Goal: Information Seeking & Learning: Check status

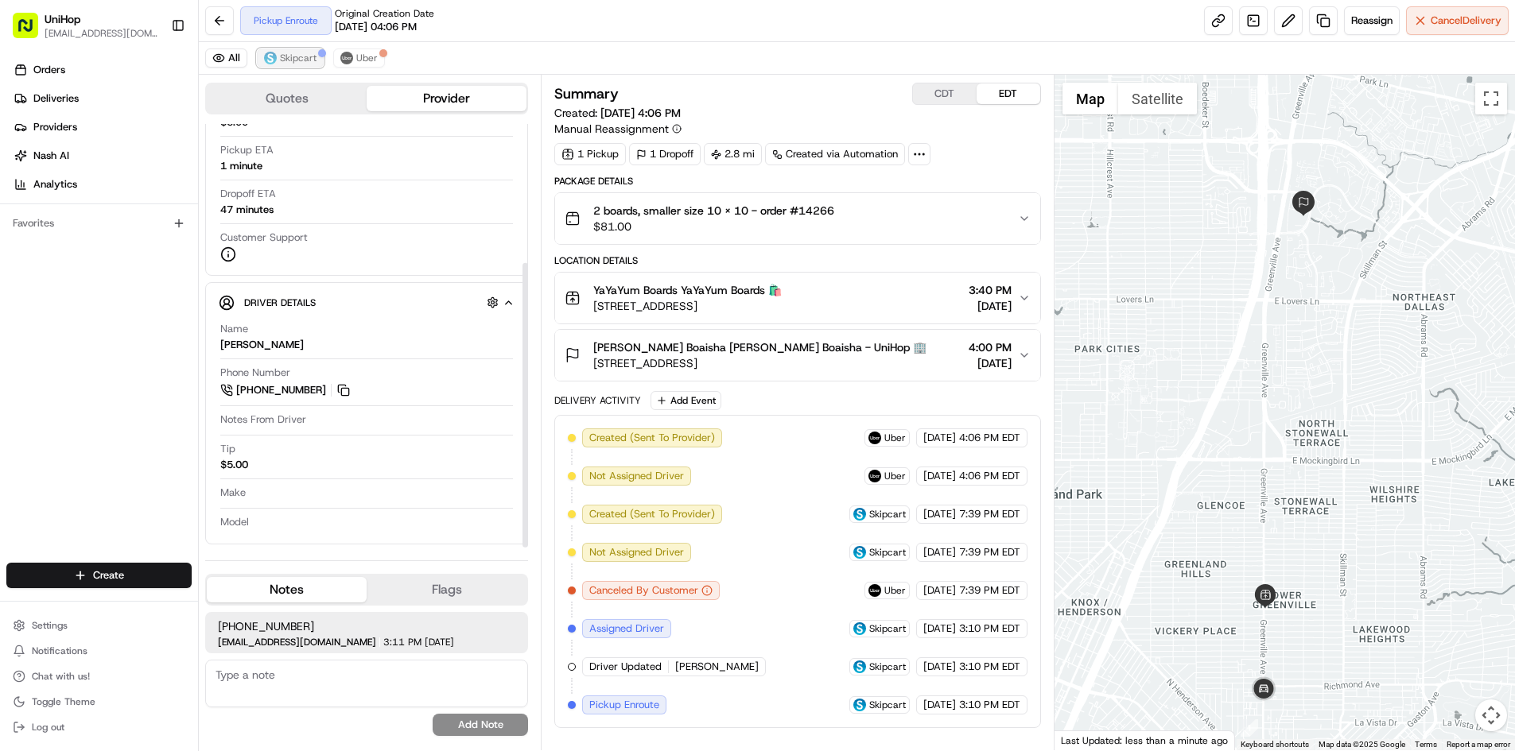
click at [305, 61] on span "Skipcart" at bounding box center [298, 58] width 37 height 13
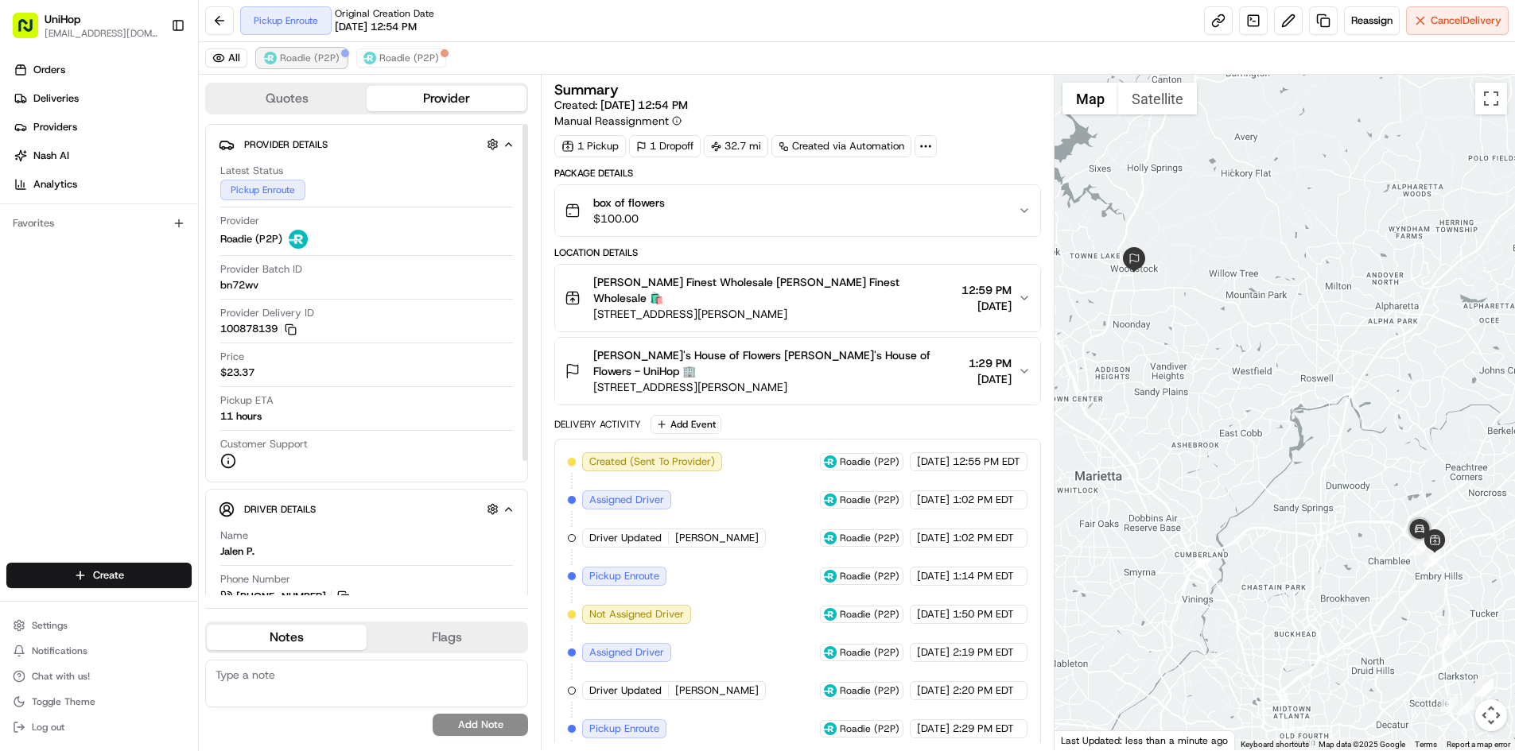
click at [306, 62] on span "Roadie (P2P)" at bounding box center [310, 58] width 60 height 13
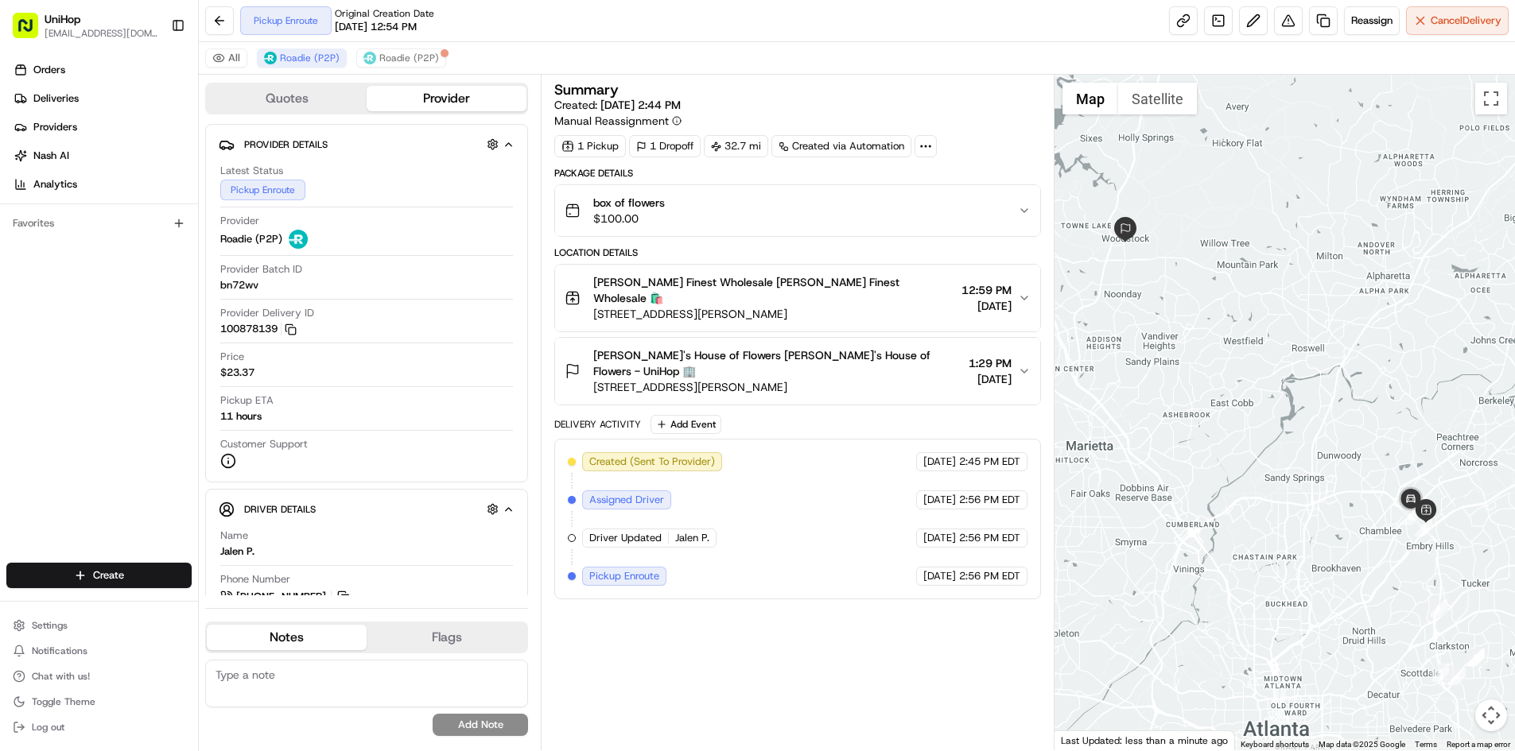
drag, startPoint x: 1224, startPoint y: 477, endPoint x: 1215, endPoint y: 417, distance: 61.1
click at [1190, 415] on div at bounding box center [1284, 413] width 460 height 676
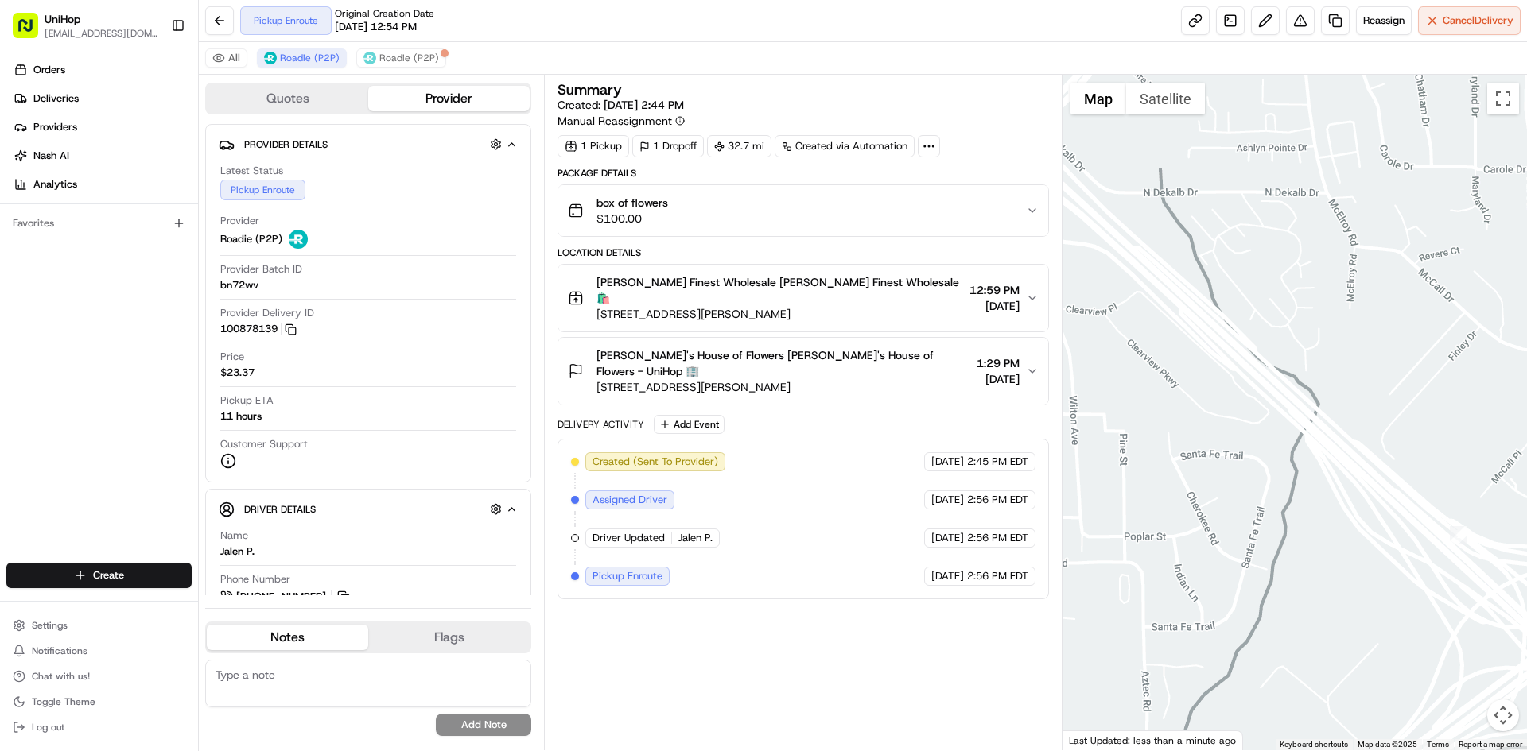
drag, startPoint x: 1240, startPoint y: 344, endPoint x: 1456, endPoint y: 367, distance: 217.6
click at [1456, 367] on div at bounding box center [1294, 413] width 465 height 676
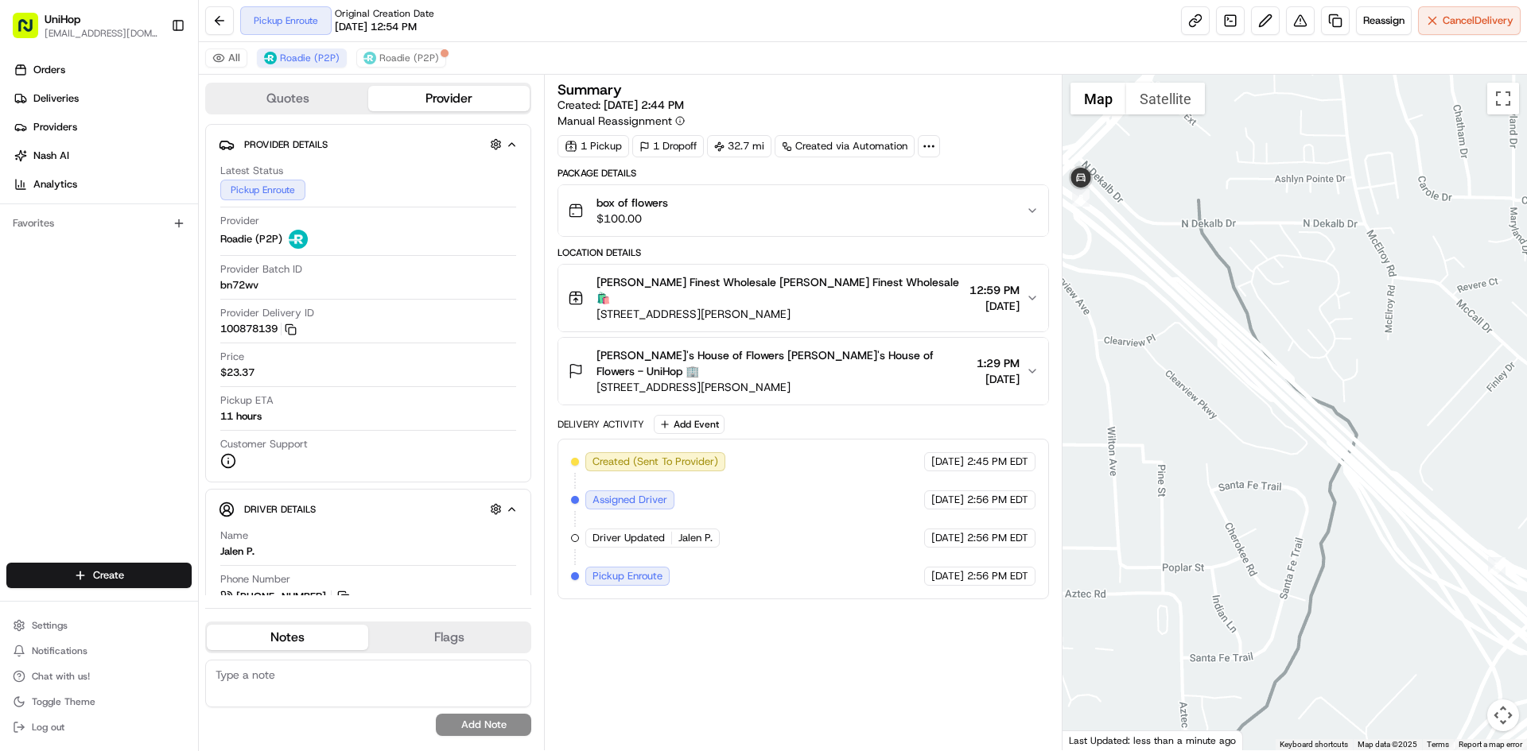
drag, startPoint x: 1361, startPoint y: 355, endPoint x: 1372, endPoint y: 387, distance: 33.7
click at [1372, 387] on div at bounding box center [1294, 413] width 465 height 676
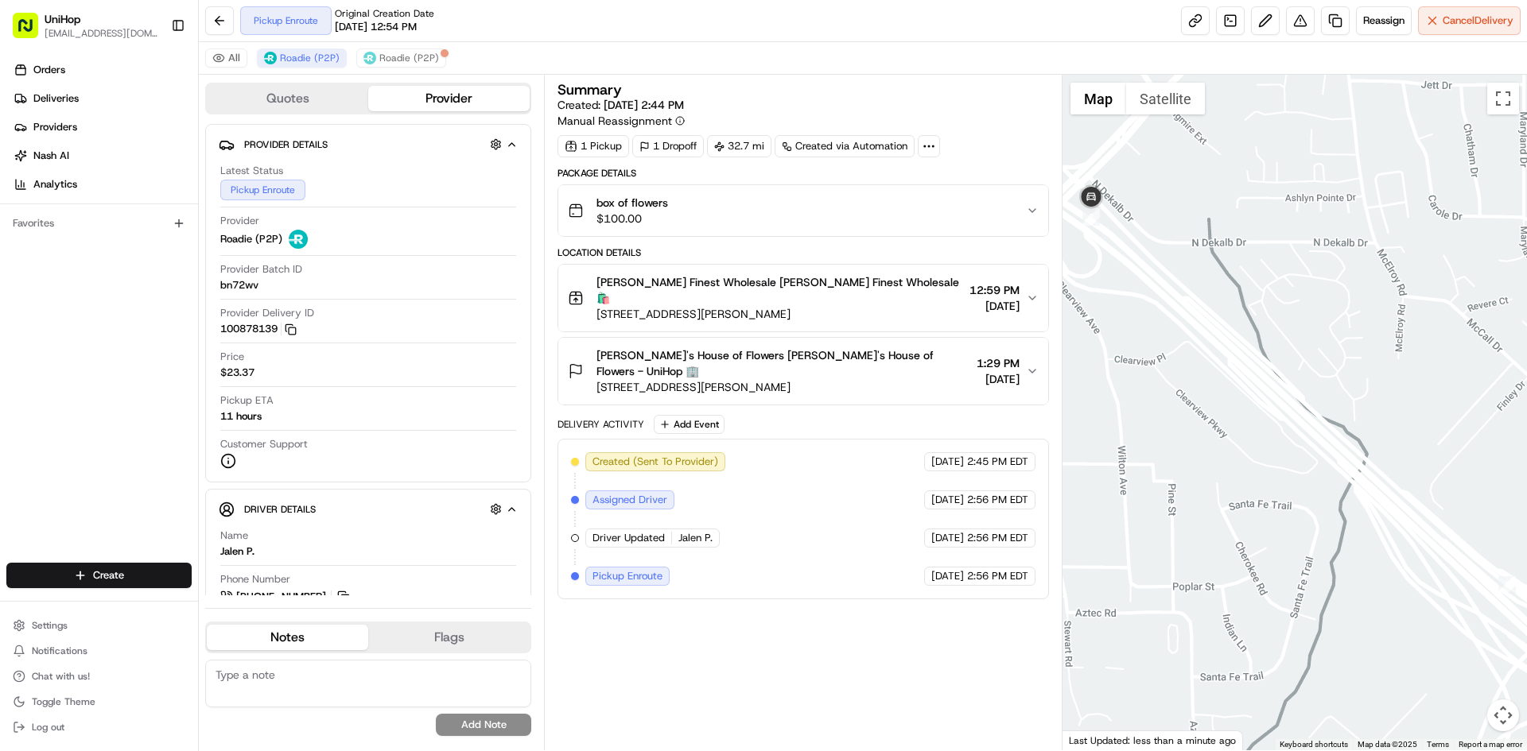
click at [1264, 322] on div at bounding box center [1294, 413] width 465 height 676
click at [1156, 95] on button "Satellite" at bounding box center [1165, 99] width 79 height 32
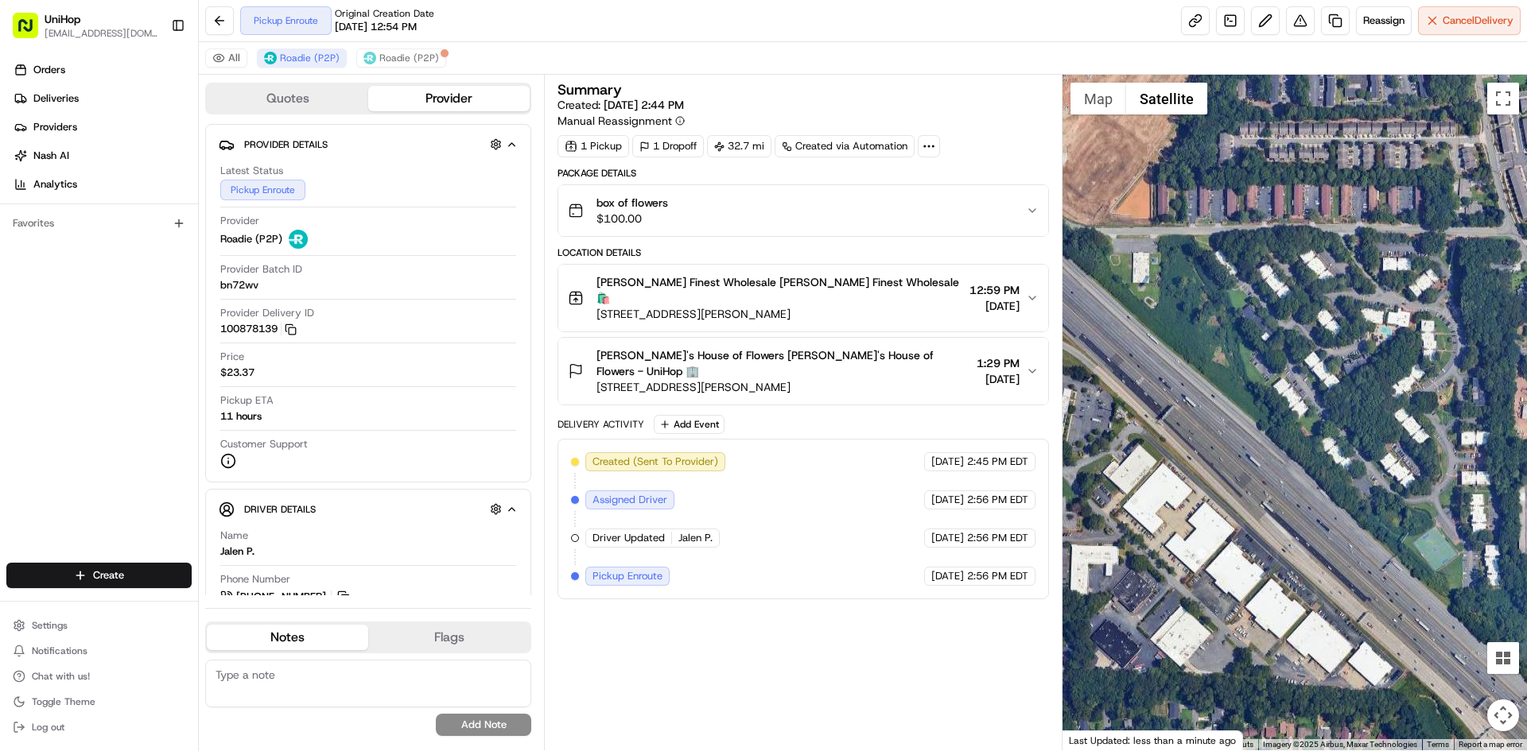
click at [1032, 223] on div "Quotes Provider Provider Details Hidden ( 2 ) Latest Status Pickup Enroute Prov…" at bounding box center [863, 413] width 1328 height 676
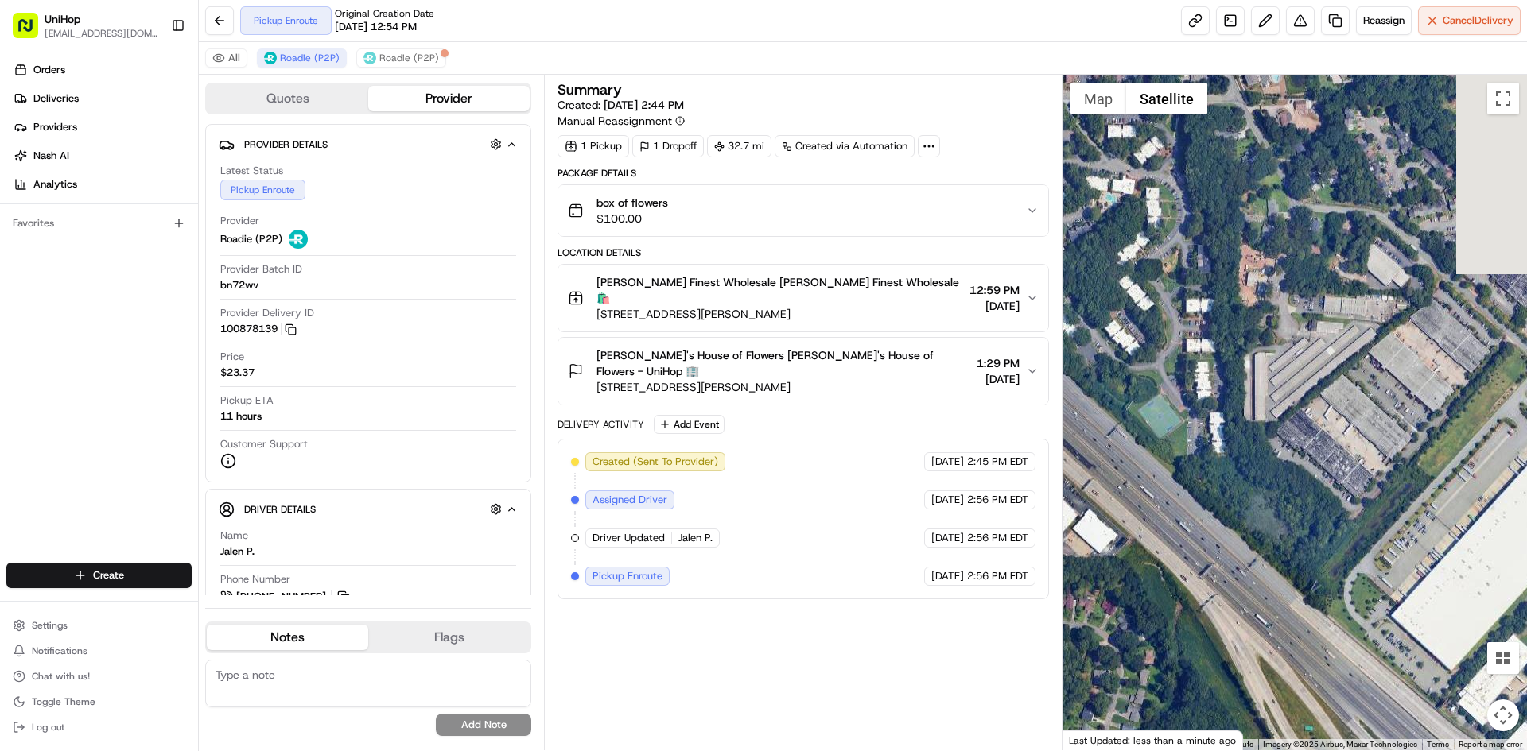
drag, startPoint x: 1255, startPoint y: 320, endPoint x: 1166, endPoint y: 231, distance: 125.9
click at [1135, 218] on div at bounding box center [1294, 413] width 465 height 676
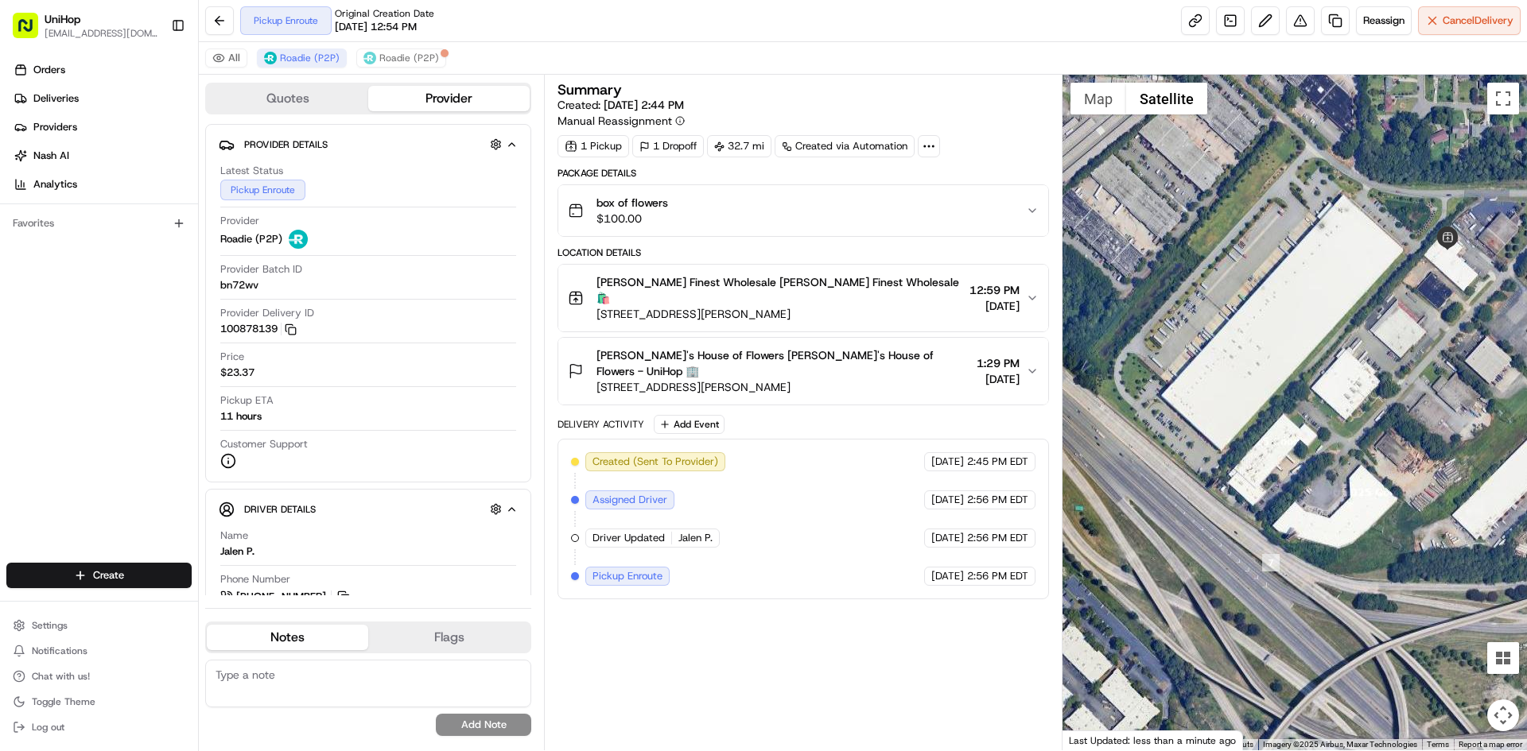
drag, startPoint x: 1345, startPoint y: 409, endPoint x: 1264, endPoint y: 326, distance: 115.8
click at [1264, 327] on div at bounding box center [1294, 413] width 465 height 676
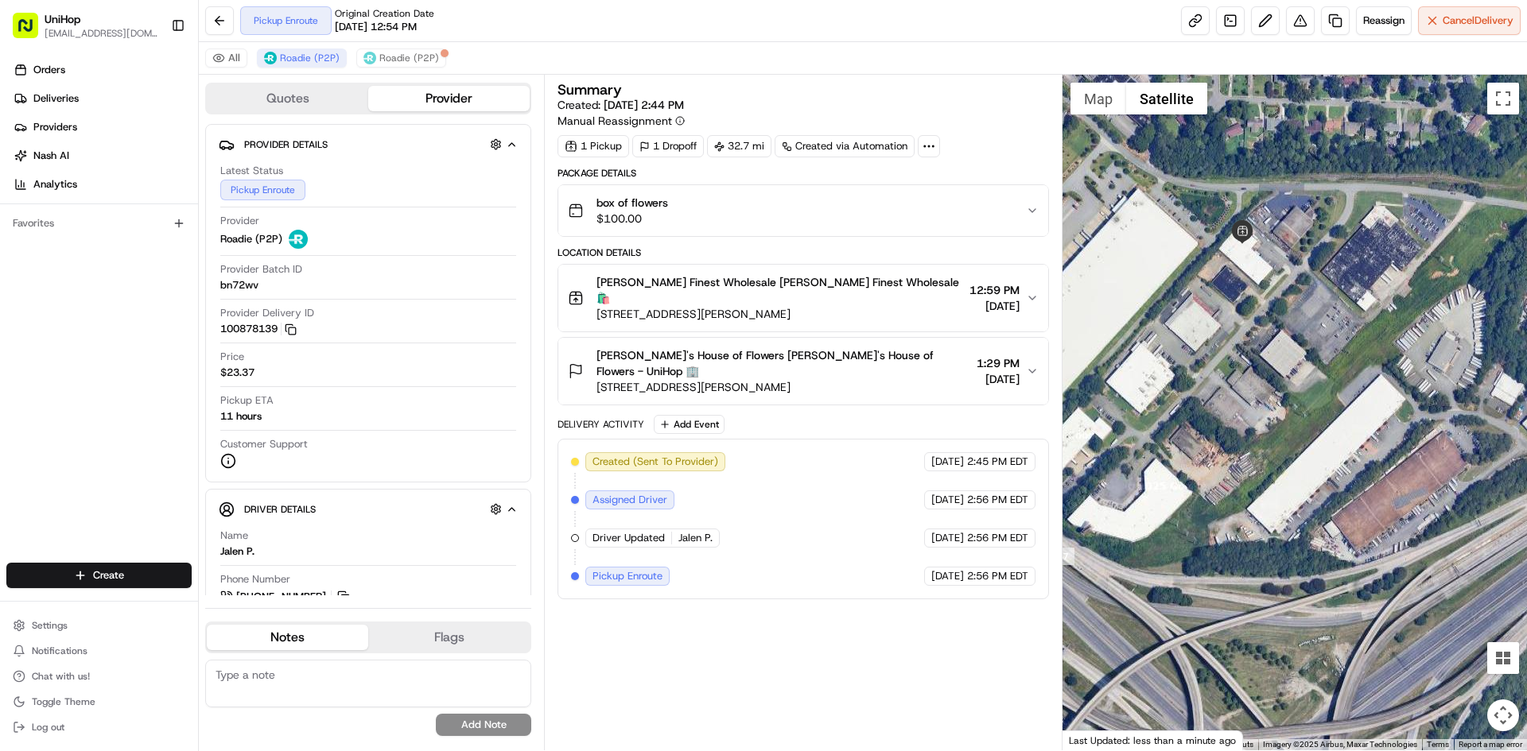
drag, startPoint x: 1384, startPoint y: 402, endPoint x: 1186, endPoint y: 402, distance: 197.2
click at [1186, 402] on div at bounding box center [1294, 413] width 465 height 676
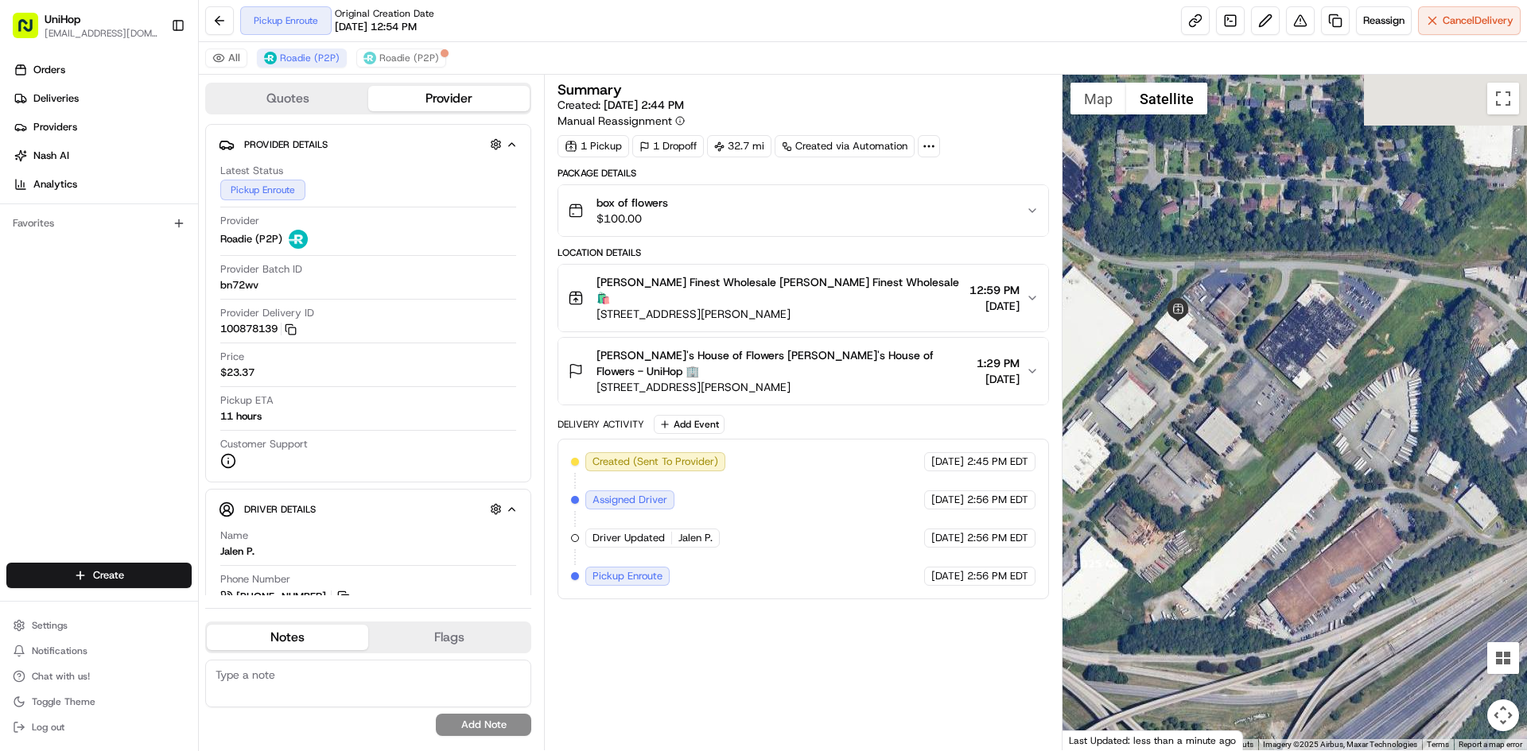
drag, startPoint x: 1403, startPoint y: 383, endPoint x: 1501, endPoint y: 524, distance: 171.8
click at [1491, 528] on div at bounding box center [1294, 413] width 465 height 676
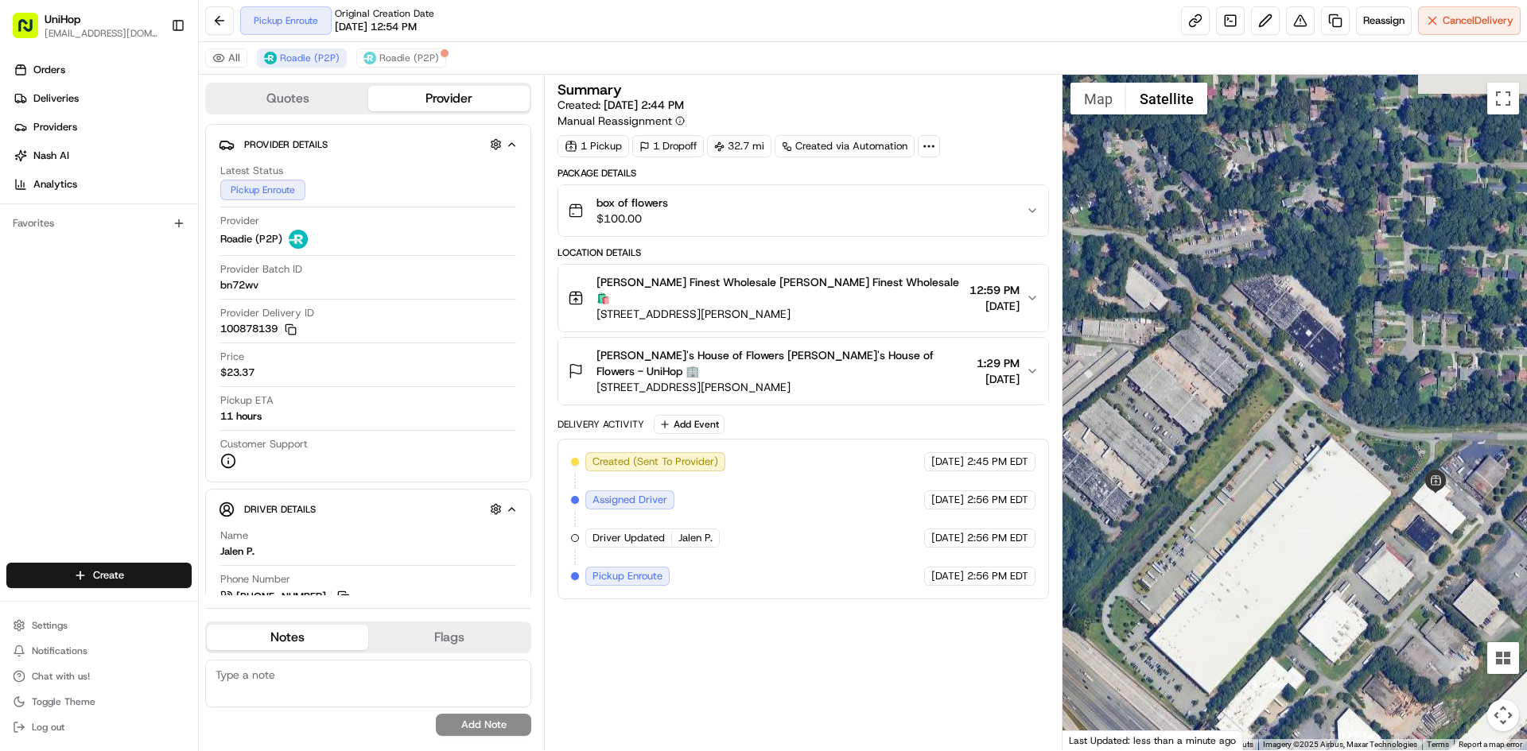
drag, startPoint x: 1298, startPoint y: 446, endPoint x: 1447, endPoint y: 594, distance: 210.3
click at [1447, 594] on div at bounding box center [1294, 413] width 465 height 676
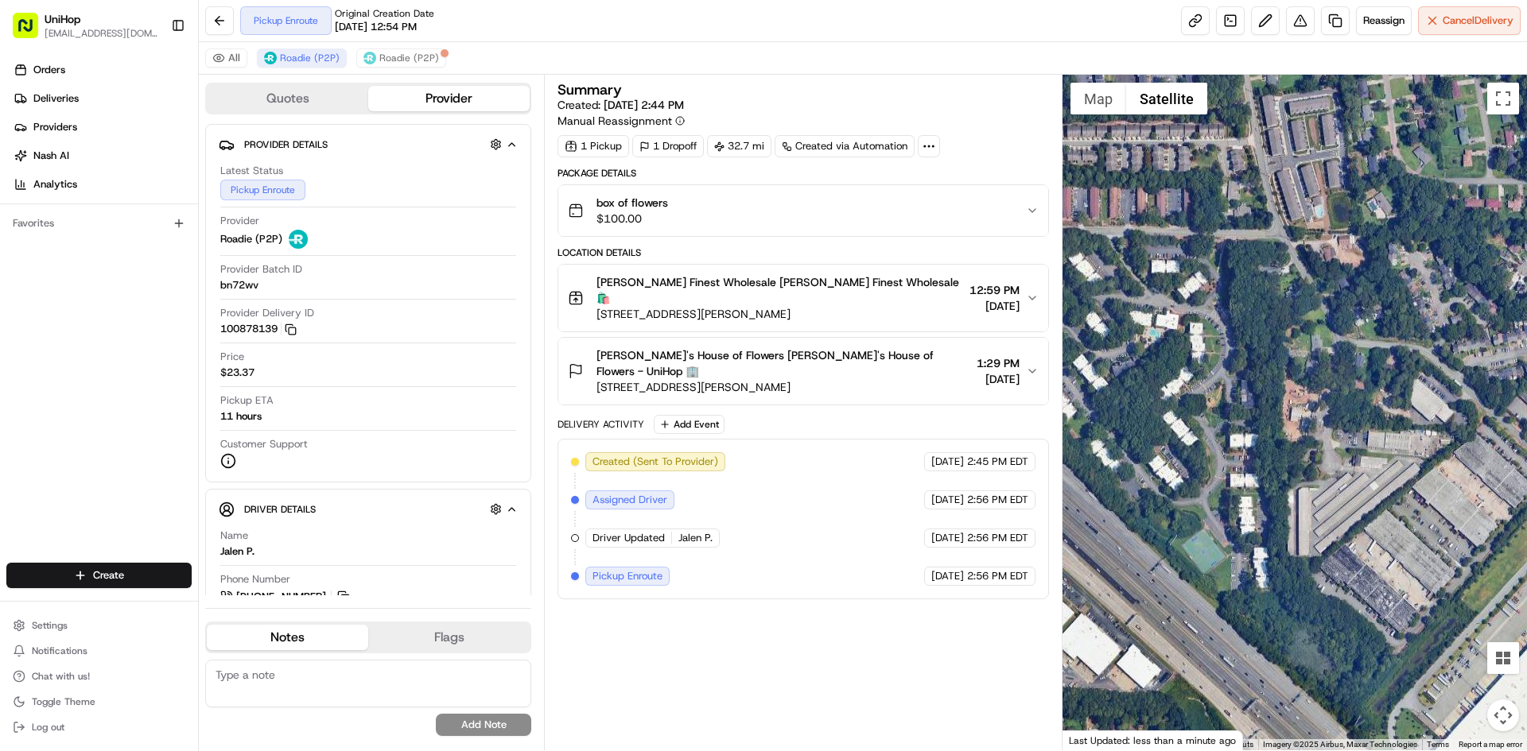
drag, startPoint x: 1236, startPoint y: 481, endPoint x: 1366, endPoint y: 448, distance: 134.6
click at [1373, 522] on div at bounding box center [1294, 413] width 465 height 676
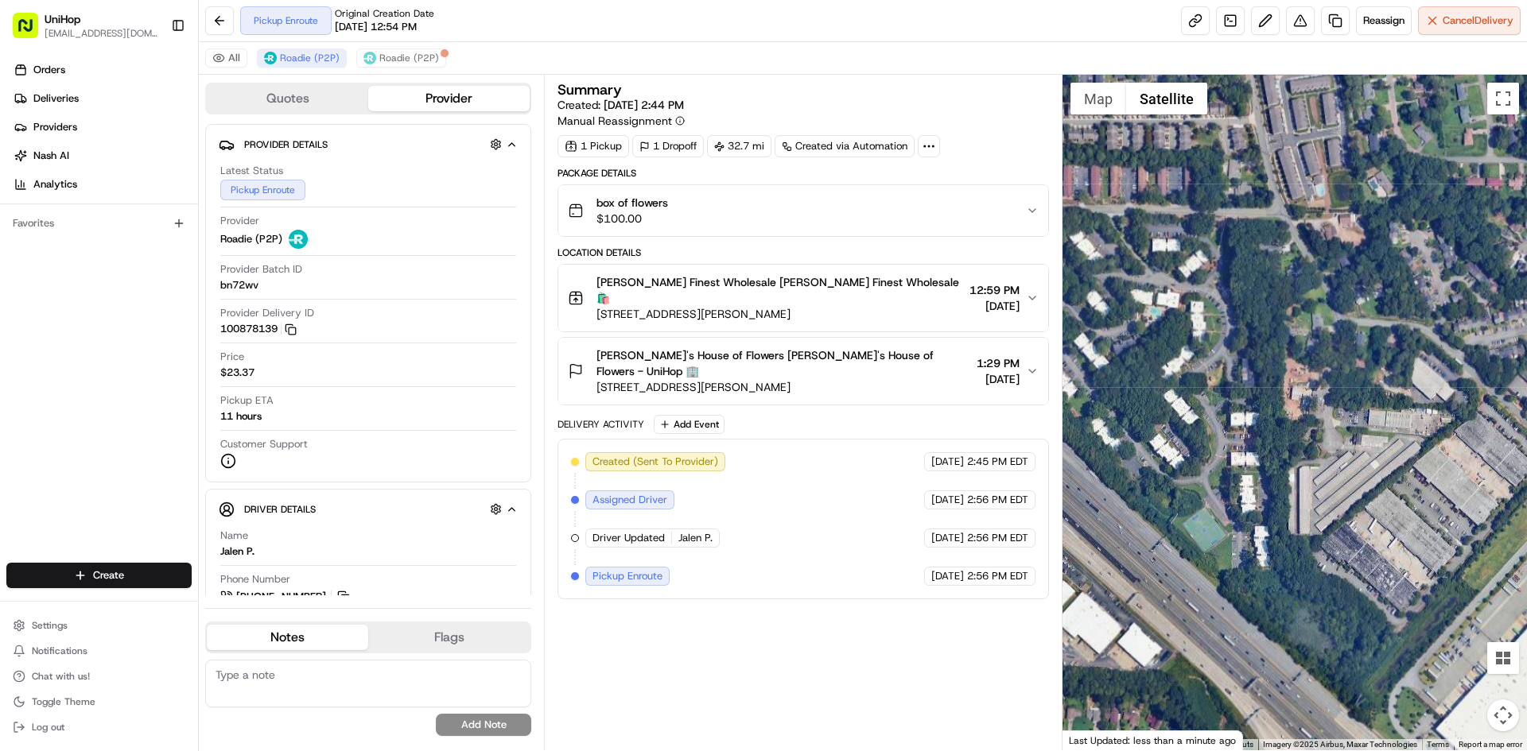
drag, startPoint x: 1287, startPoint y: 349, endPoint x: 1310, endPoint y: 371, distance: 32.1
click at [1395, 412] on div at bounding box center [1294, 413] width 465 height 676
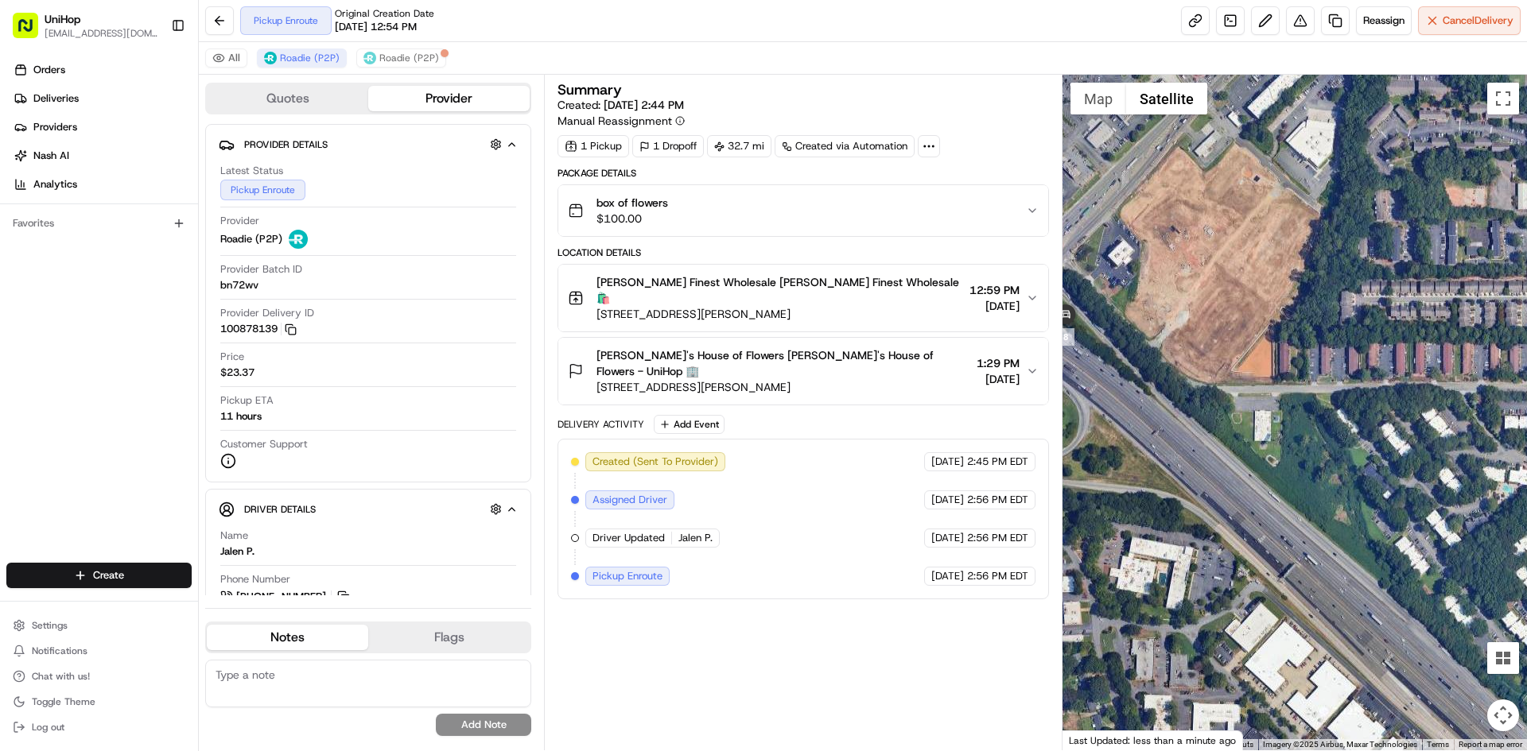
drag, startPoint x: 1107, startPoint y: 284, endPoint x: 1464, endPoint y: 455, distance: 395.9
click at [1464, 461] on div at bounding box center [1294, 413] width 465 height 676
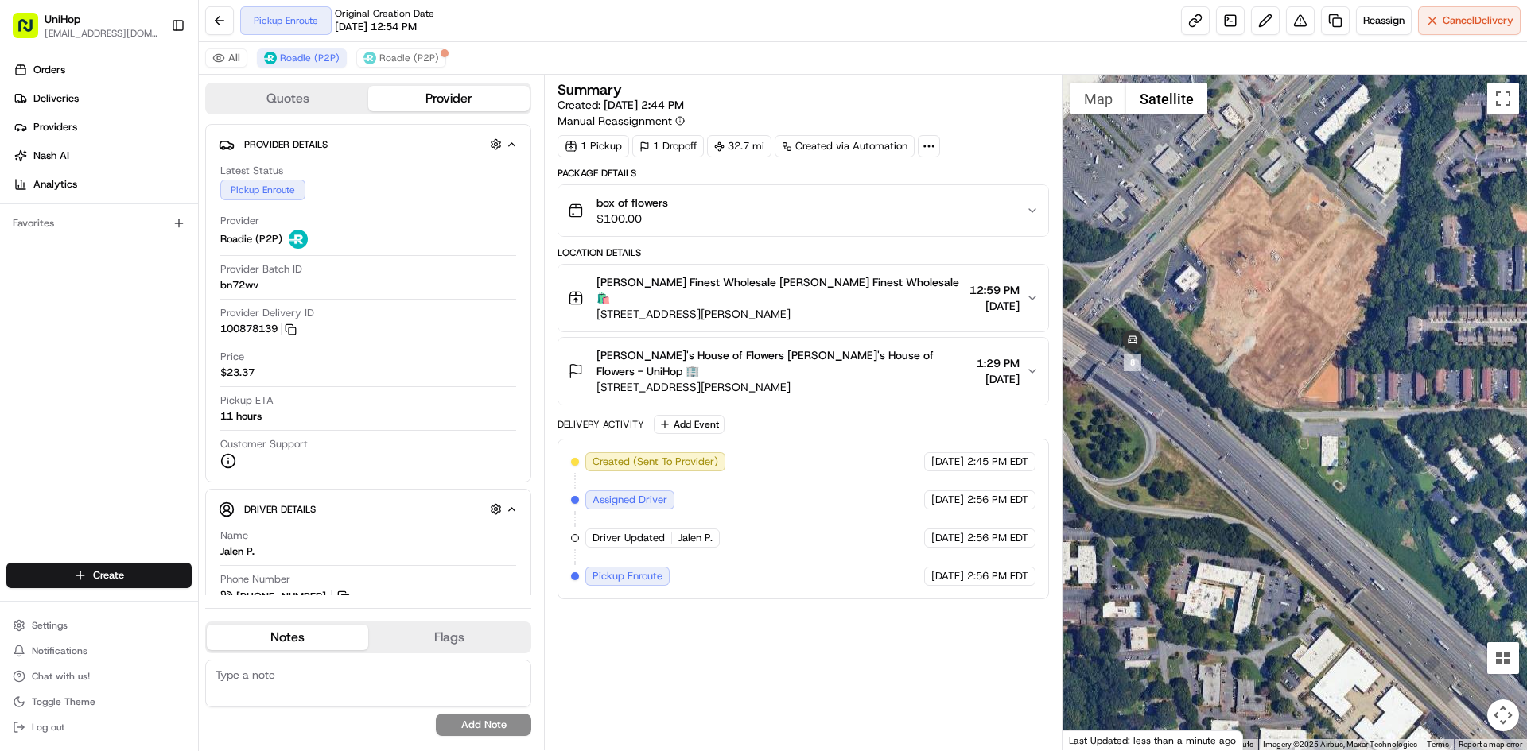
drag, startPoint x: 1241, startPoint y: 386, endPoint x: 1300, endPoint y: 412, distance: 64.4
click at [1300, 412] on div at bounding box center [1294, 413] width 465 height 676
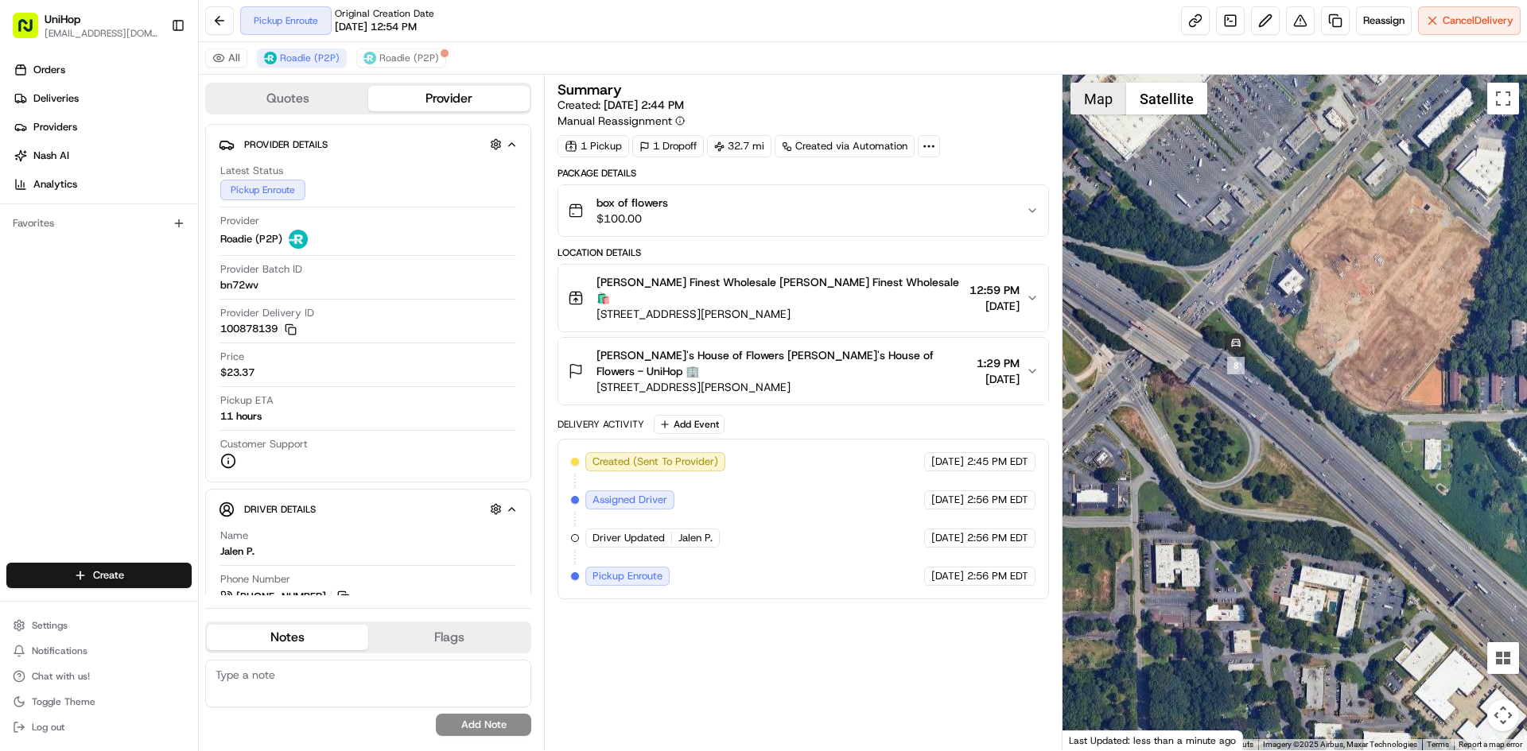
click at [1104, 107] on button "Map" at bounding box center [1098, 99] width 56 height 32
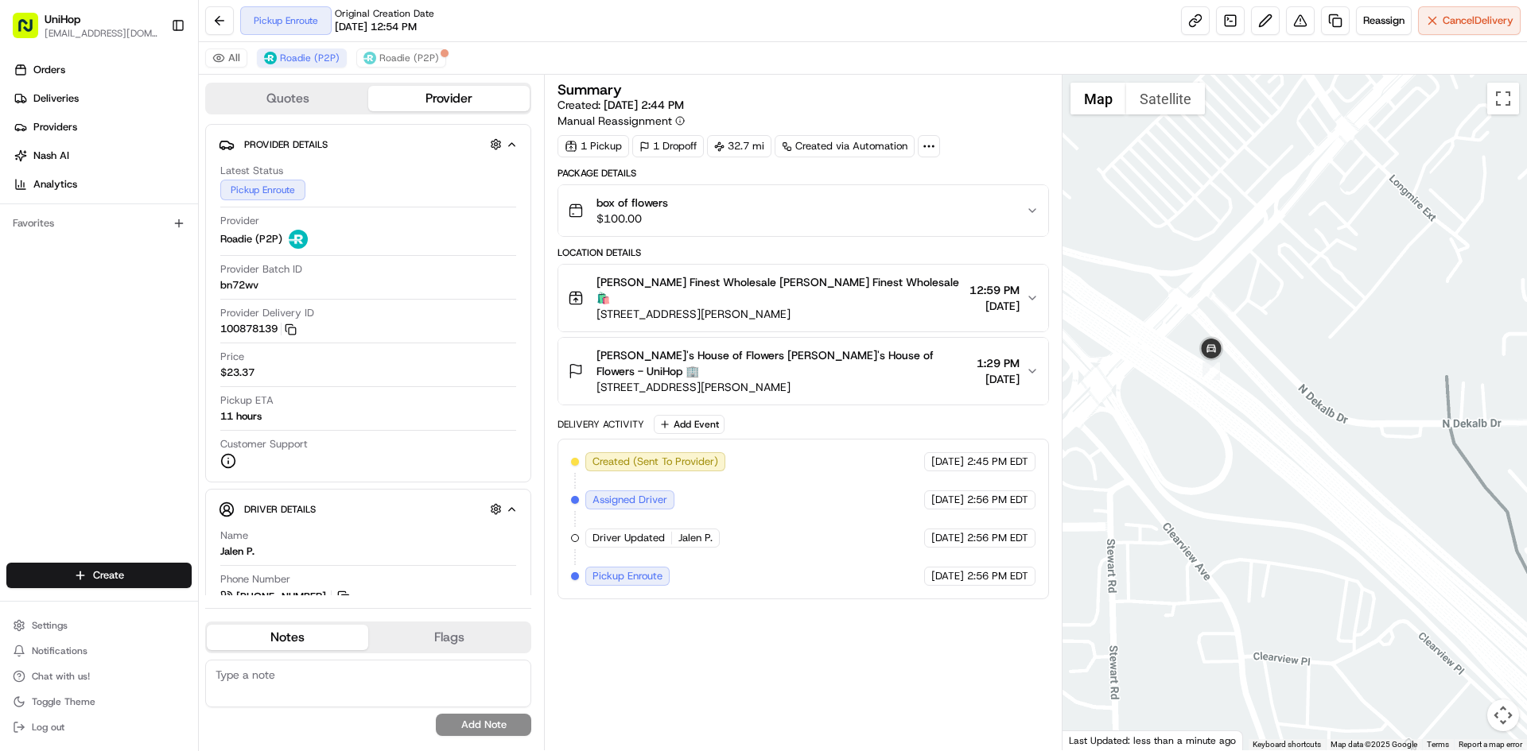
drag, startPoint x: 1432, startPoint y: 279, endPoint x: 1385, endPoint y: 286, distance: 47.5
click at [1386, 286] on div at bounding box center [1294, 413] width 465 height 676
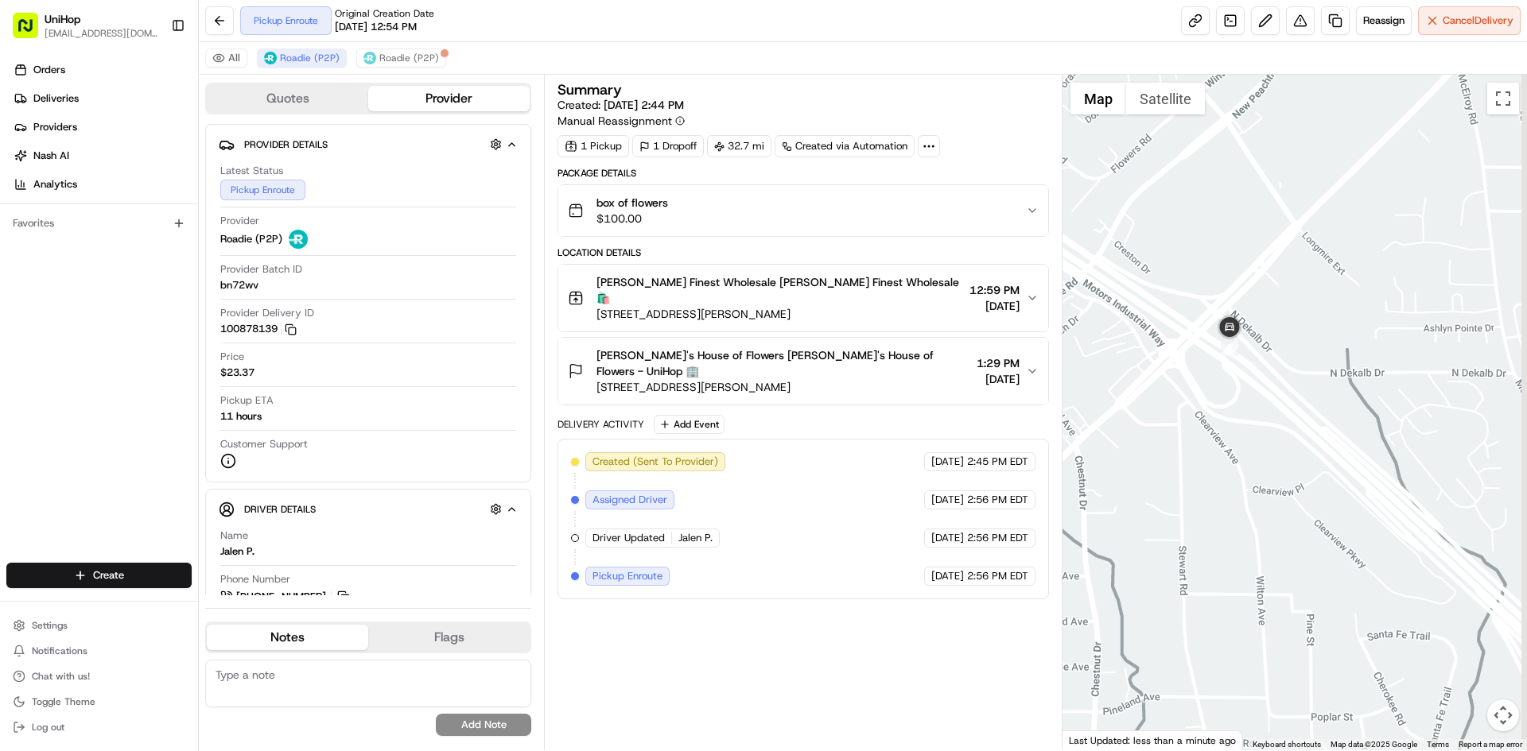
drag, startPoint x: 1381, startPoint y: 290, endPoint x: 1330, endPoint y: 302, distance: 52.3
click at [1335, 304] on div at bounding box center [1294, 413] width 465 height 676
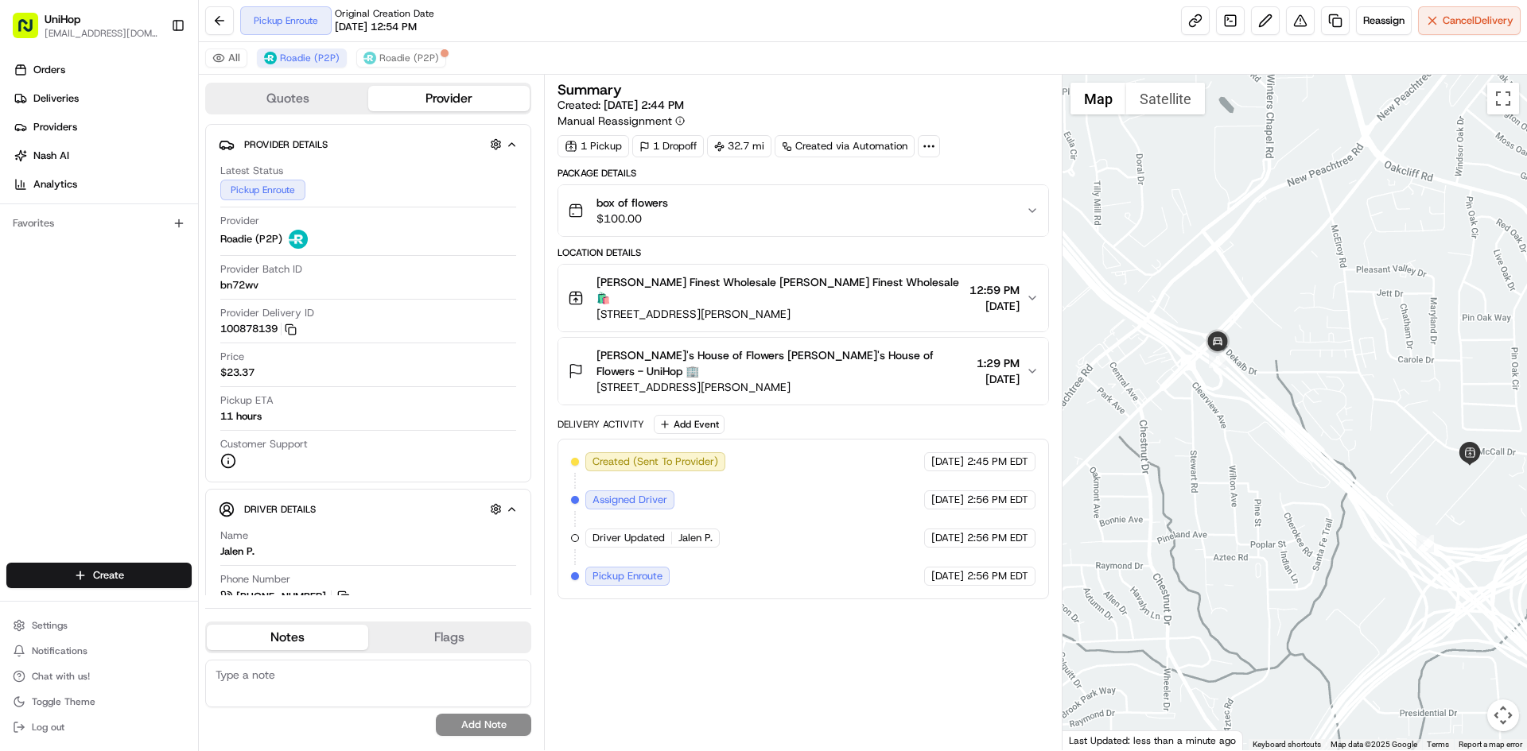
drag, startPoint x: 1330, startPoint y: 316, endPoint x: 1303, endPoint y: 336, distance: 33.6
click at [1304, 336] on div at bounding box center [1294, 413] width 465 height 676
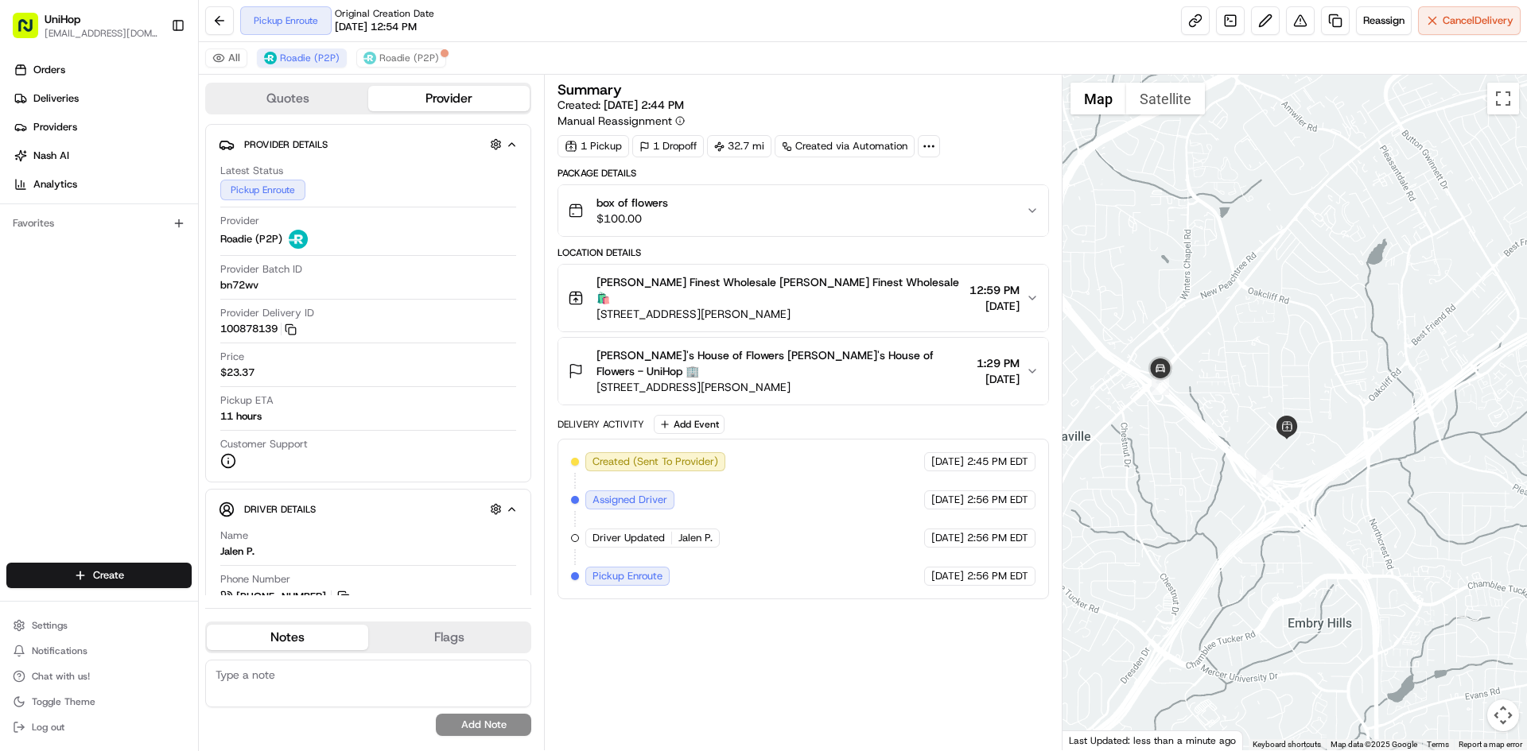
drag, startPoint x: 1326, startPoint y: 309, endPoint x: 1229, endPoint y: 345, distance: 103.4
click at [1233, 349] on div at bounding box center [1294, 413] width 465 height 676
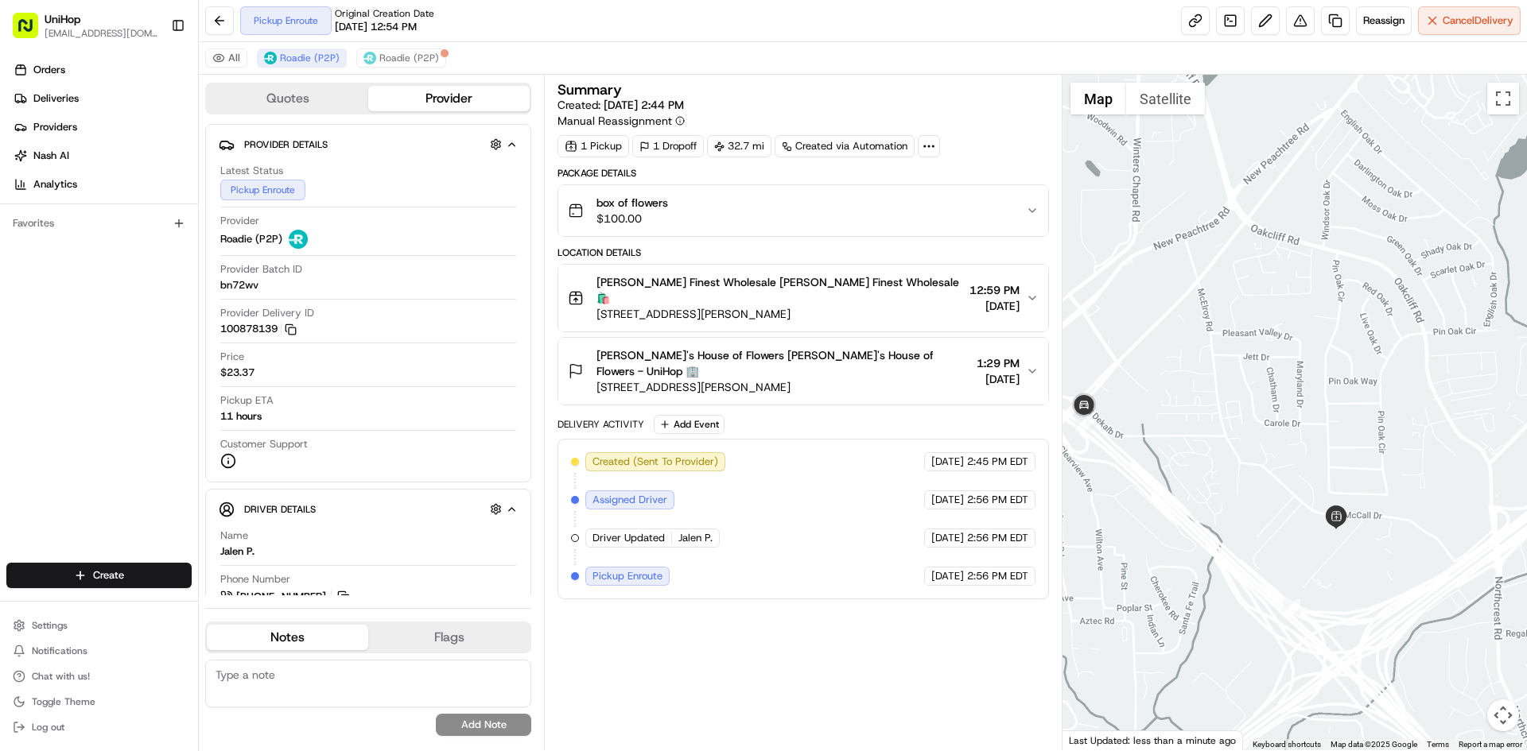
drag, startPoint x: 1231, startPoint y: 351, endPoint x: 1328, endPoint y: 355, distance: 97.1
click at [1328, 355] on div at bounding box center [1294, 413] width 465 height 676
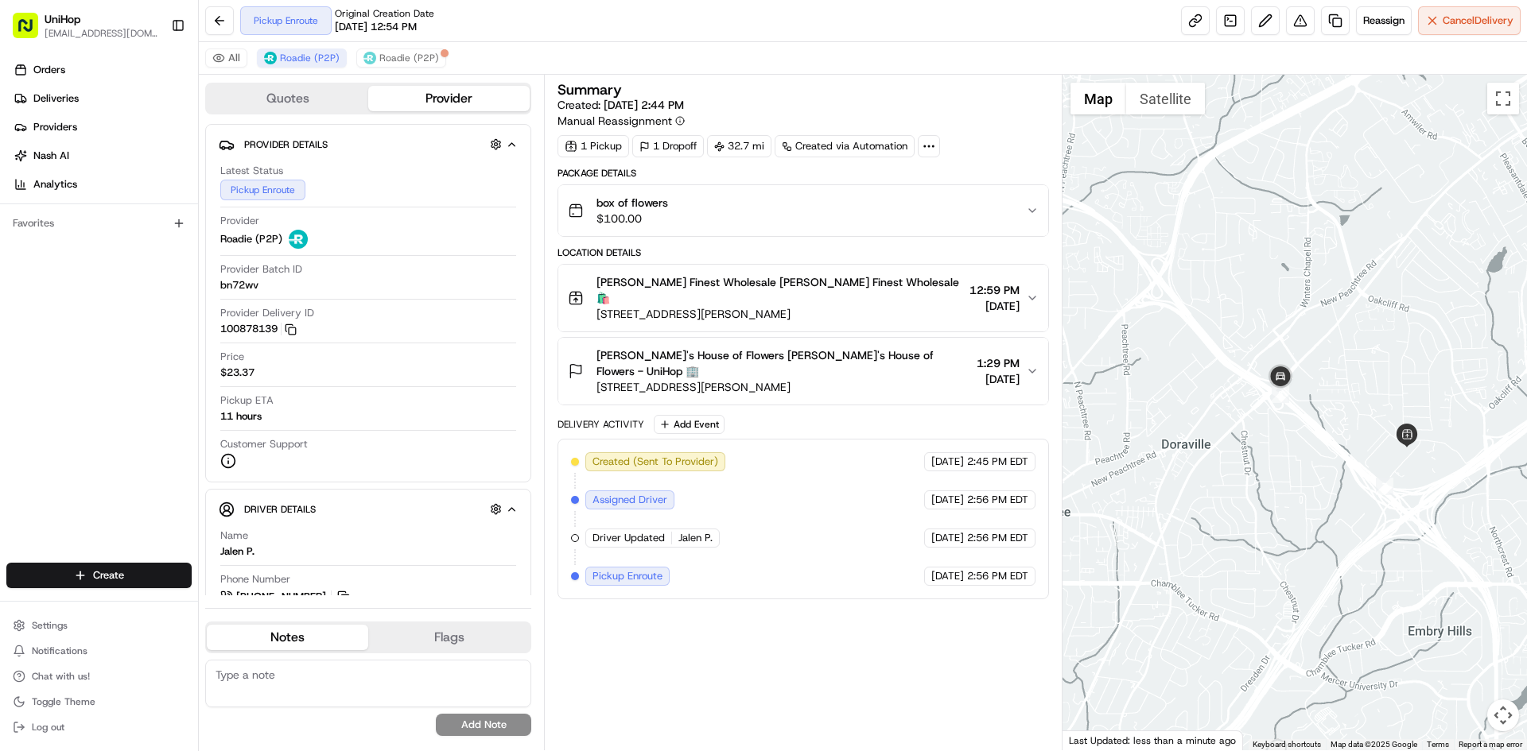
drag, startPoint x: 1326, startPoint y: 351, endPoint x: 1287, endPoint y: 343, distance: 40.5
click at [1303, 354] on div at bounding box center [1294, 413] width 465 height 676
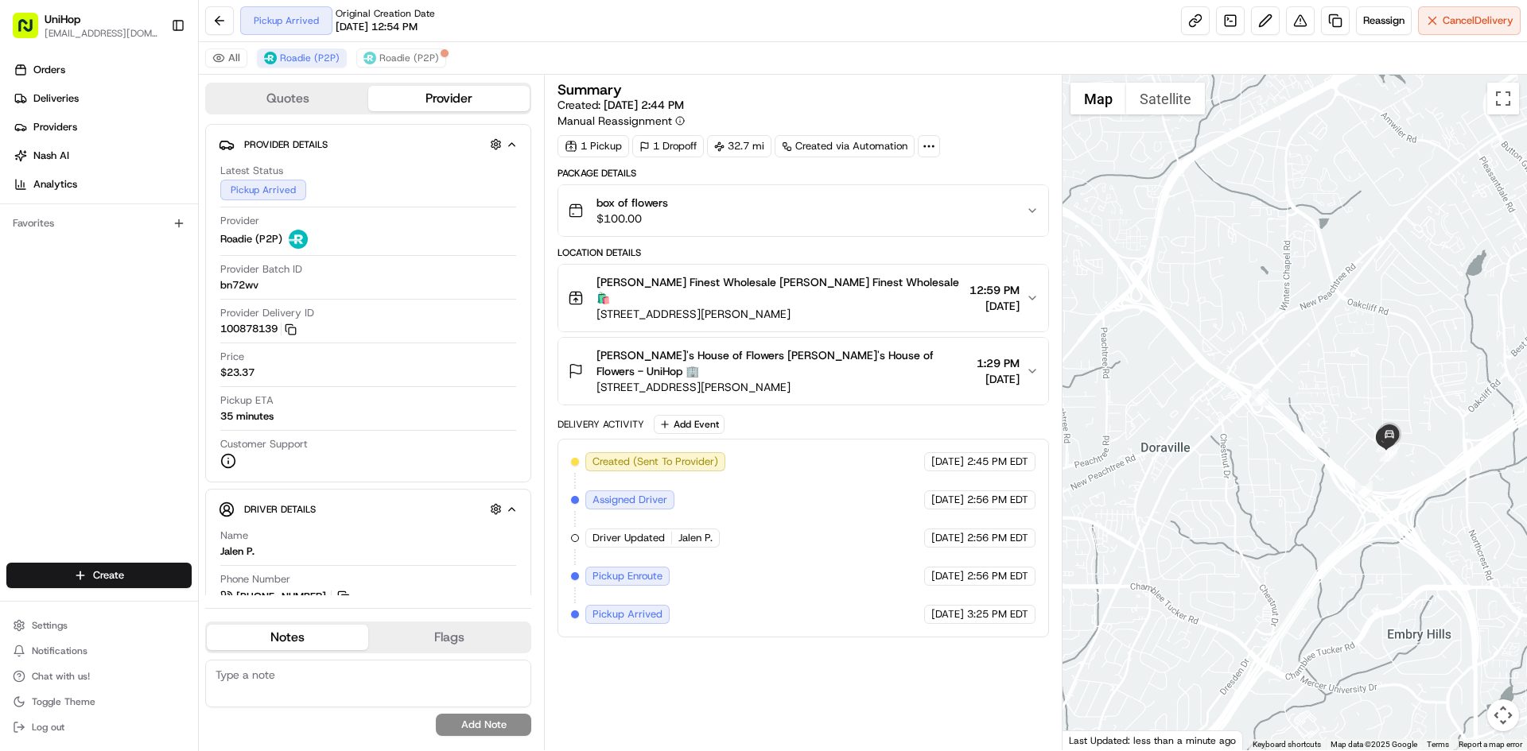
click at [1249, 342] on div at bounding box center [1294, 413] width 465 height 676
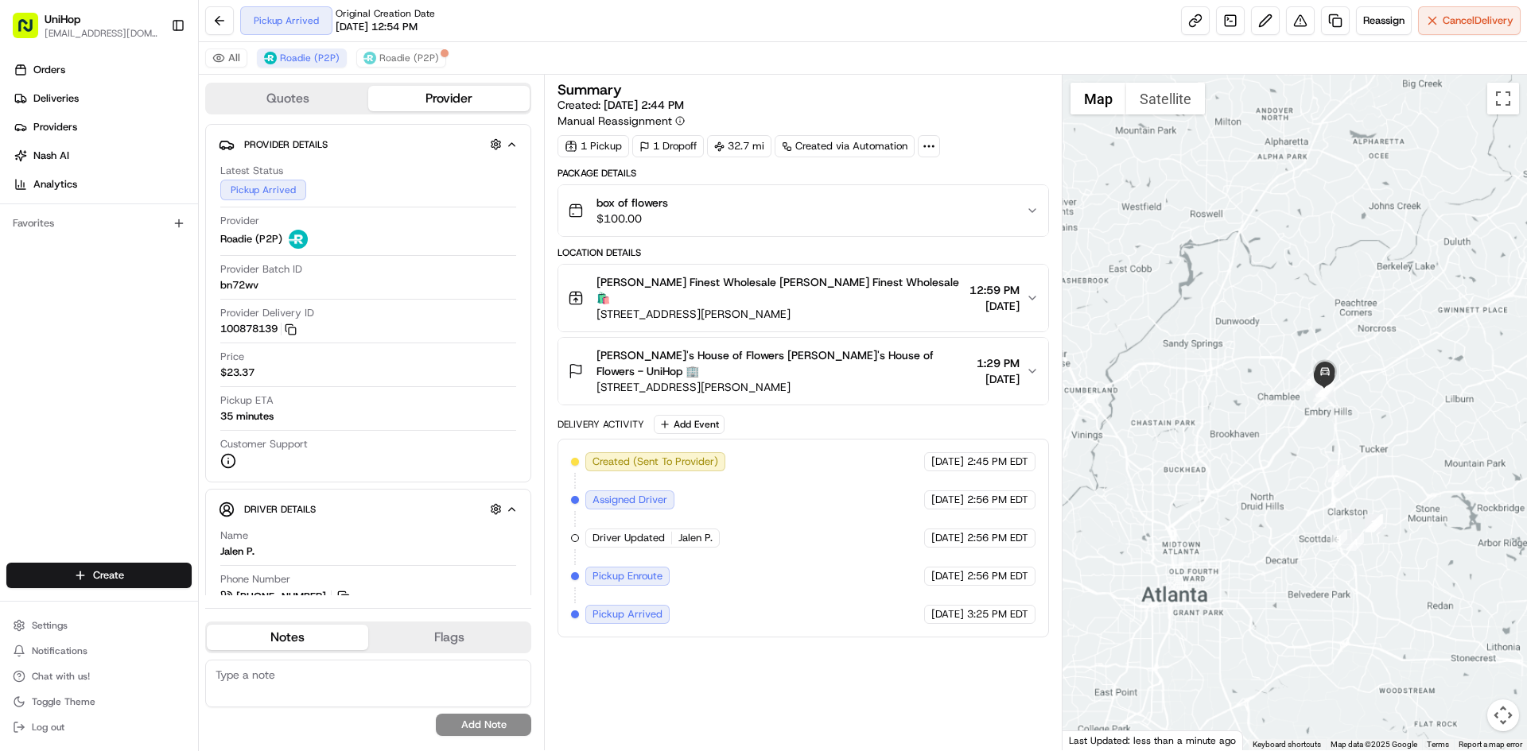
drag, startPoint x: 1365, startPoint y: 429, endPoint x: 1428, endPoint y: 459, distance: 70.1
click div
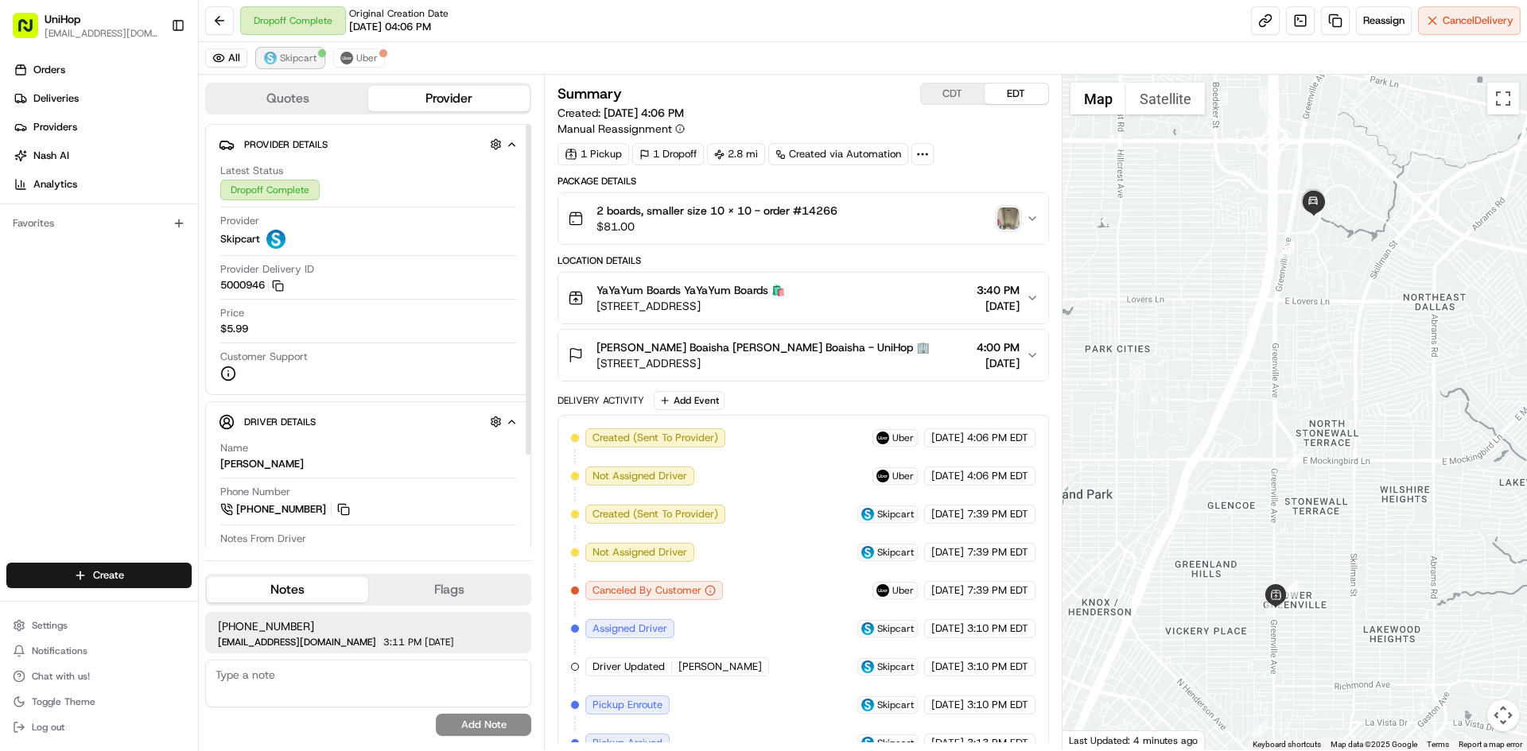
click at [281, 58] on span "Skipcart" at bounding box center [298, 58] width 37 height 13
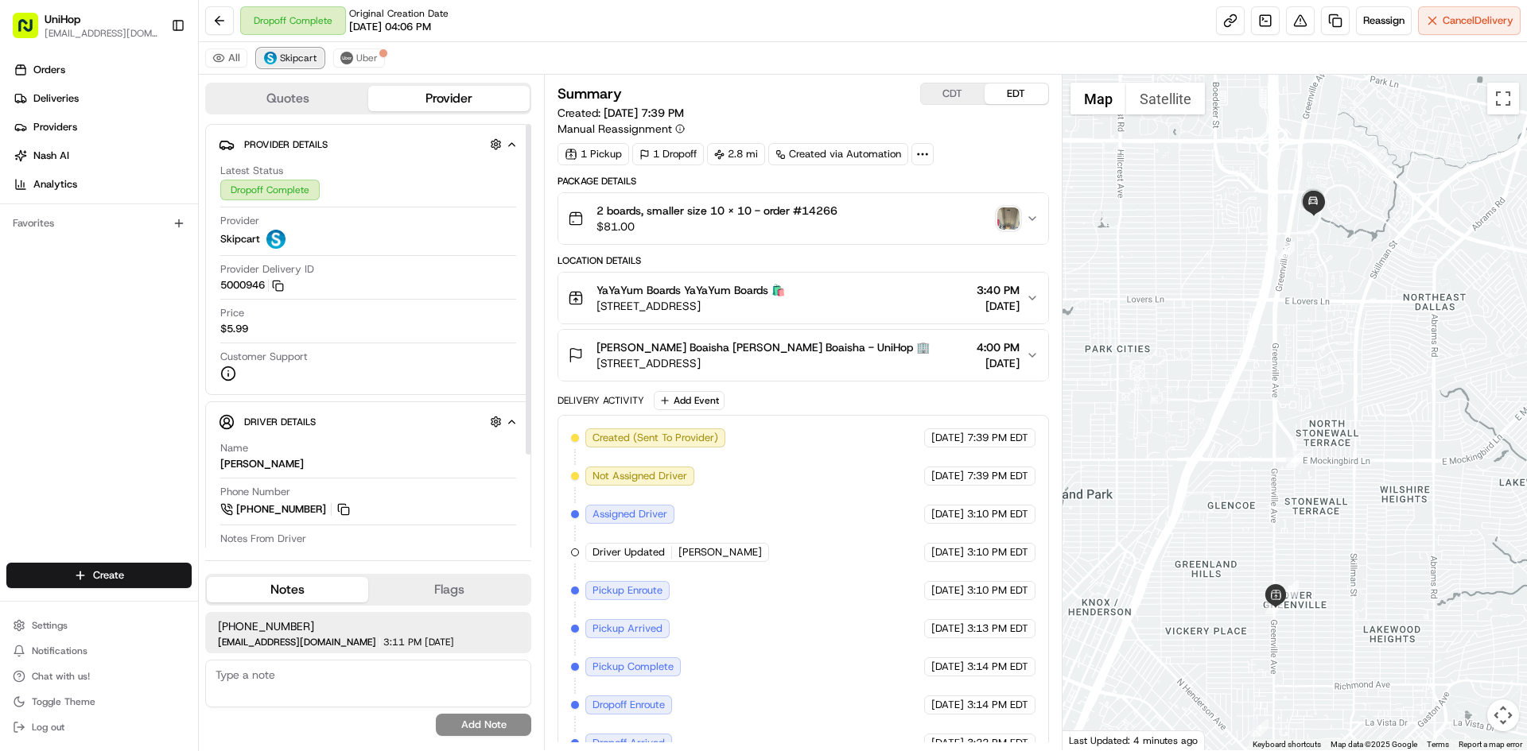
click at [281, 58] on span "Skipcart" at bounding box center [298, 58] width 37 height 13
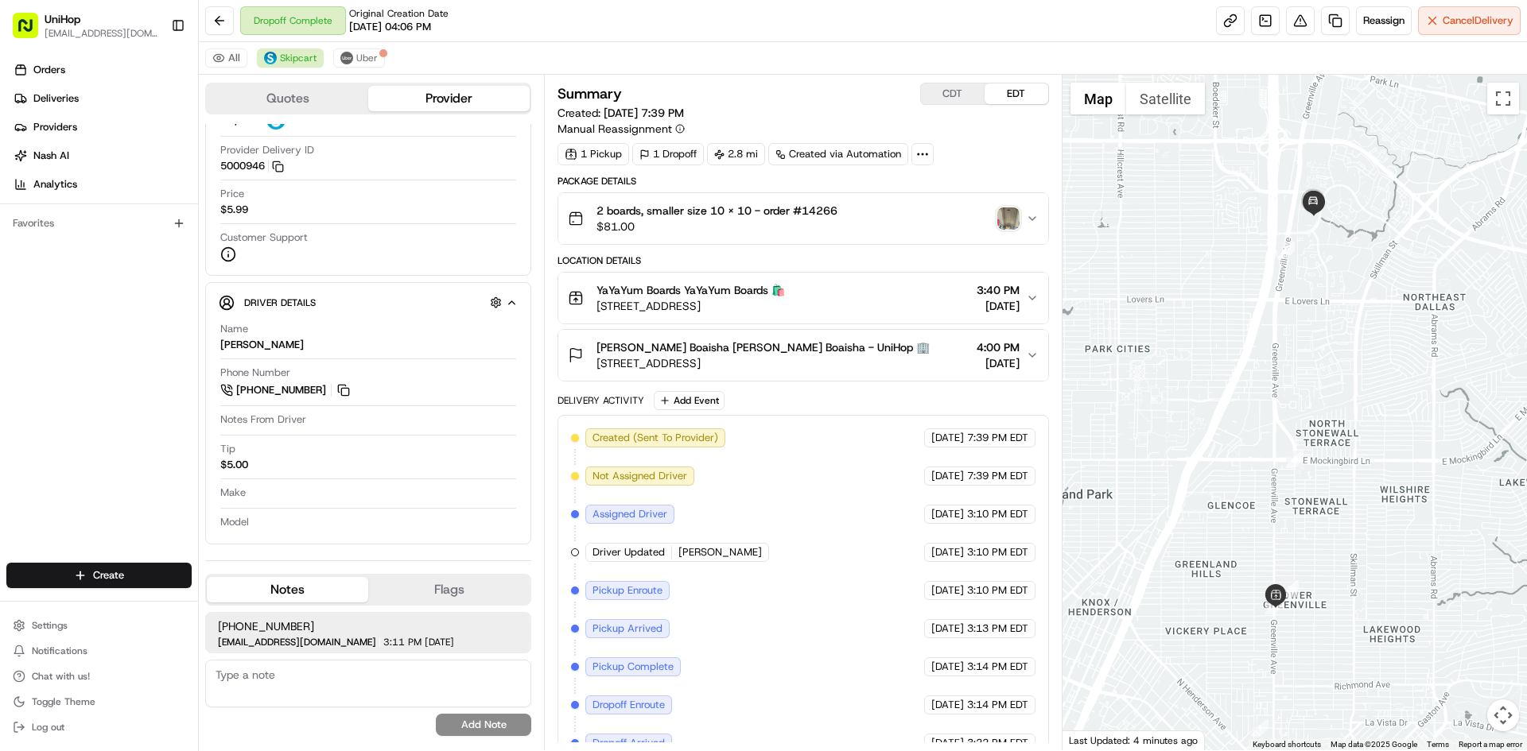
click at [0, 425] on div "Orders Deliveries Providers [PERSON_NAME] Analytics Favorites" at bounding box center [99, 312] width 198 height 522
drag, startPoint x: 316, startPoint y: 627, endPoint x: 221, endPoint y: 627, distance: 95.4
click at [221, 627] on span "+12143940212" at bounding box center [368, 627] width 301 height 16
copy span "+12143940212"
click at [0, 394] on div "Orders Deliveries Providers [PERSON_NAME] Analytics Favorites" at bounding box center [99, 312] width 198 height 522
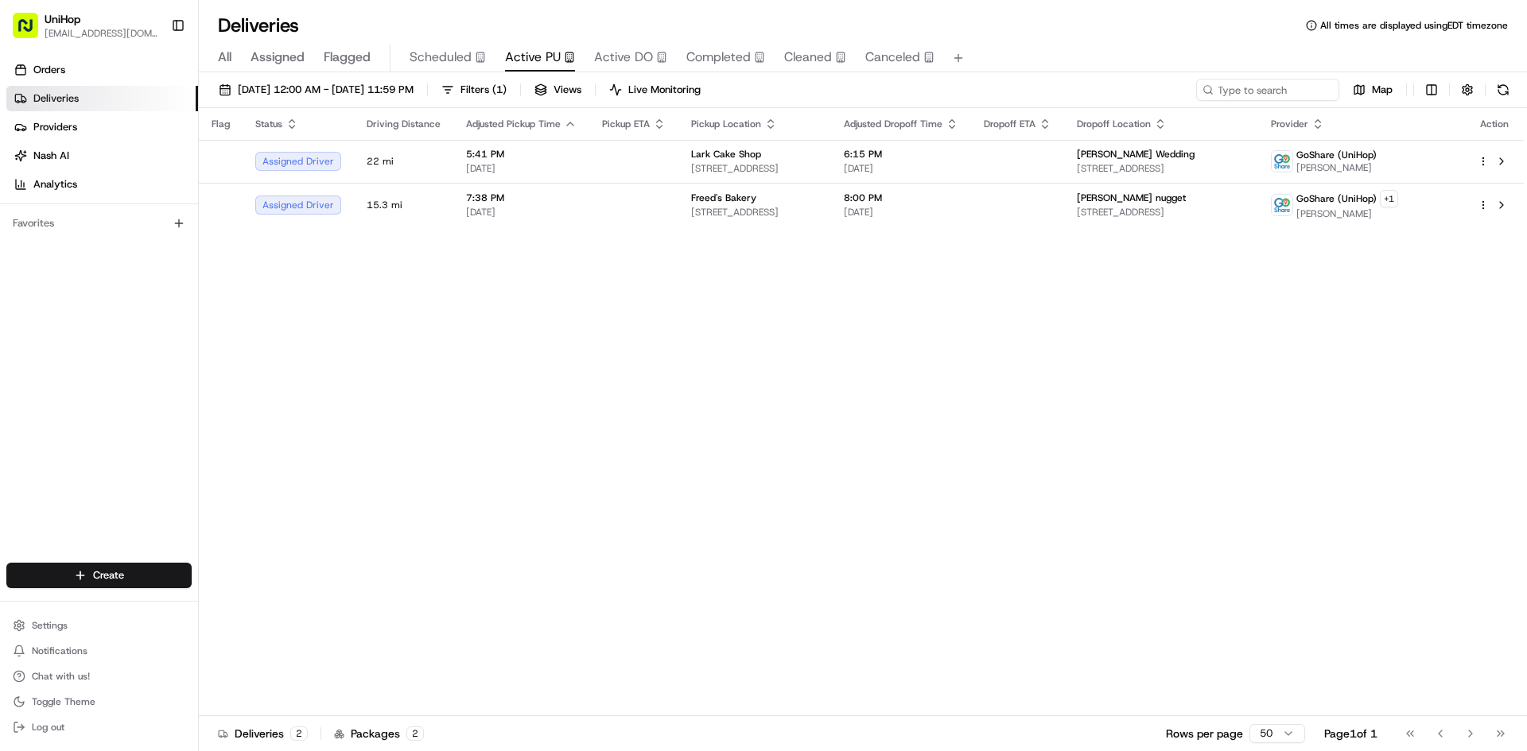
click at [500, 448] on div "Flag Status Driving Distance Adjusted Pickup Time Pickup ETA Pickup Location Ad…" at bounding box center [861, 412] width 1325 height 608
click at [556, 483] on div "Flag Status Driving Distance Adjusted Pickup Time Pickup ETA Pickup Location Ad…" at bounding box center [861, 412] width 1325 height 608
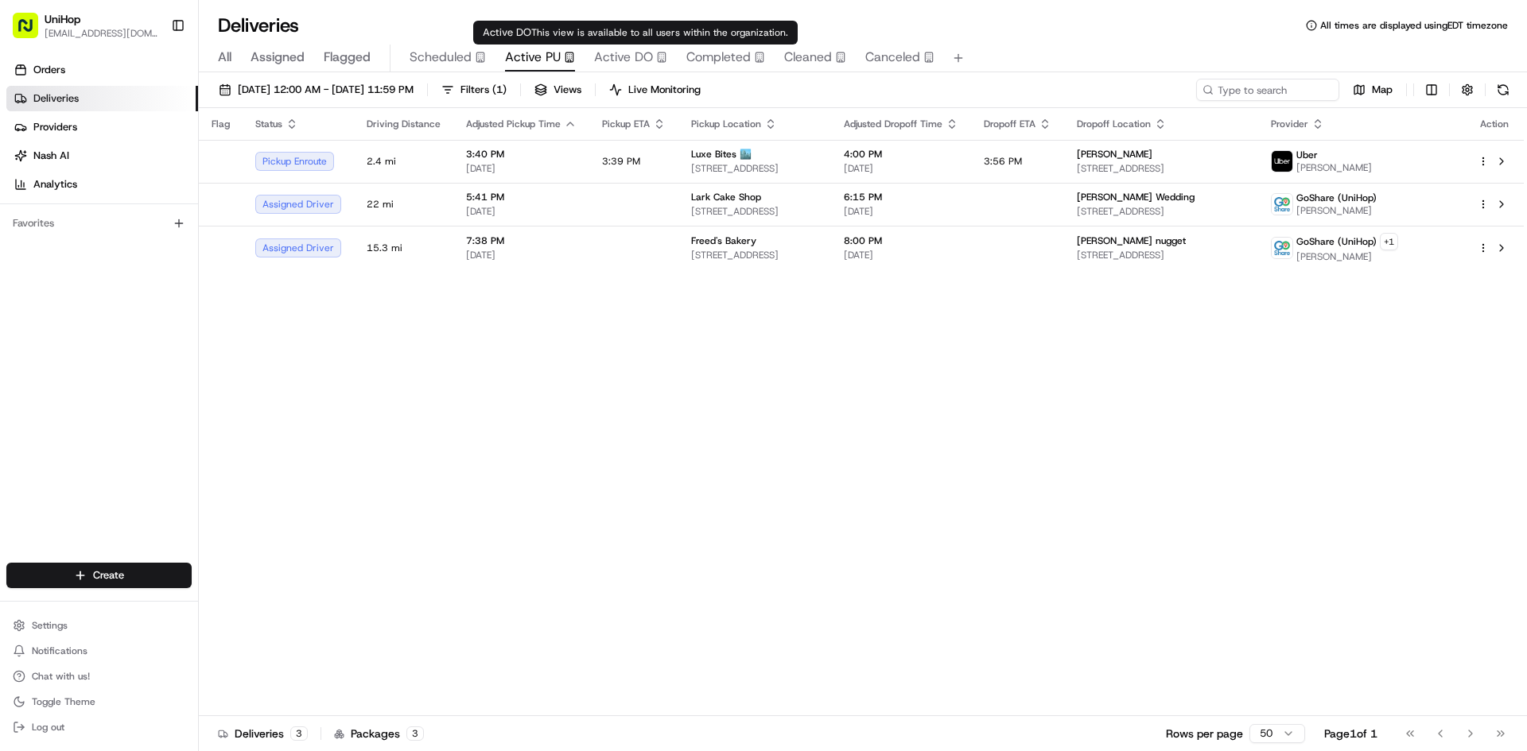
click at [628, 47] on button "Active DO" at bounding box center [630, 58] width 73 height 27
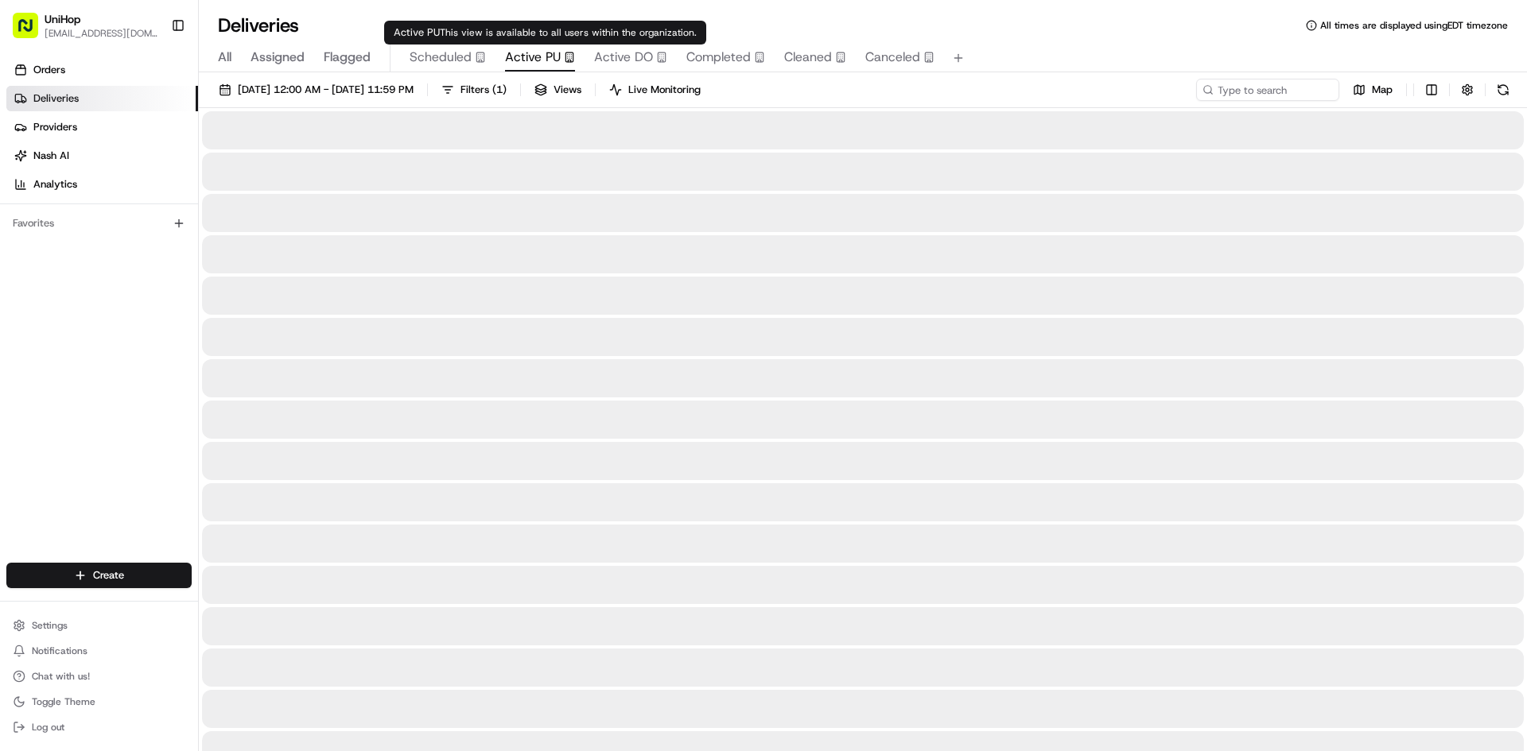
click at [537, 54] on span "Active PU" at bounding box center [533, 57] width 56 height 19
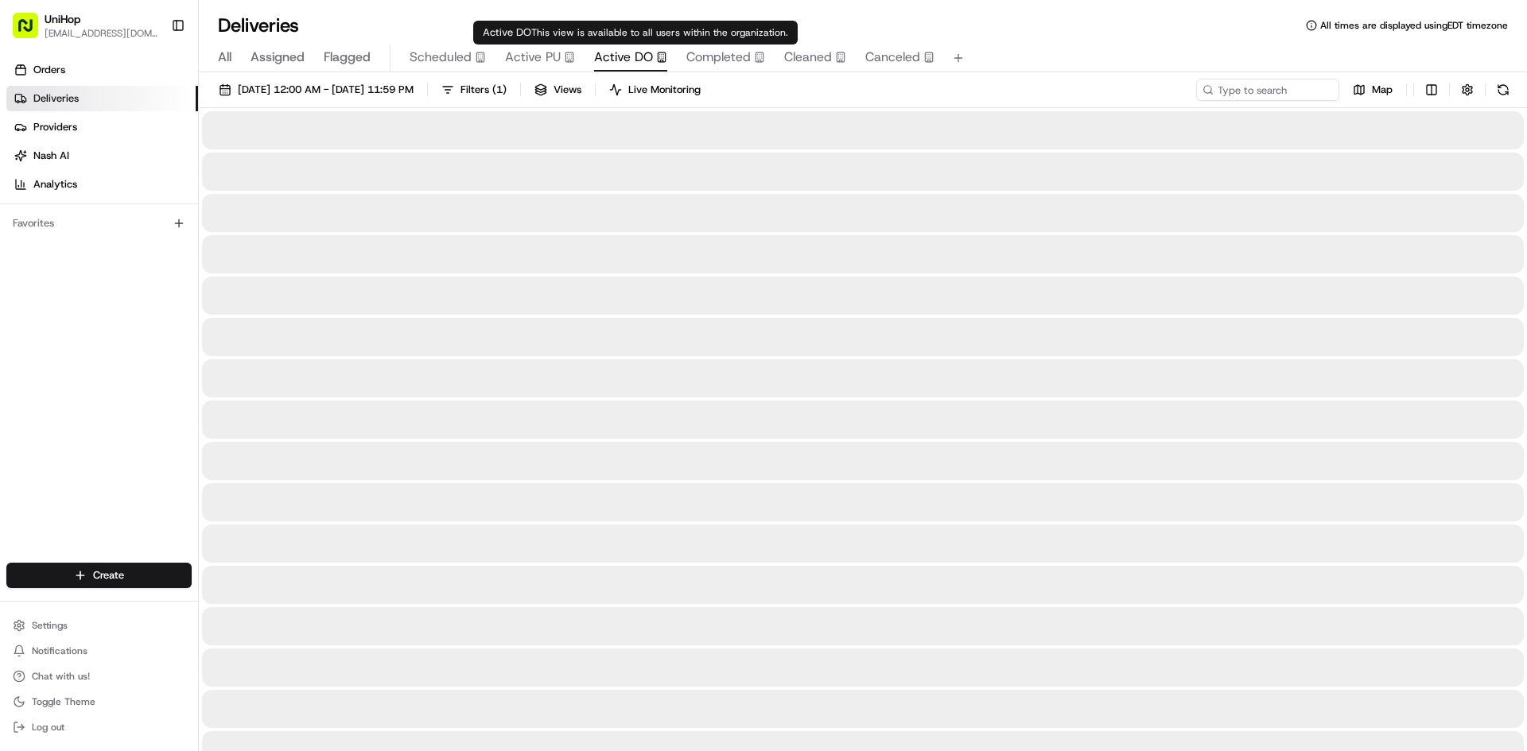
click at [609, 66] on span "Active DO" at bounding box center [623, 57] width 59 height 19
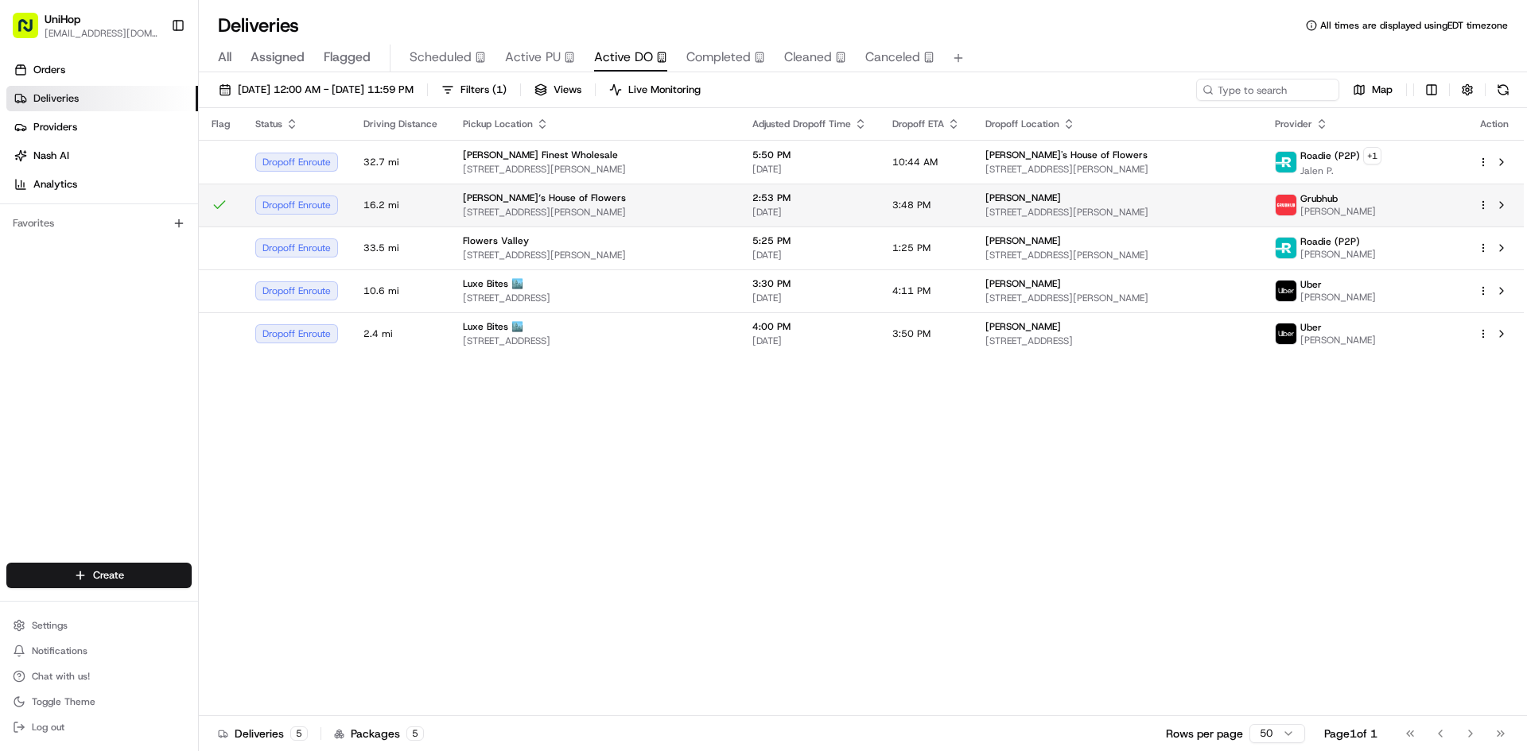
click at [643, 214] on span "[STREET_ADDRESS][PERSON_NAME]" at bounding box center [595, 212] width 264 height 13
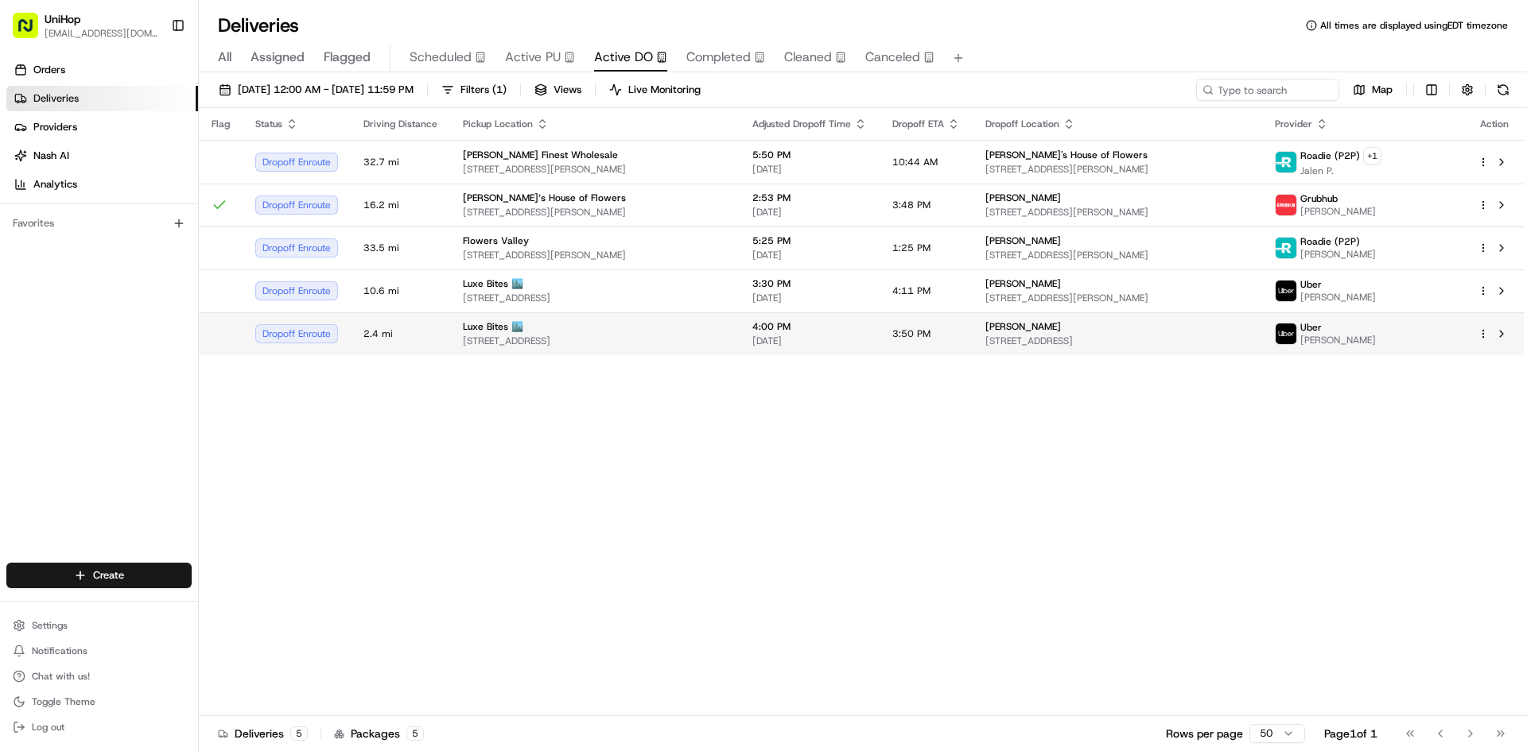
click at [658, 339] on span "3317 North Mission Road K1K1, Los AngelesLos Angeles, CA 90031-3183, USA" at bounding box center [595, 341] width 264 height 13
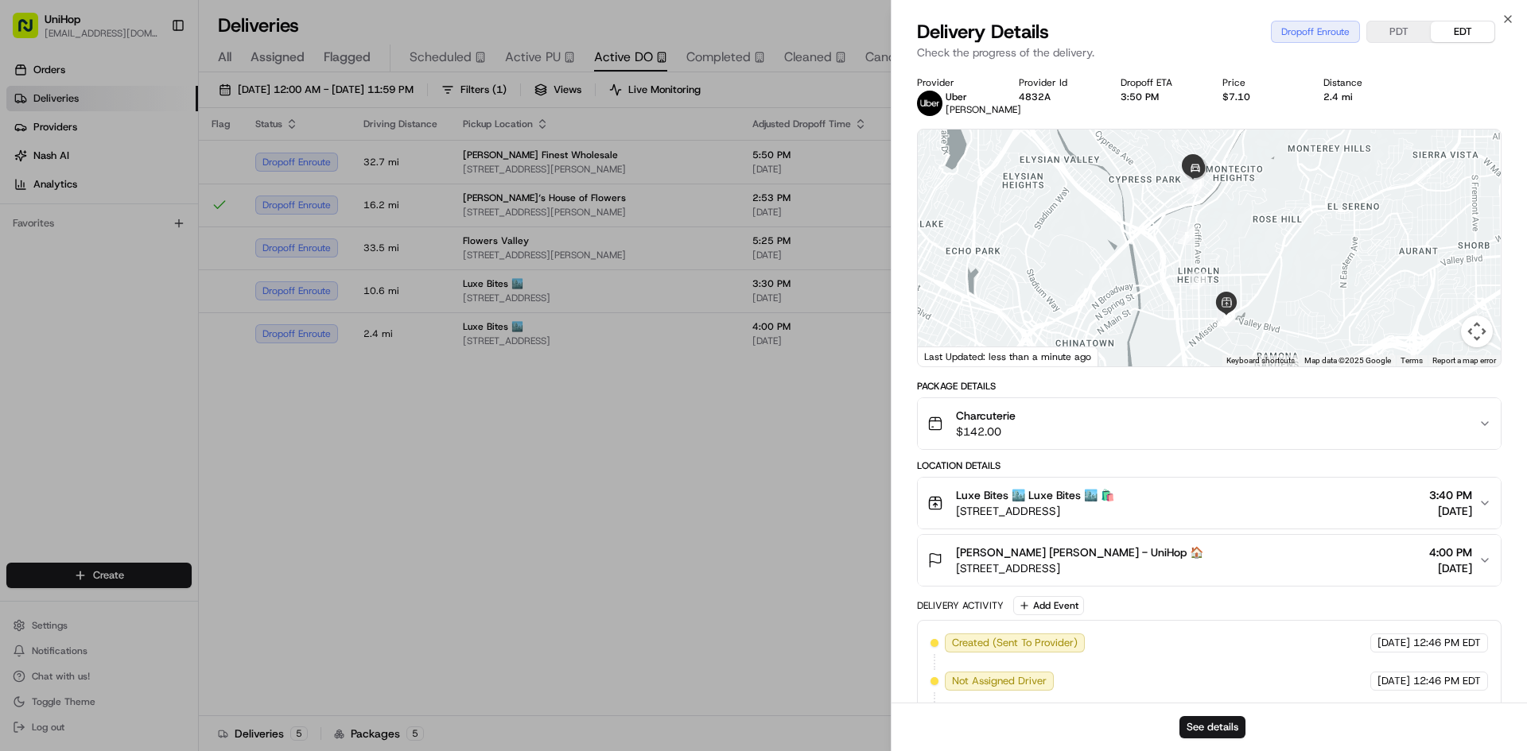
click at [1021, 424] on div "Charcuterie $142.00" at bounding box center [1202, 424] width 551 height 32
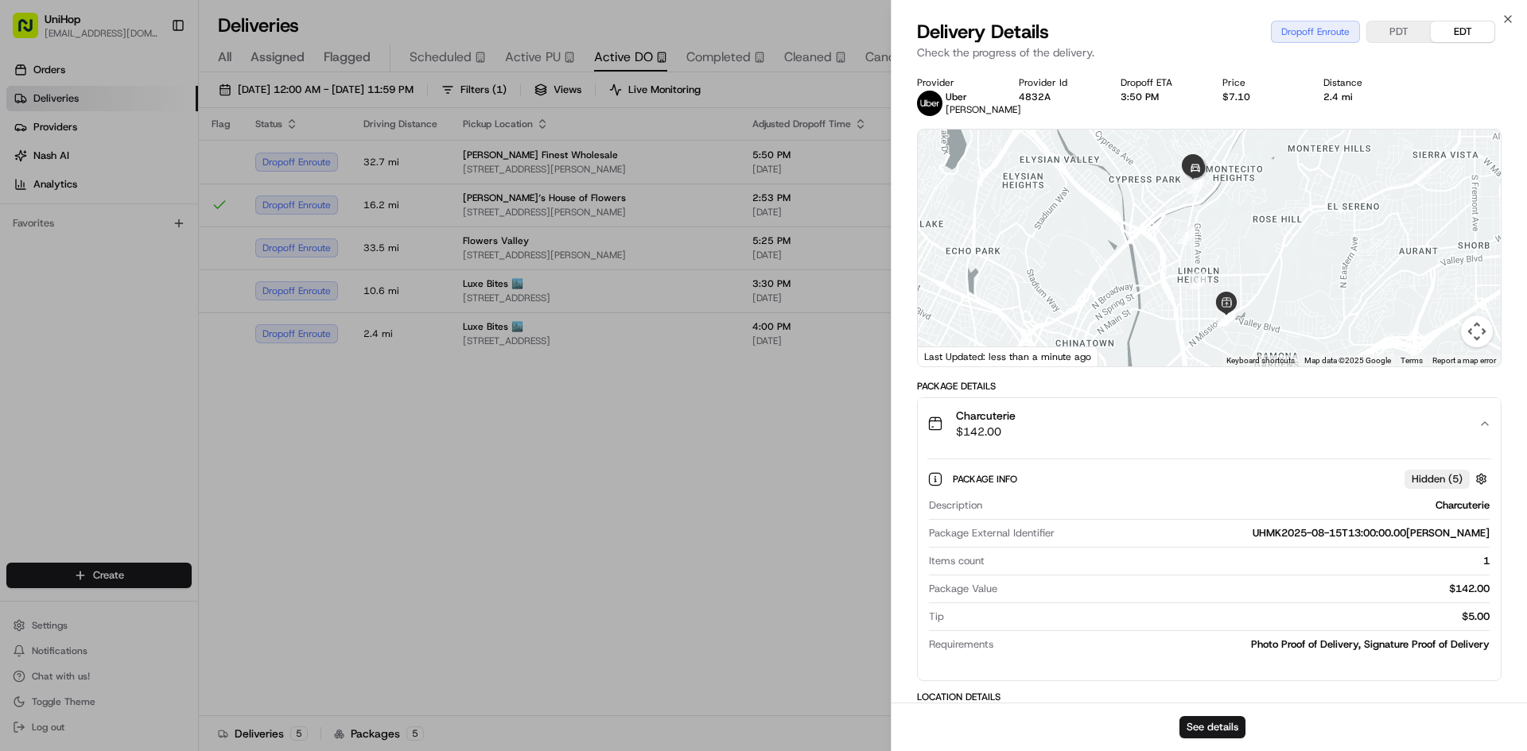
click at [1020, 424] on div "Charcuterie $142.00" at bounding box center [1202, 424] width 551 height 32
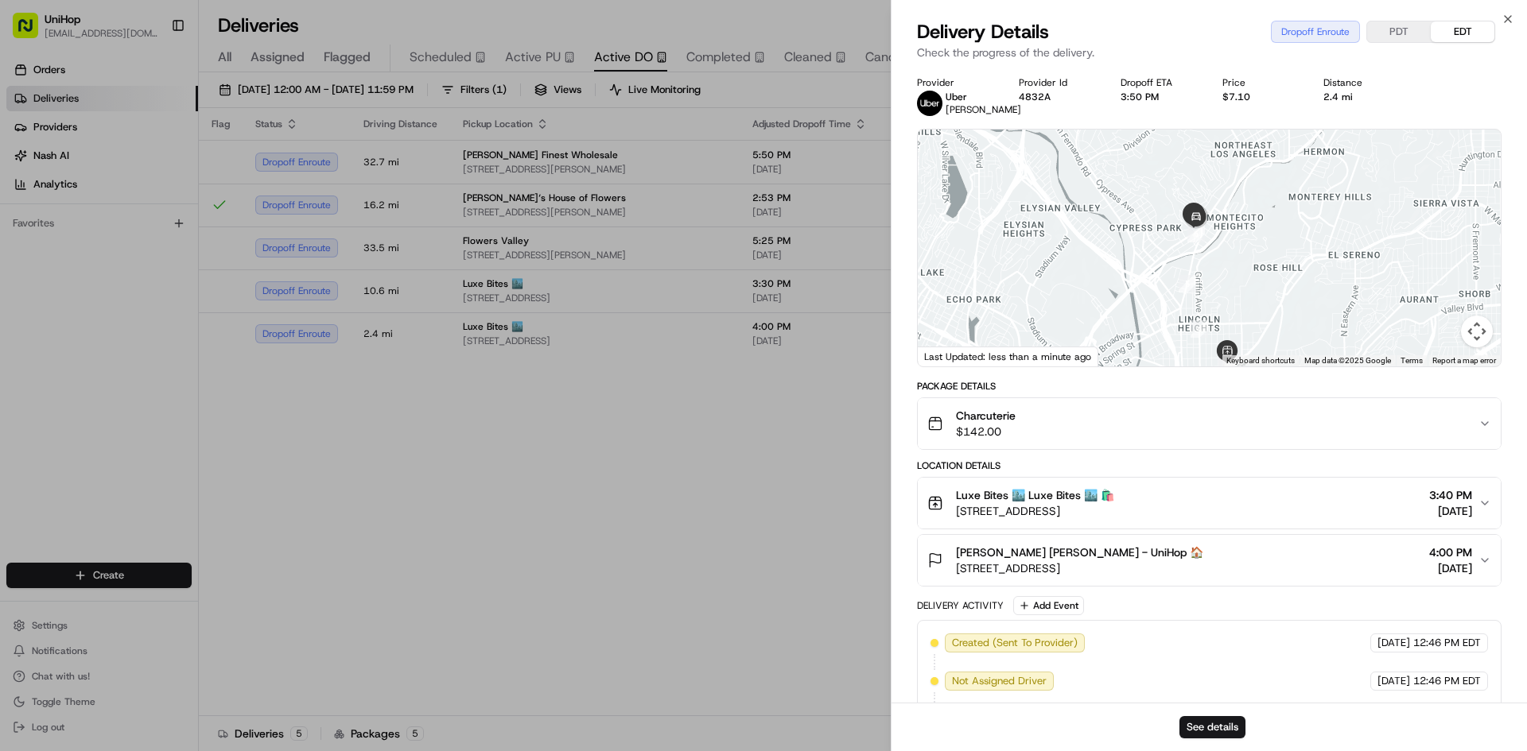
drag, startPoint x: 1237, startPoint y: 215, endPoint x: 1194, endPoint y: 204, distance: 43.8
click at [1236, 225] on div at bounding box center [1209, 248] width 583 height 237
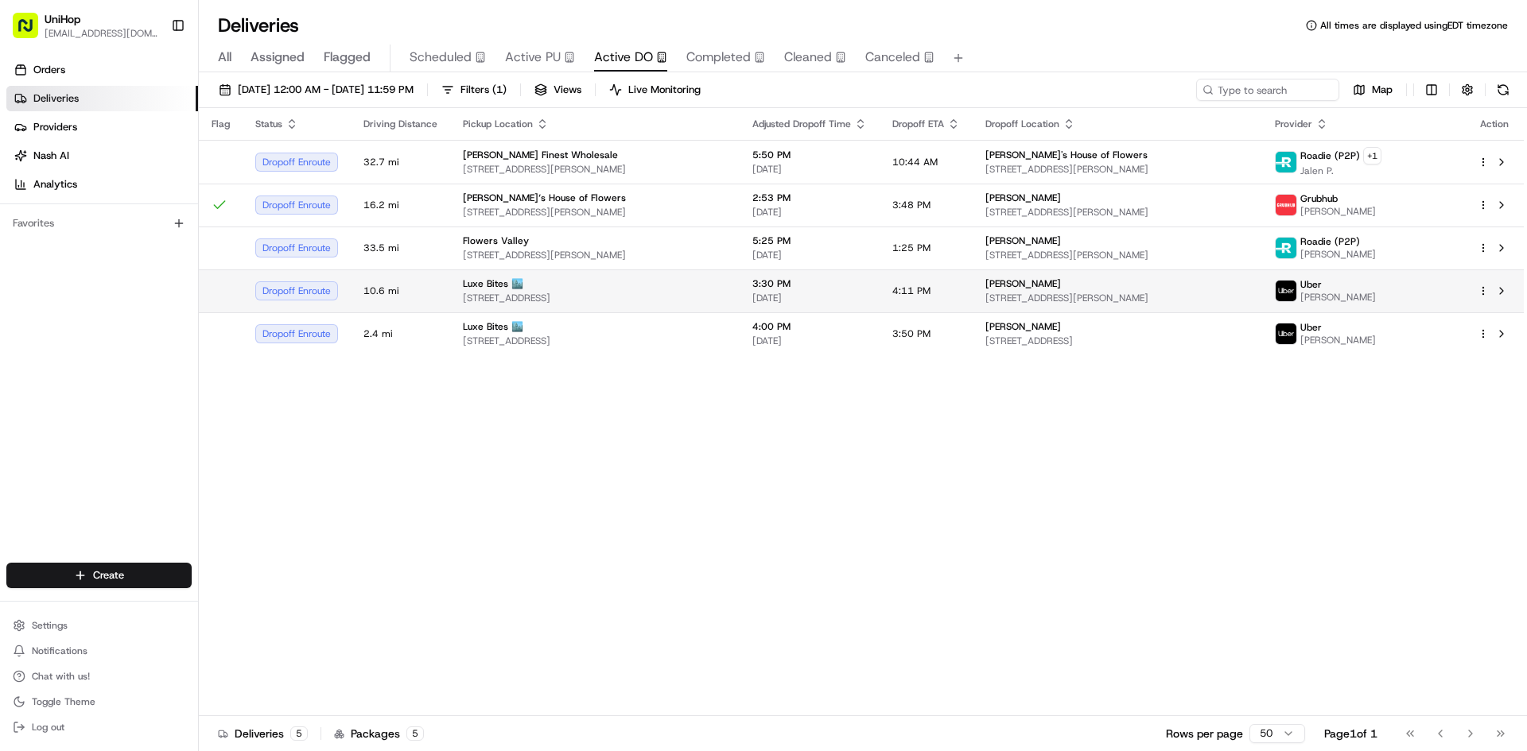
click at [727, 299] on span "3317 N Mission Rd k1, Los Angeles, CA 90031, USA" at bounding box center [595, 298] width 264 height 13
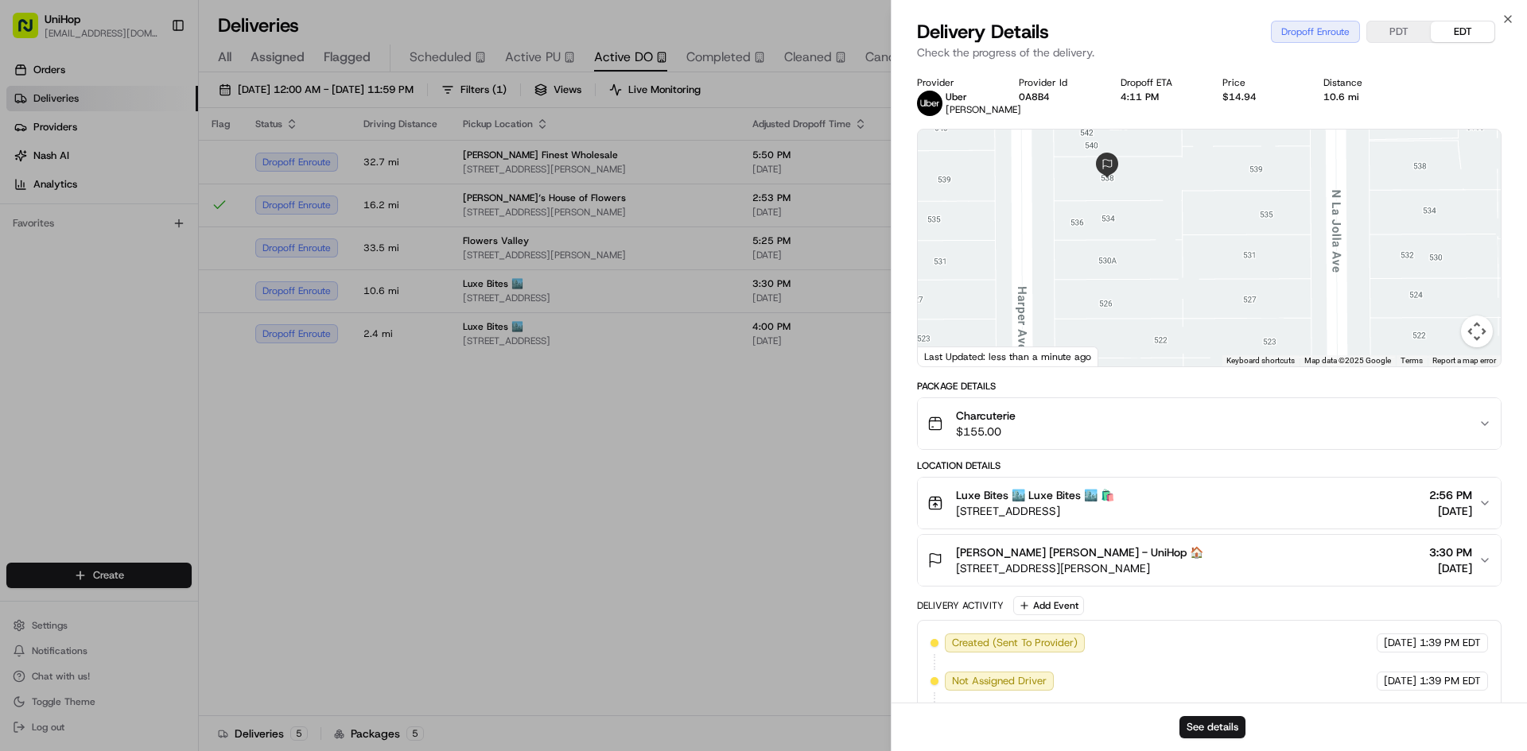
click at [1112, 560] on span "Kim Johnson Kim Johnson - UniHop 🏠" at bounding box center [1079, 553] width 247 height 16
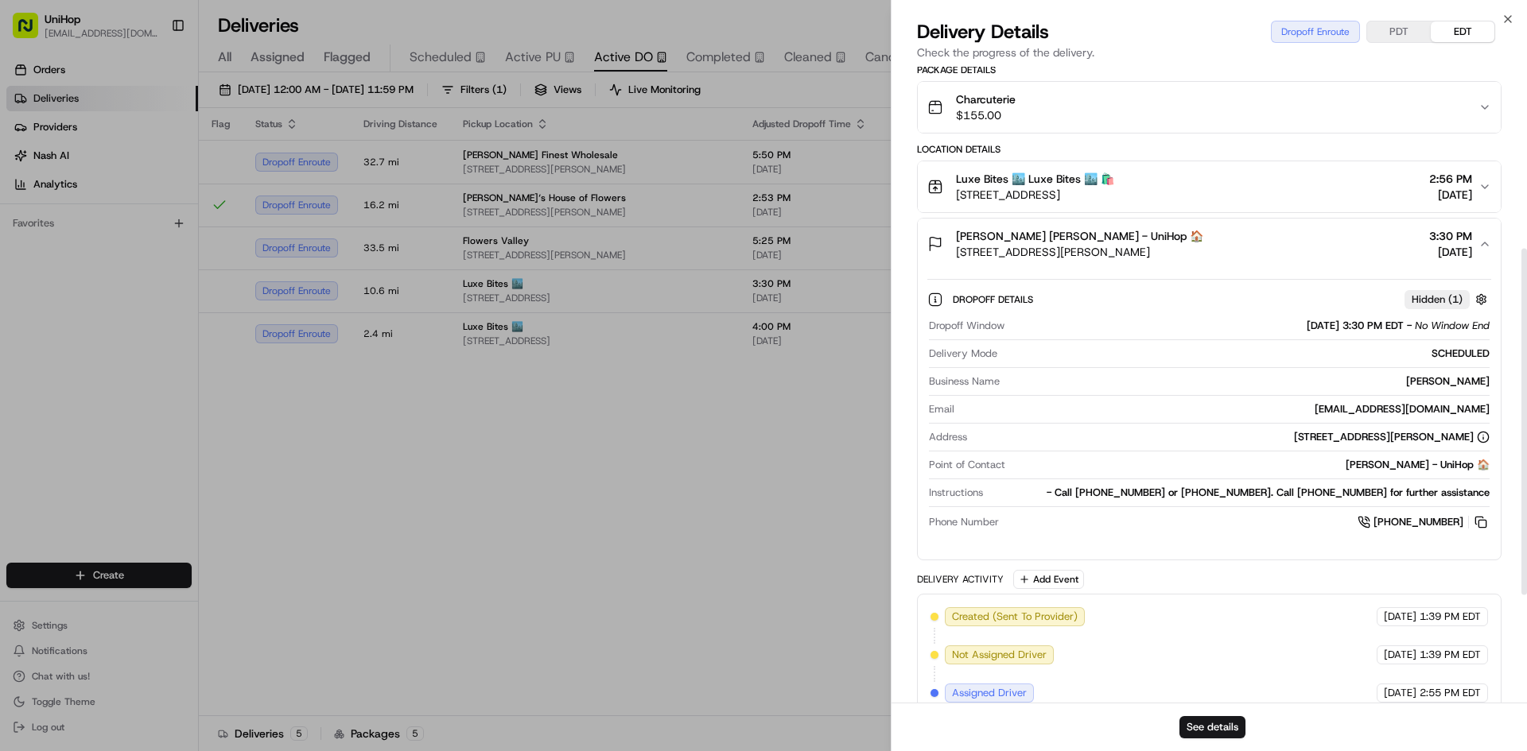
scroll to position [398, 0]
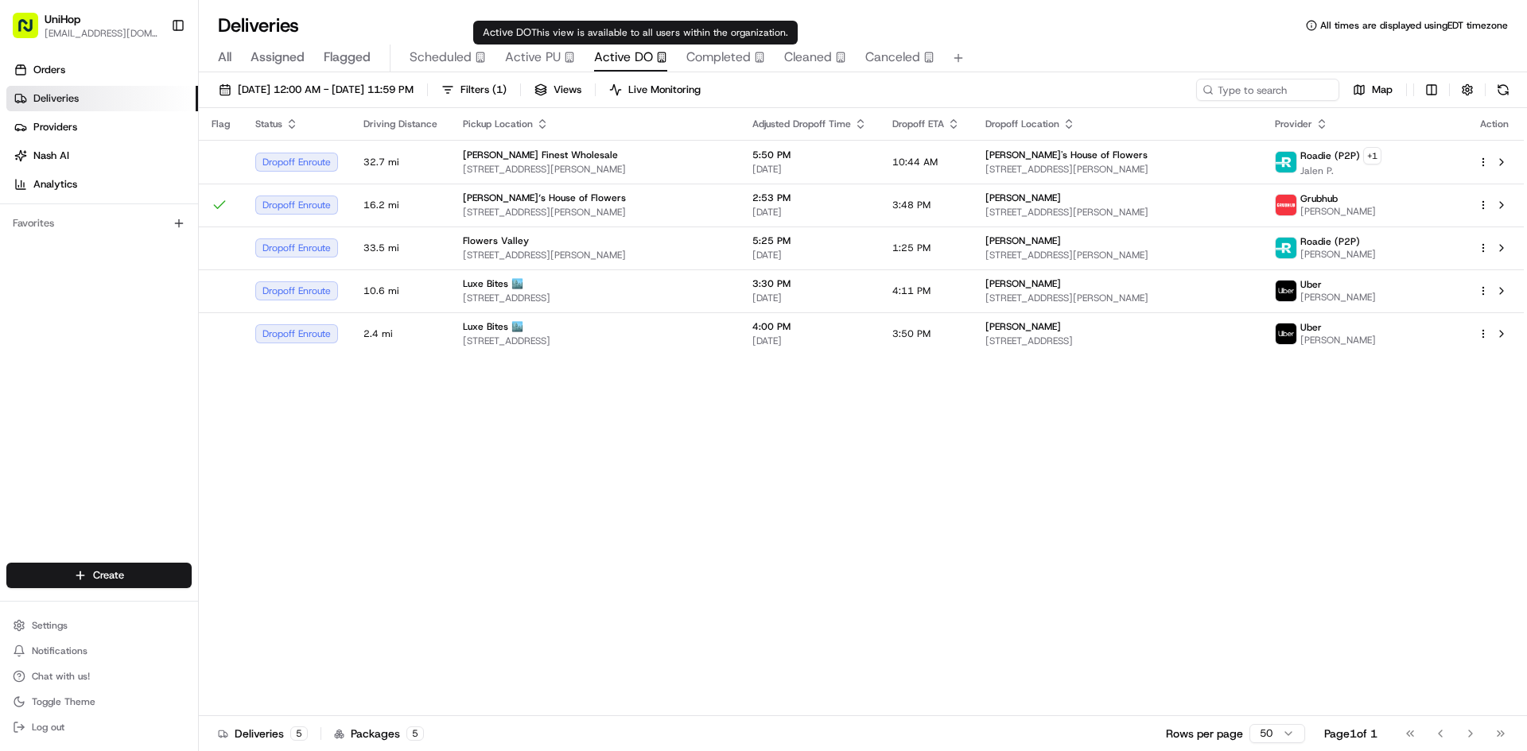
click at [571, 54] on rect "button" at bounding box center [568, 57] width 7 height 10
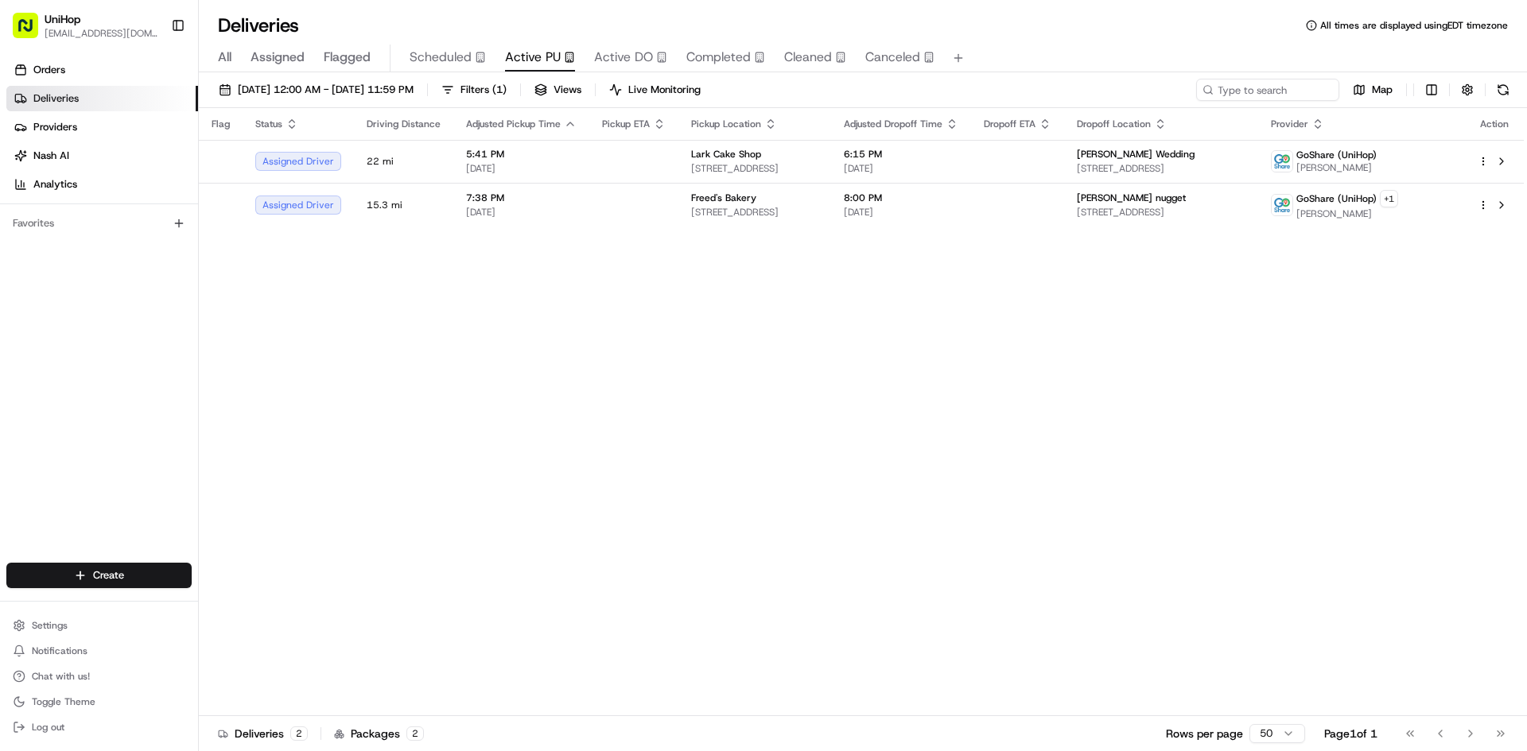
click at [713, 345] on div "Flag Status Driving Distance Adjusted Pickup Time Pickup ETA Pickup Location Ad…" at bounding box center [861, 412] width 1325 height 608
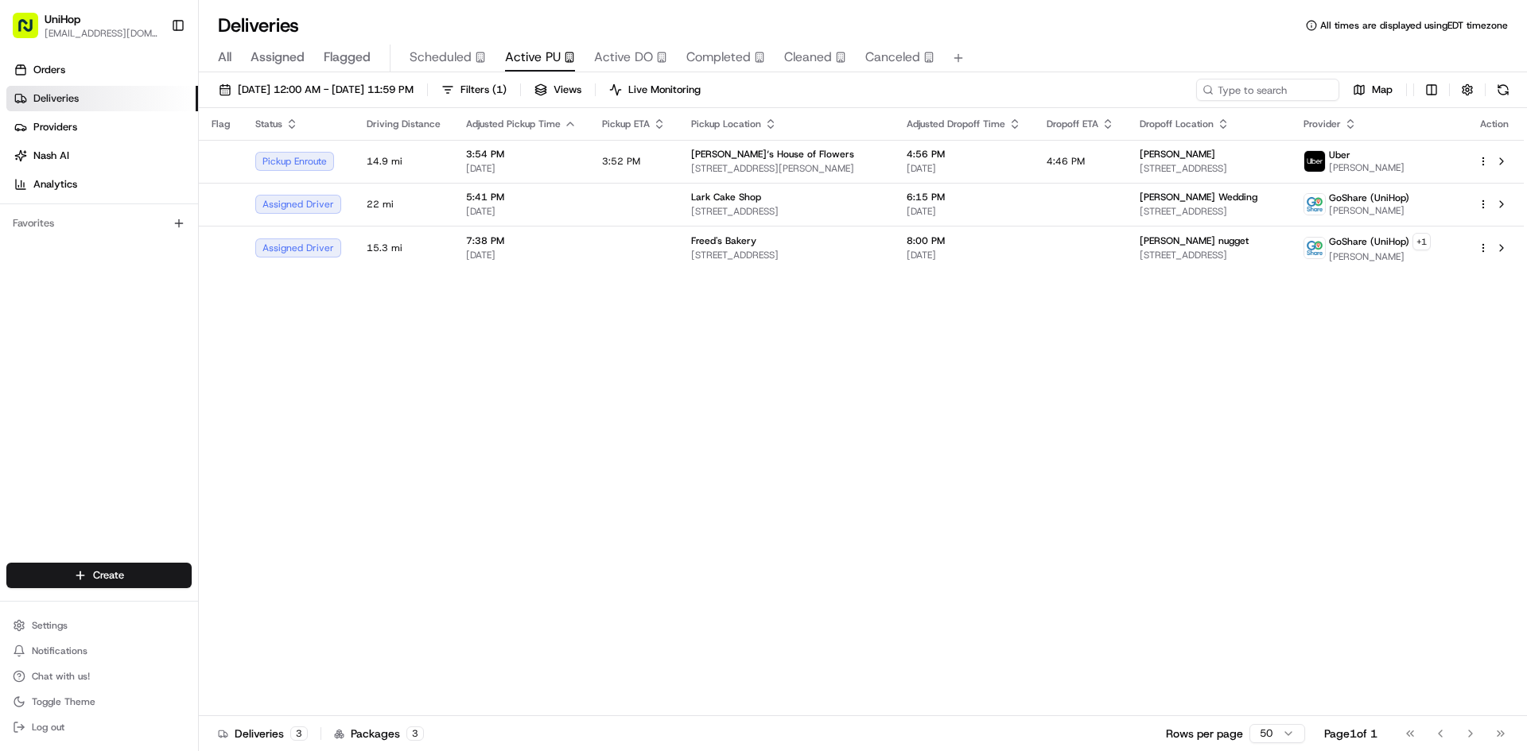
click at [122, 460] on div "Orders Deliveries Providers Nash AI Analytics Favorites" at bounding box center [99, 312] width 198 height 522
click at [355, 54] on span "Flagged" at bounding box center [347, 57] width 47 height 19
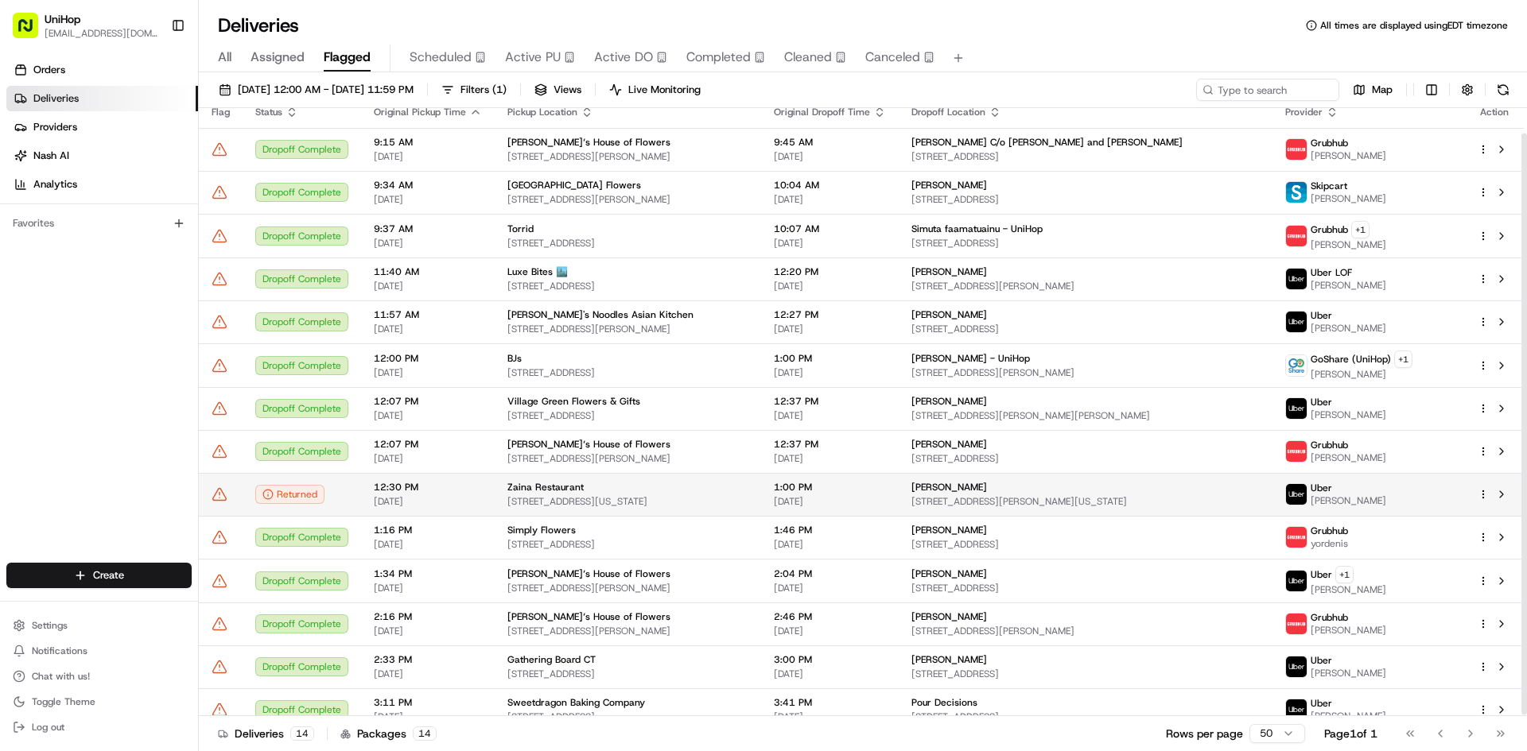
scroll to position [27, 0]
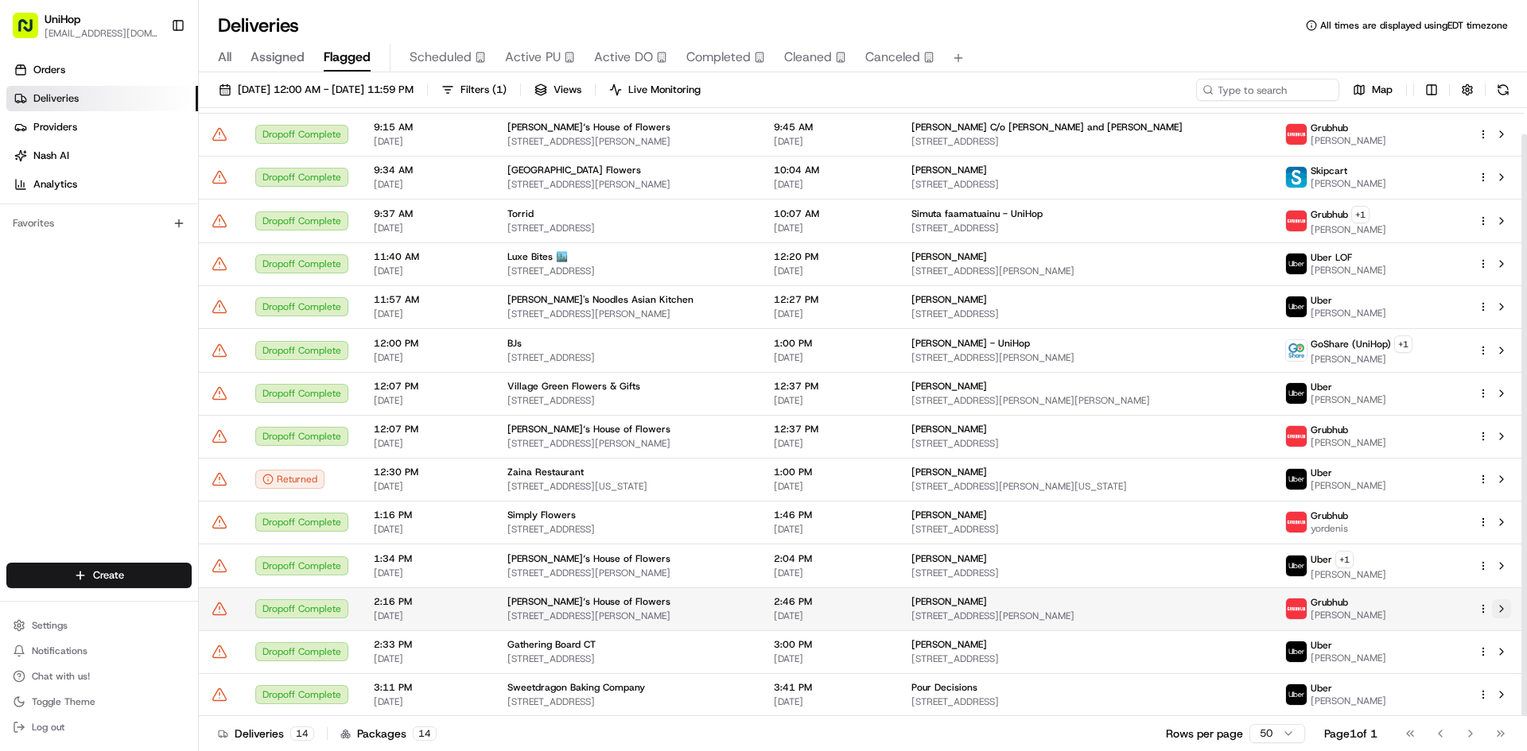
drag, startPoint x: 1504, startPoint y: 609, endPoint x: 1260, endPoint y: 434, distance: 300.3
click at [1503, 609] on button at bounding box center [1501, 609] width 19 height 19
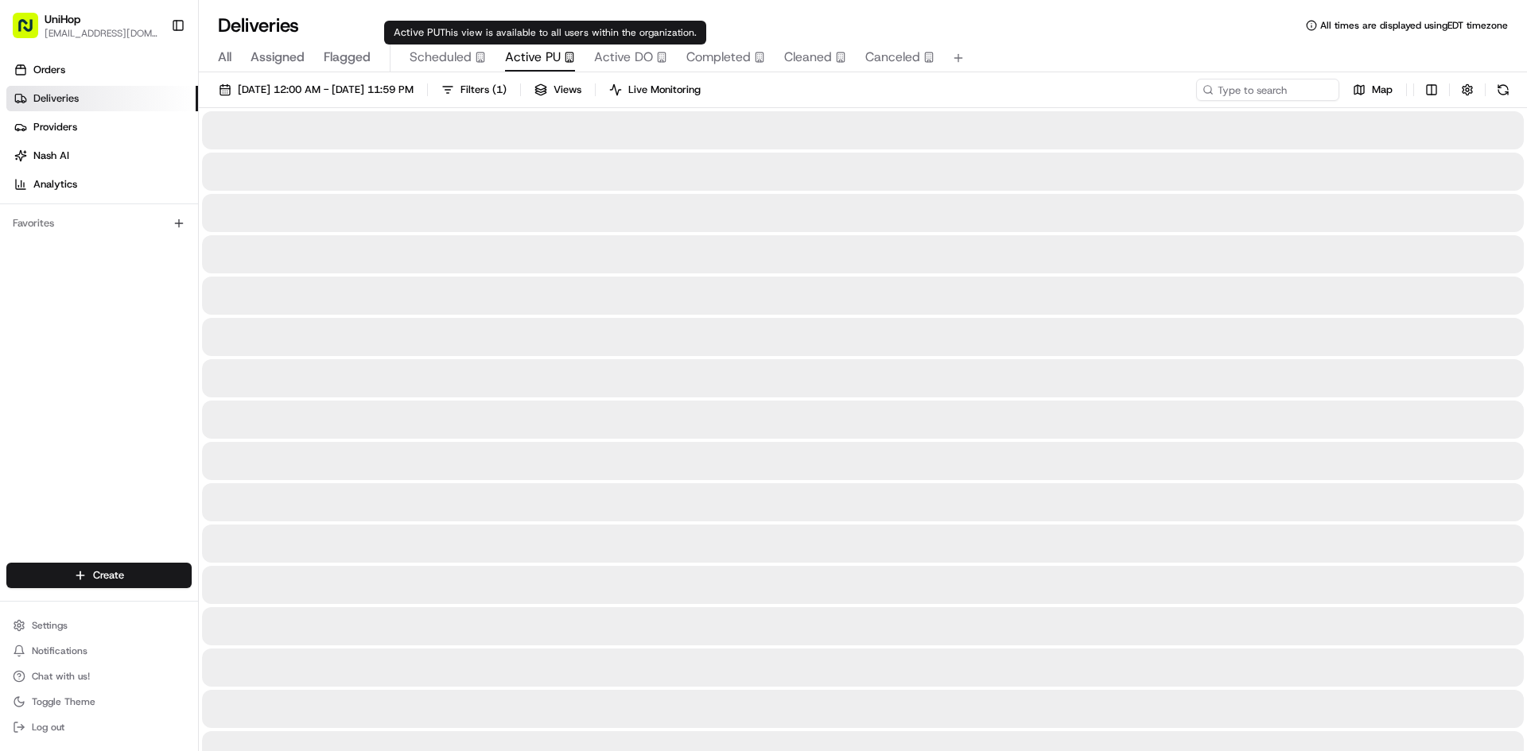
click at [534, 49] on span "Active PU" at bounding box center [533, 57] width 56 height 19
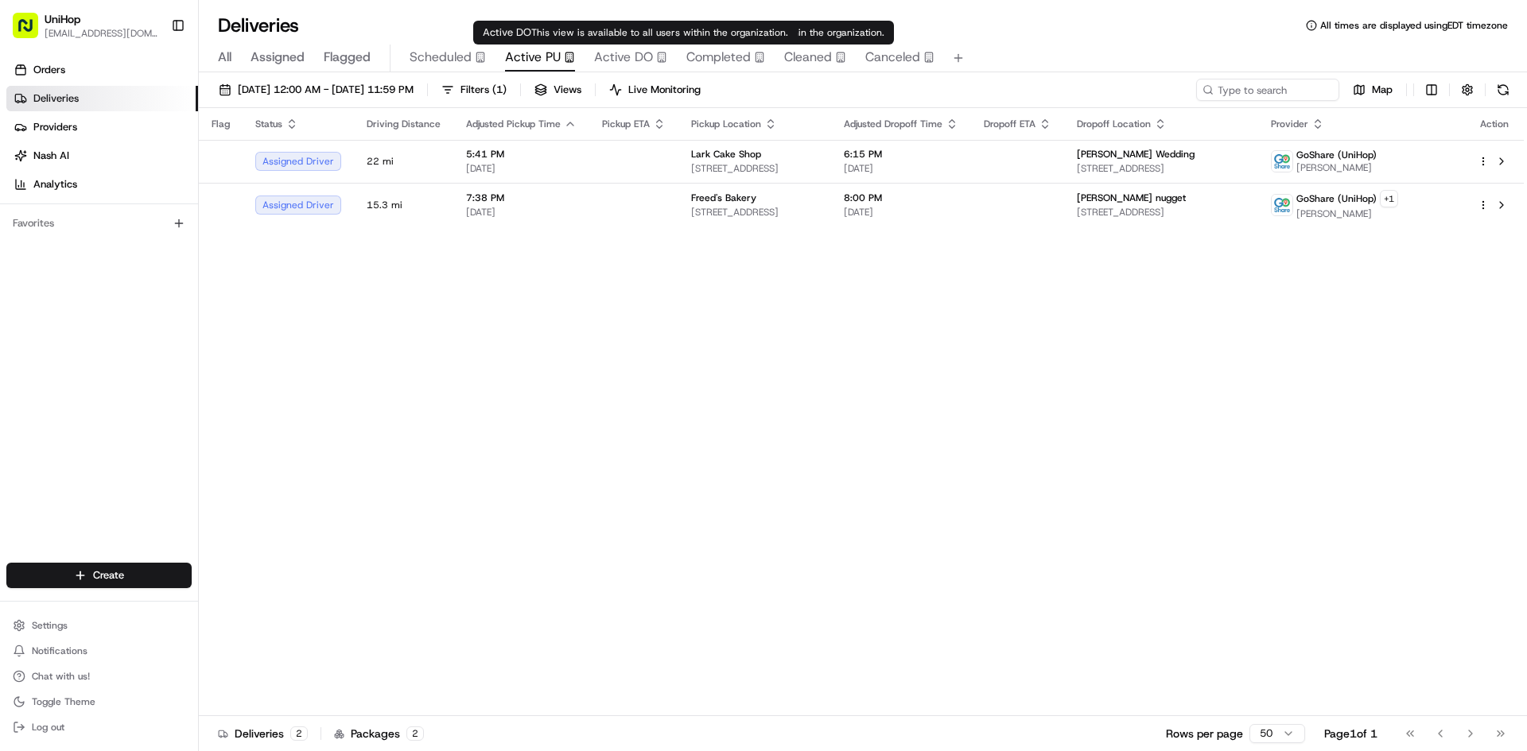
click at [647, 55] on span "Active DO" at bounding box center [623, 57] width 59 height 19
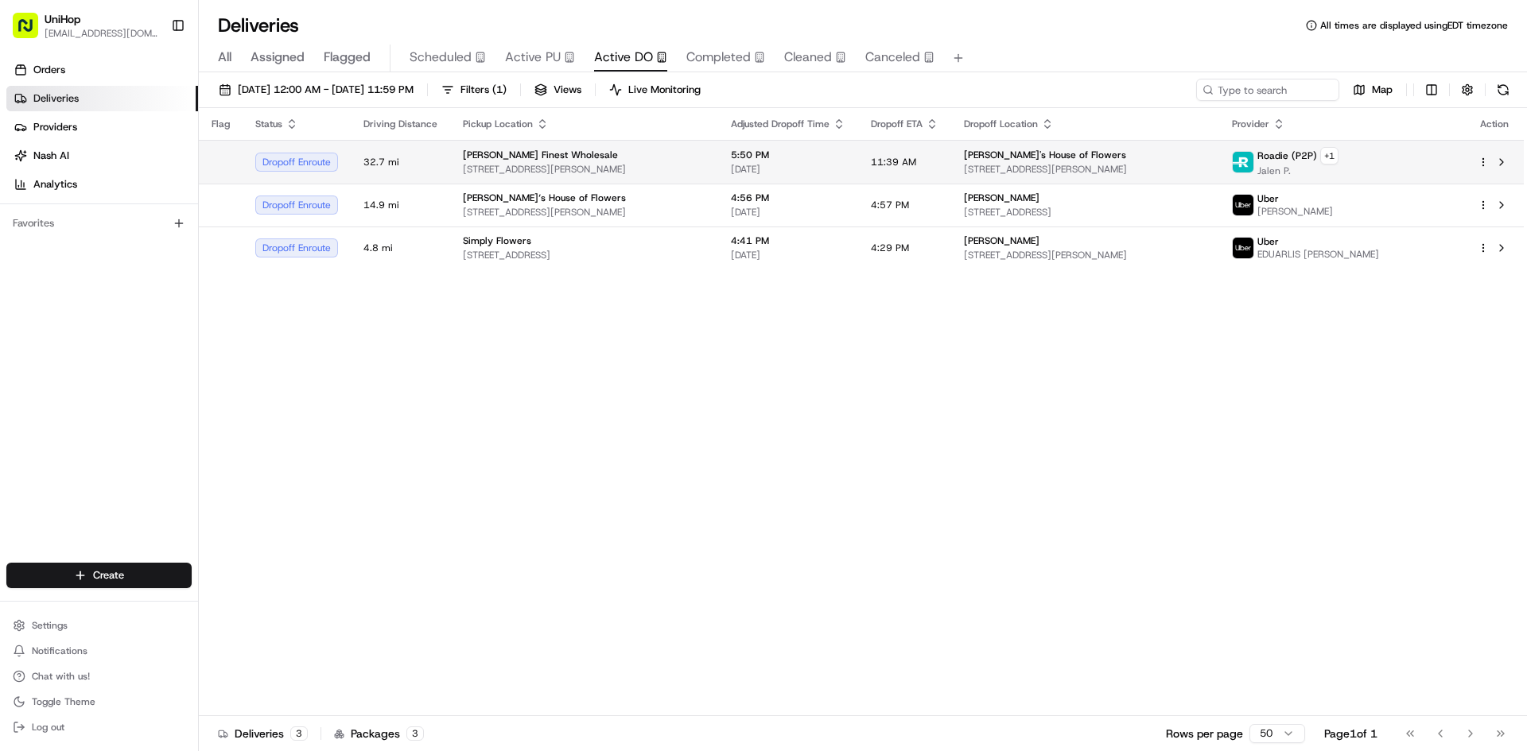
click at [552, 156] on span "[PERSON_NAME] Finest Wholesale" at bounding box center [540, 155] width 155 height 13
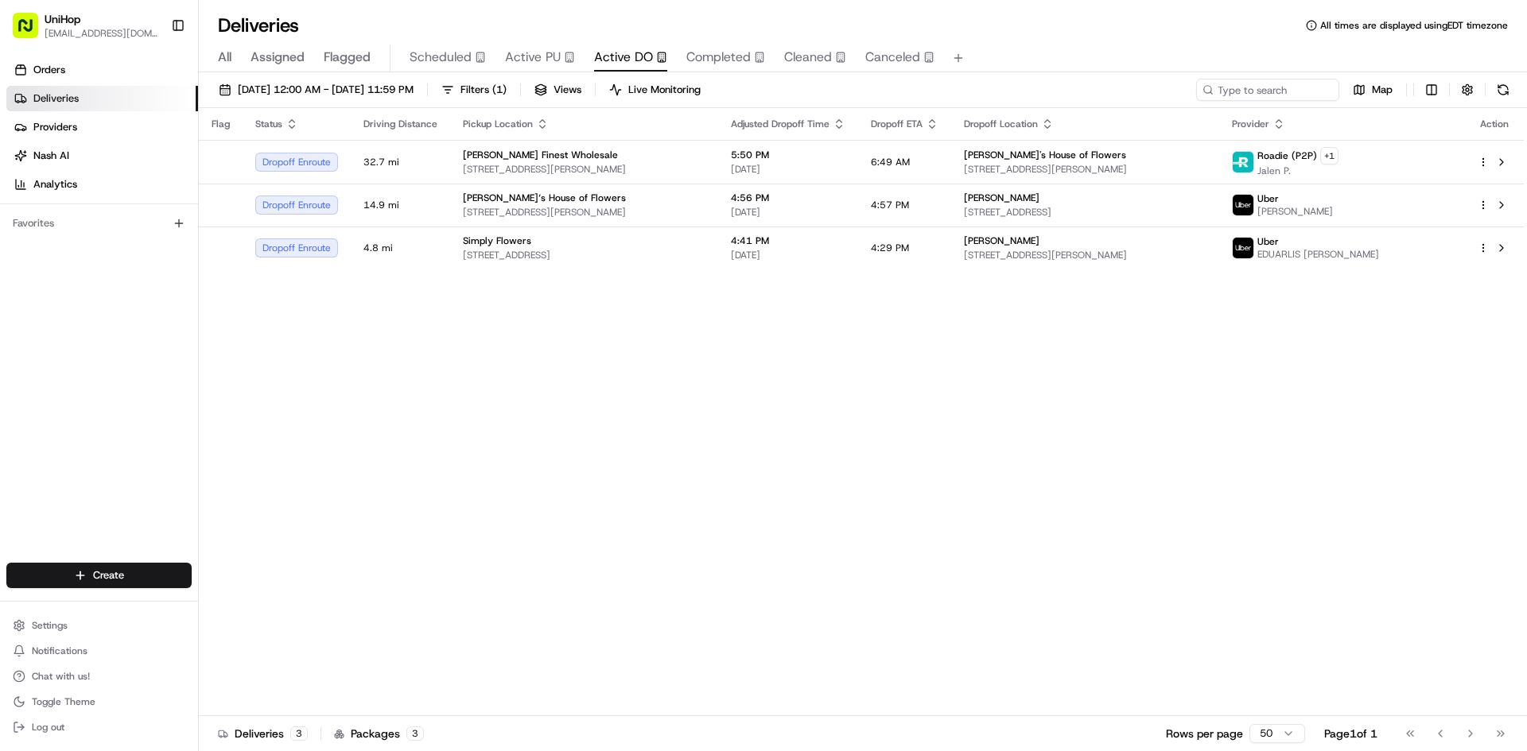
click at [96, 299] on div "Orders Deliveries Providers [PERSON_NAME] Analytics Favorites" at bounding box center [99, 312] width 198 height 522
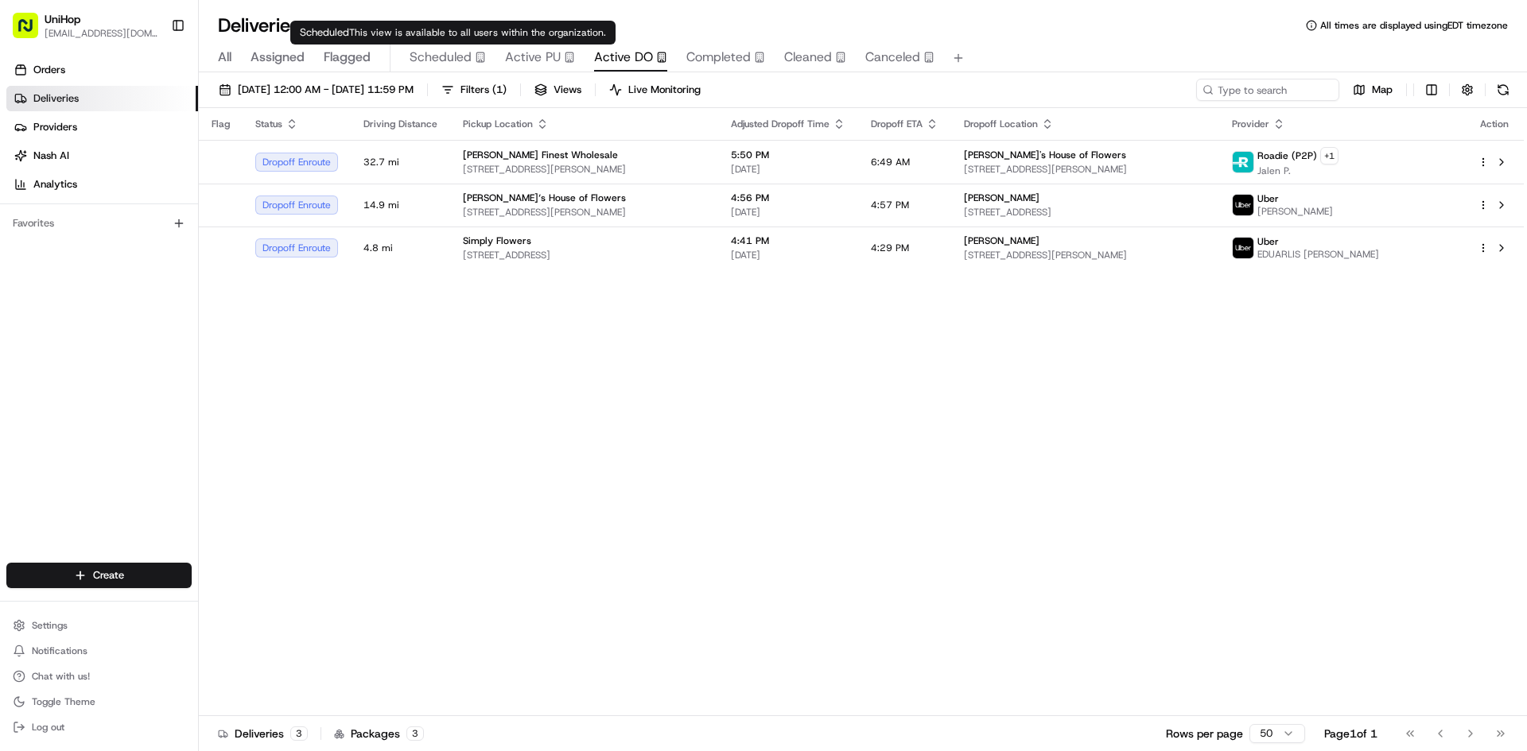
click at [499, 57] on div "All Assigned Flagged Scheduled Active PU Active DO Completed Cleaned Canceled" at bounding box center [863, 59] width 1328 height 28
click at [514, 53] on span "Active PU" at bounding box center [533, 57] width 56 height 19
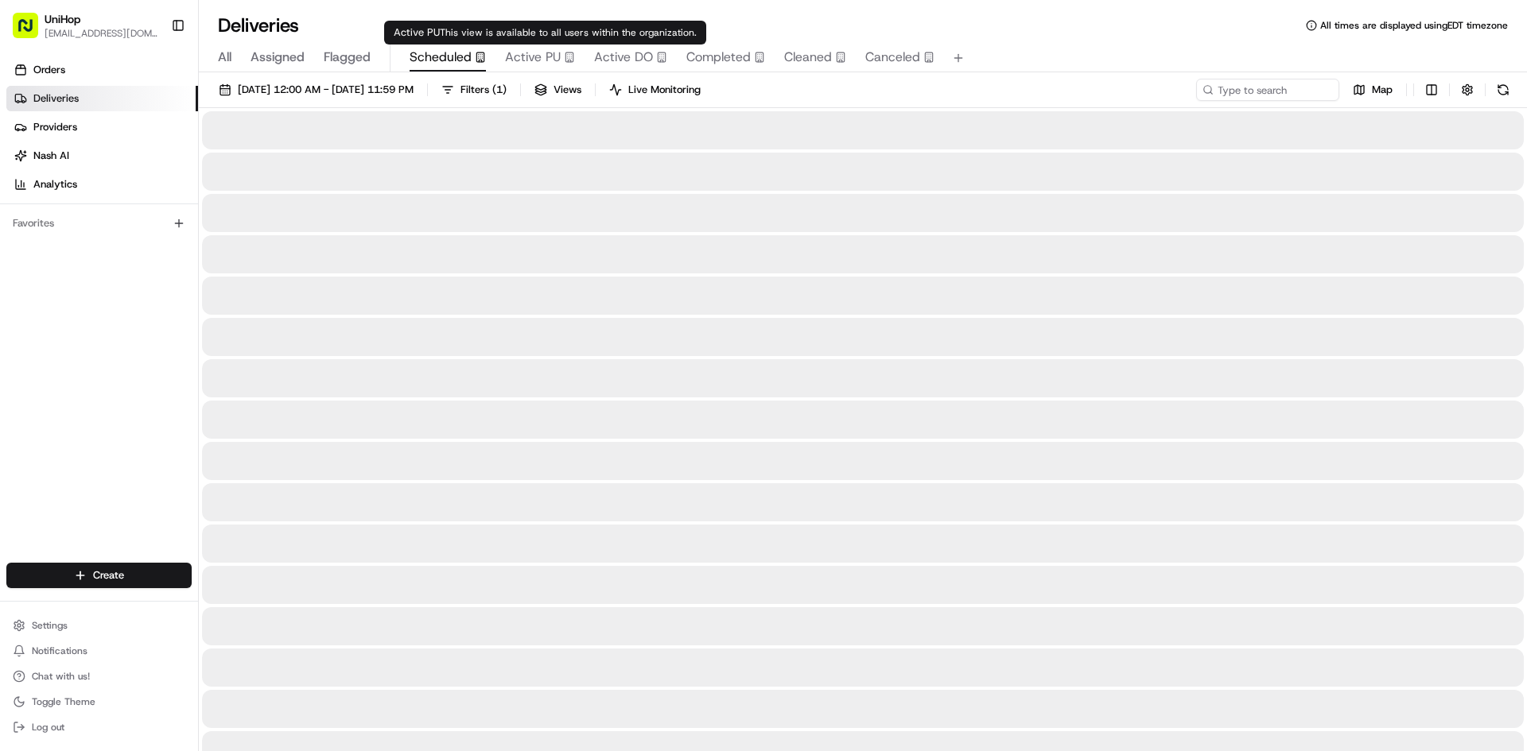
click at [469, 52] on span "Scheduled" at bounding box center [441, 57] width 62 height 19
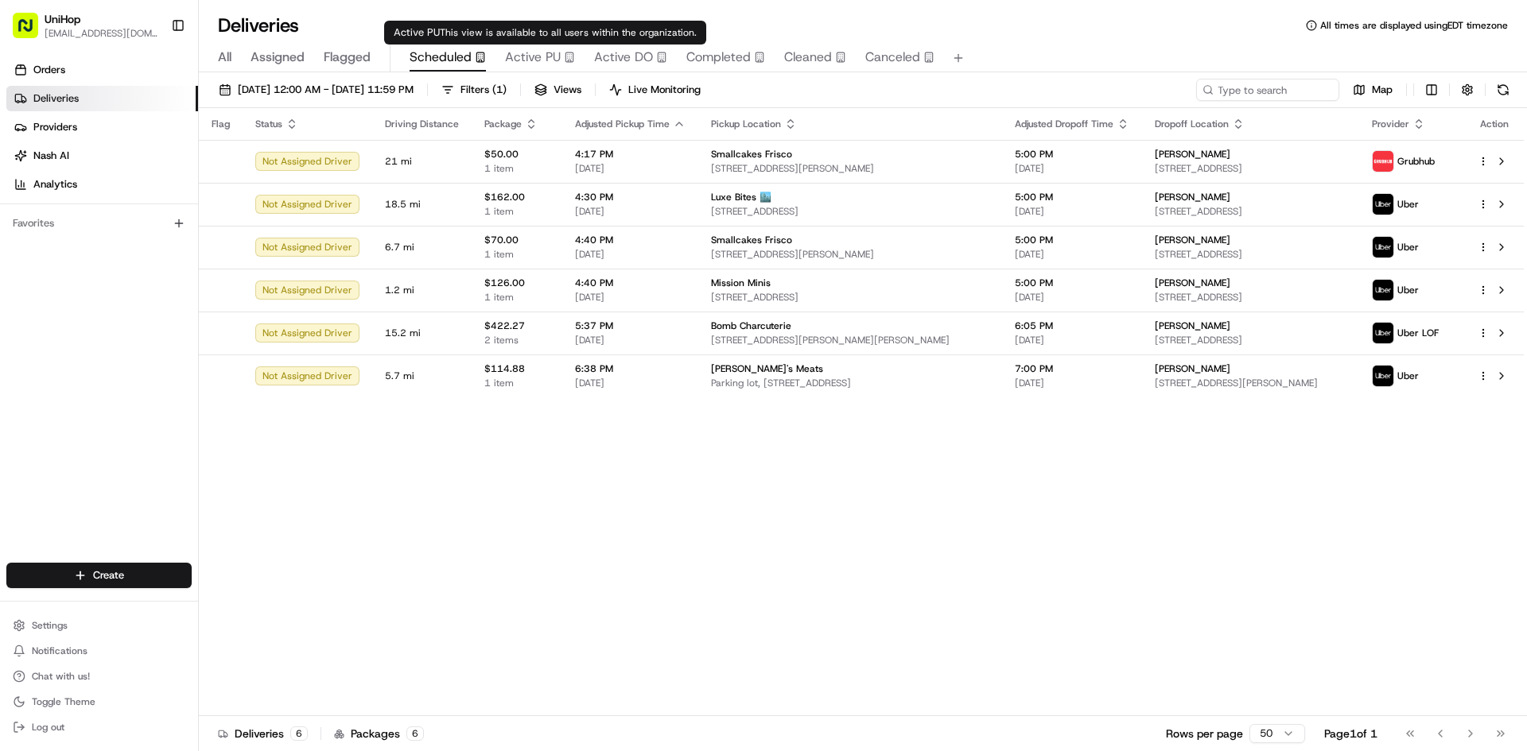
click at [530, 54] on span "Active PU" at bounding box center [533, 57] width 56 height 19
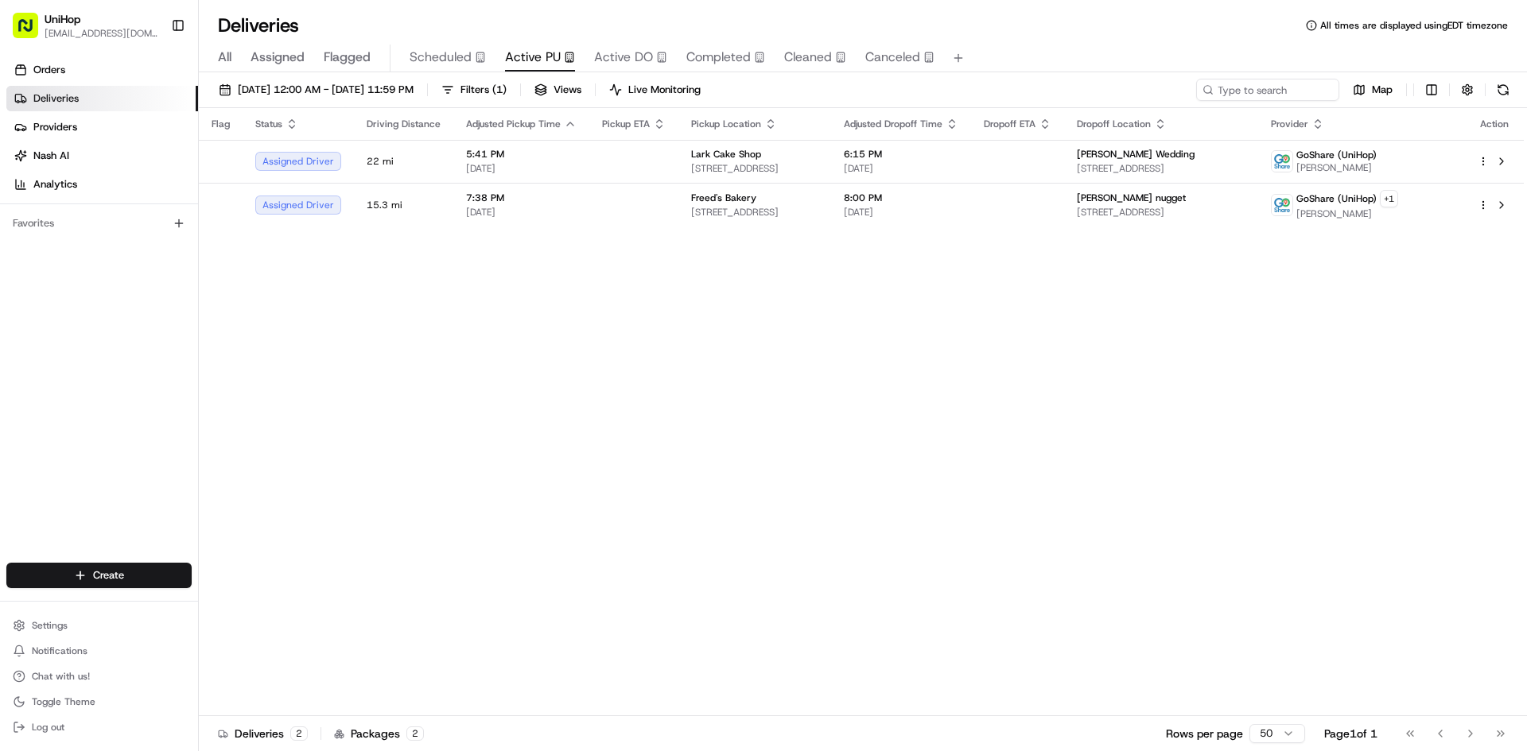
drag, startPoint x: 10, startPoint y: 411, endPoint x: 17, endPoint y: 368, distance: 43.5
click at [10, 411] on div "Orders Deliveries Providers [PERSON_NAME] Analytics Favorites" at bounding box center [99, 312] width 198 height 522
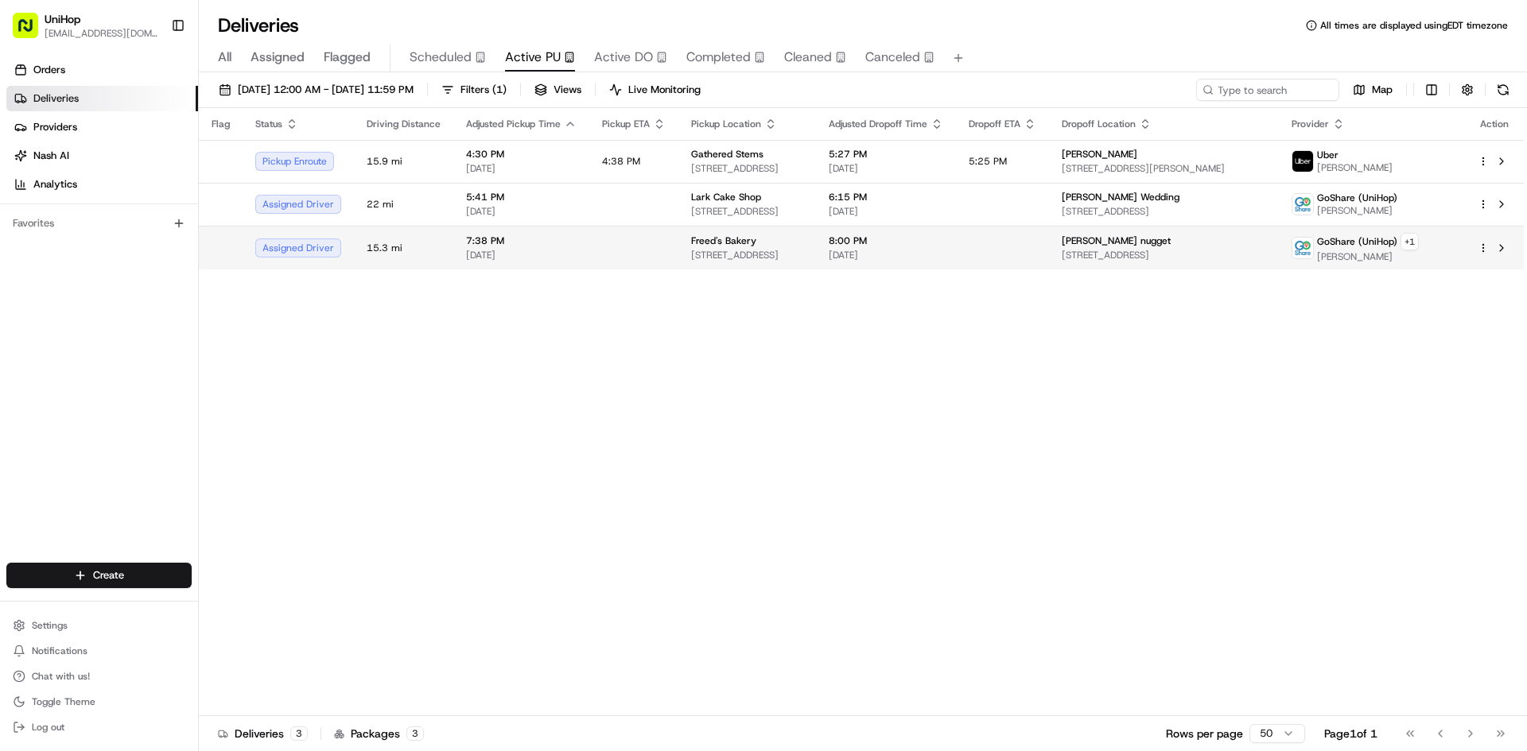
click at [935, 227] on td "8:00 PM Aug 15 2025" at bounding box center [886, 248] width 140 height 44
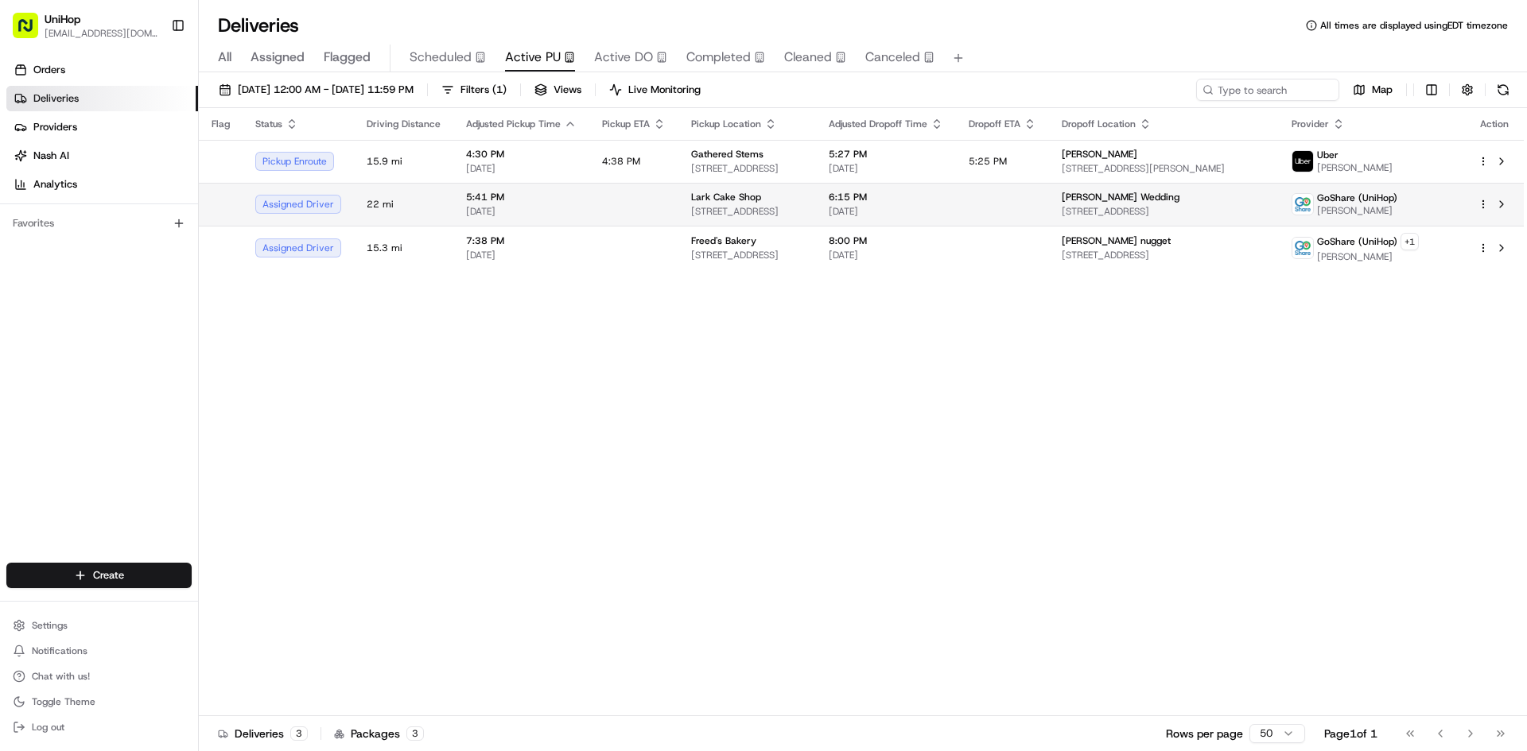
click at [943, 199] on span "6:15 PM" at bounding box center [886, 197] width 115 height 13
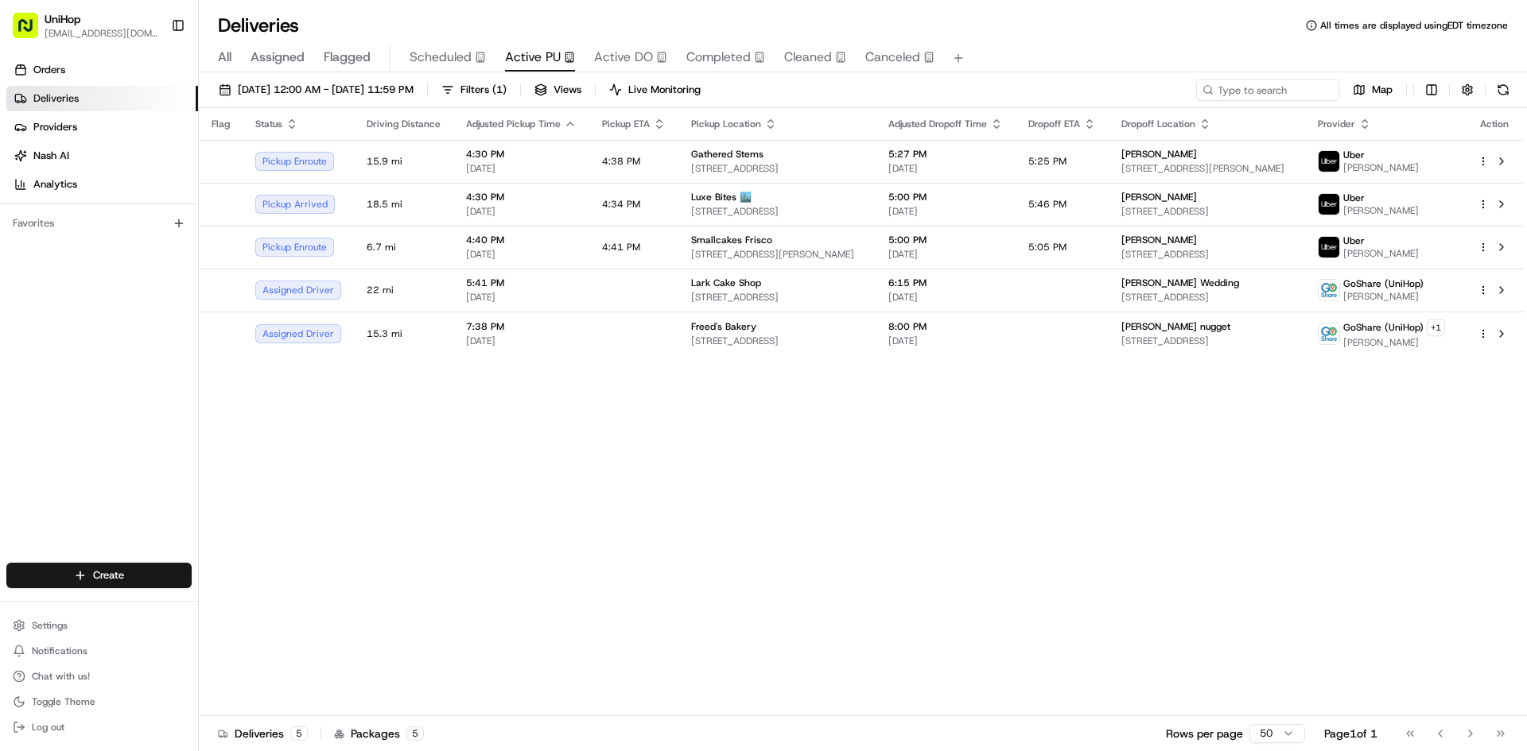
click at [64, 343] on div "Orders Deliveries Providers [PERSON_NAME] Analytics Favorites" at bounding box center [99, 312] width 198 height 522
click at [644, 50] on span "Active DO" at bounding box center [623, 57] width 59 height 19
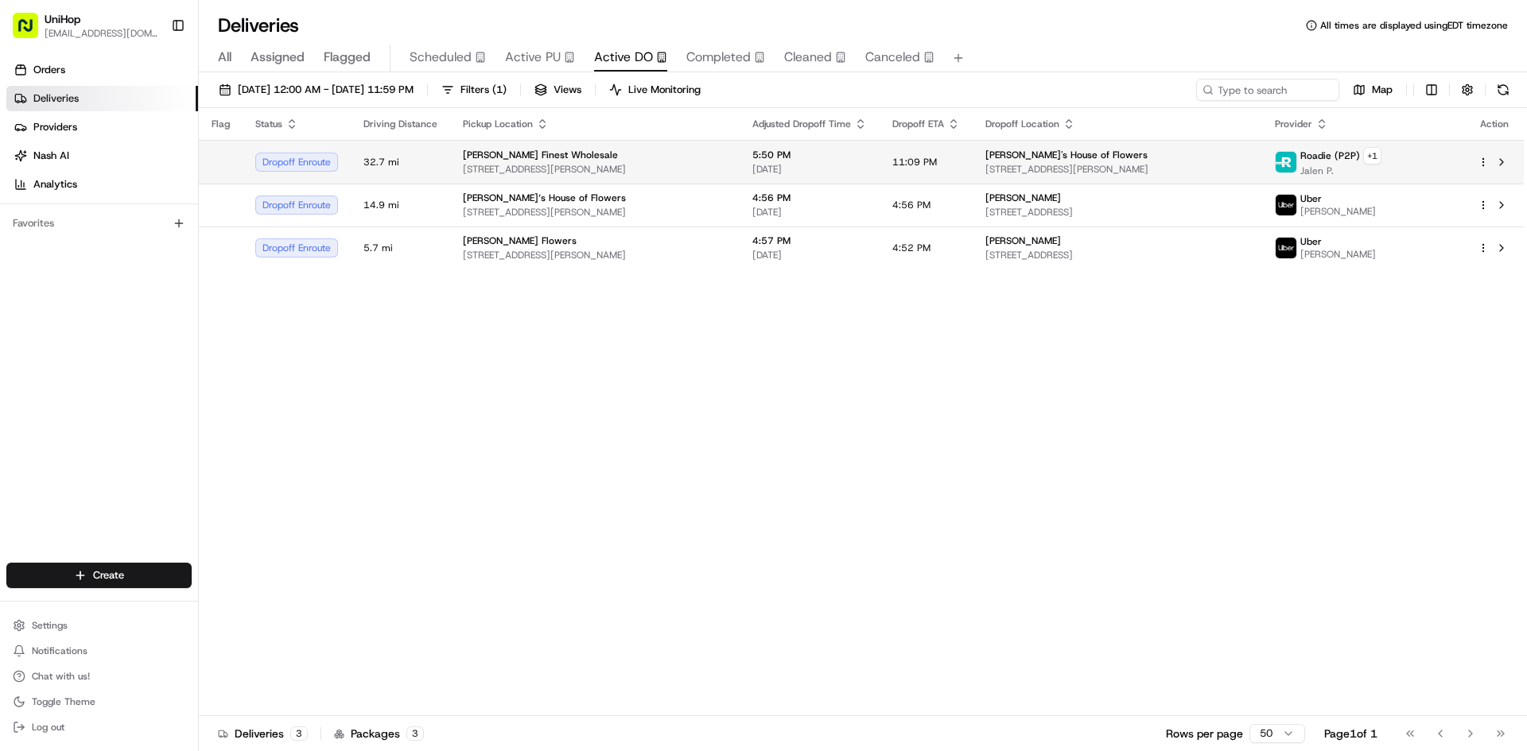
click at [666, 152] on div "[PERSON_NAME] Finest Wholesale" at bounding box center [595, 155] width 264 height 13
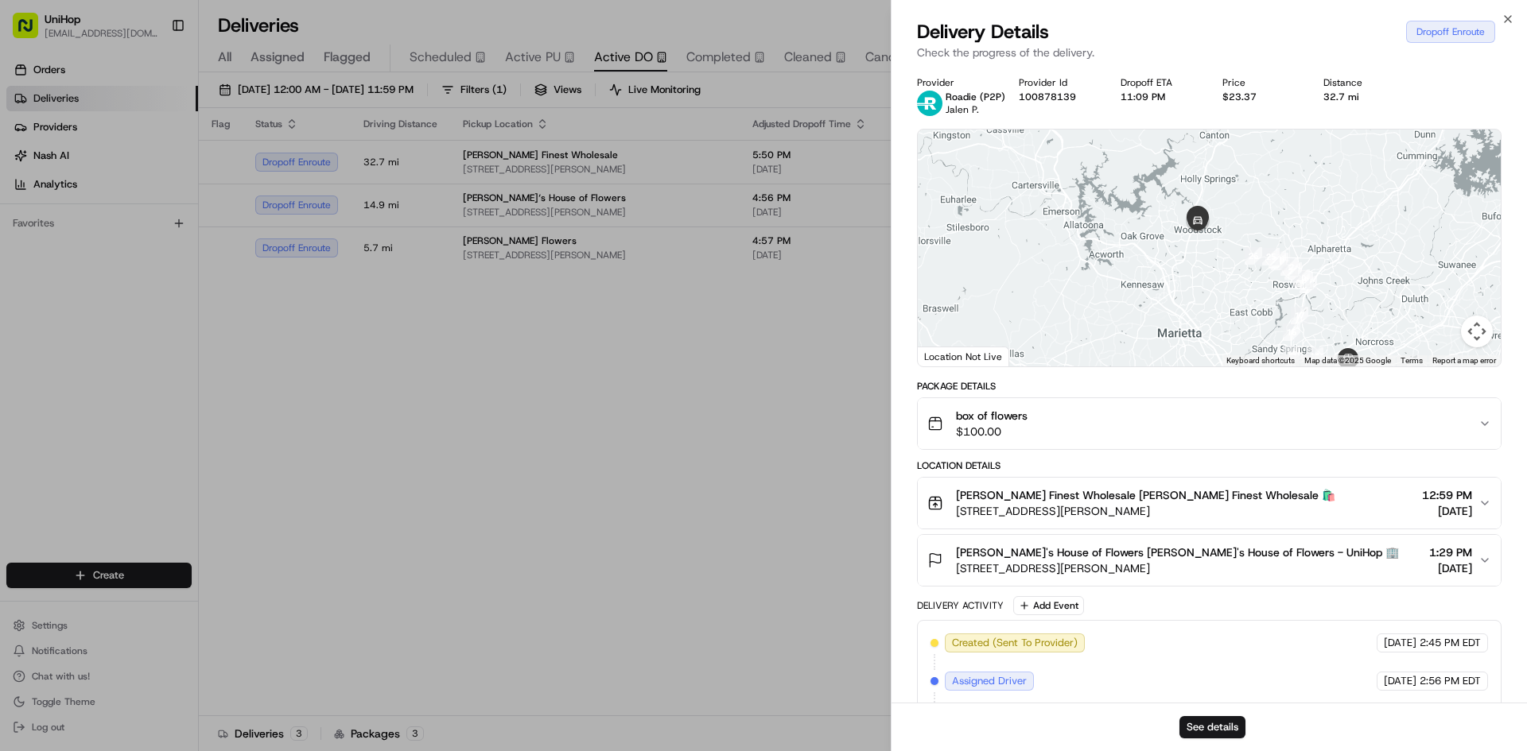
drag, startPoint x: 1110, startPoint y: 238, endPoint x: 1187, endPoint y: 332, distance: 121.5
click at [1187, 332] on div at bounding box center [1209, 248] width 583 height 237
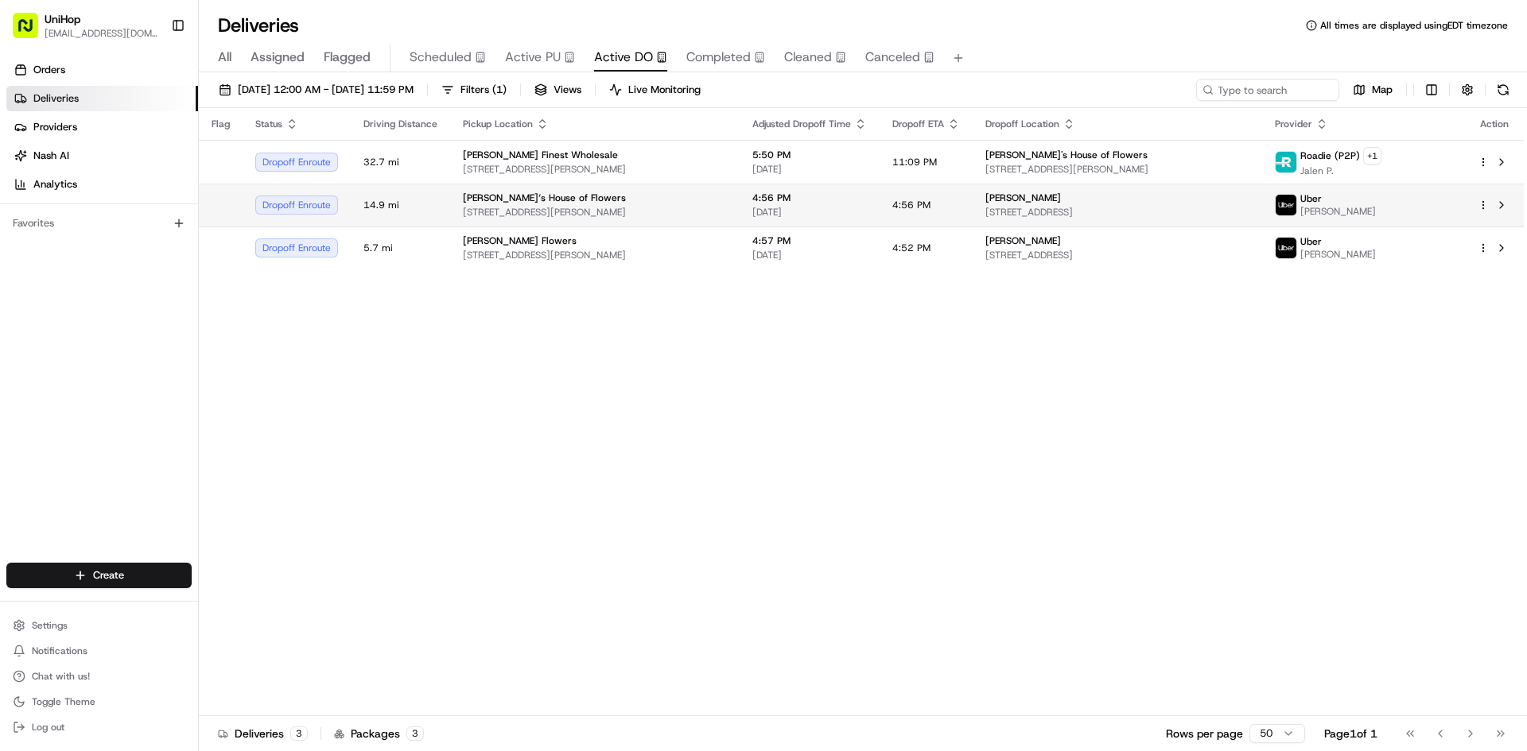
click at [696, 215] on span "[STREET_ADDRESS][PERSON_NAME]" at bounding box center [595, 212] width 264 height 13
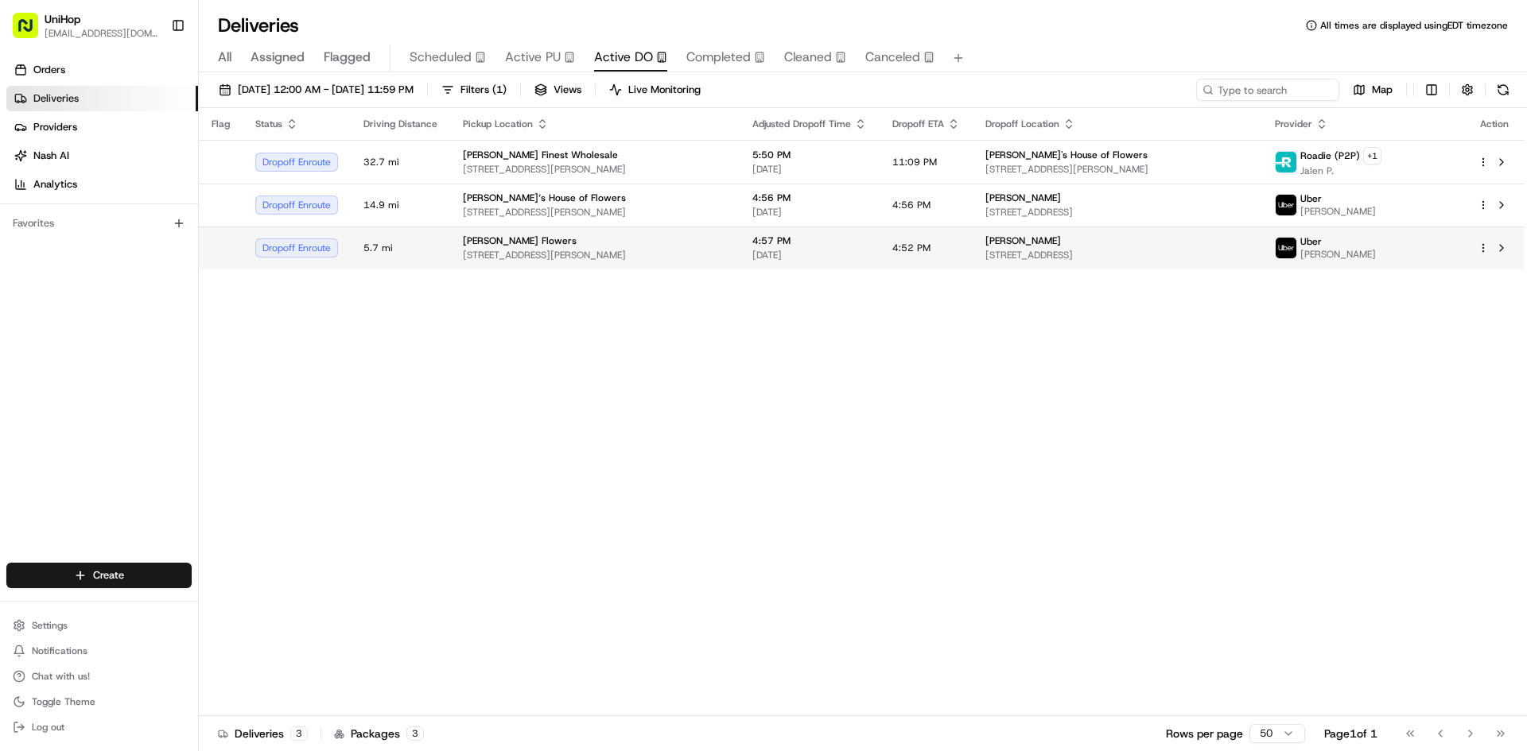
click at [650, 250] on span "10612 Culver Blvd, Culver City, CA 90232, USA" at bounding box center [595, 255] width 264 height 13
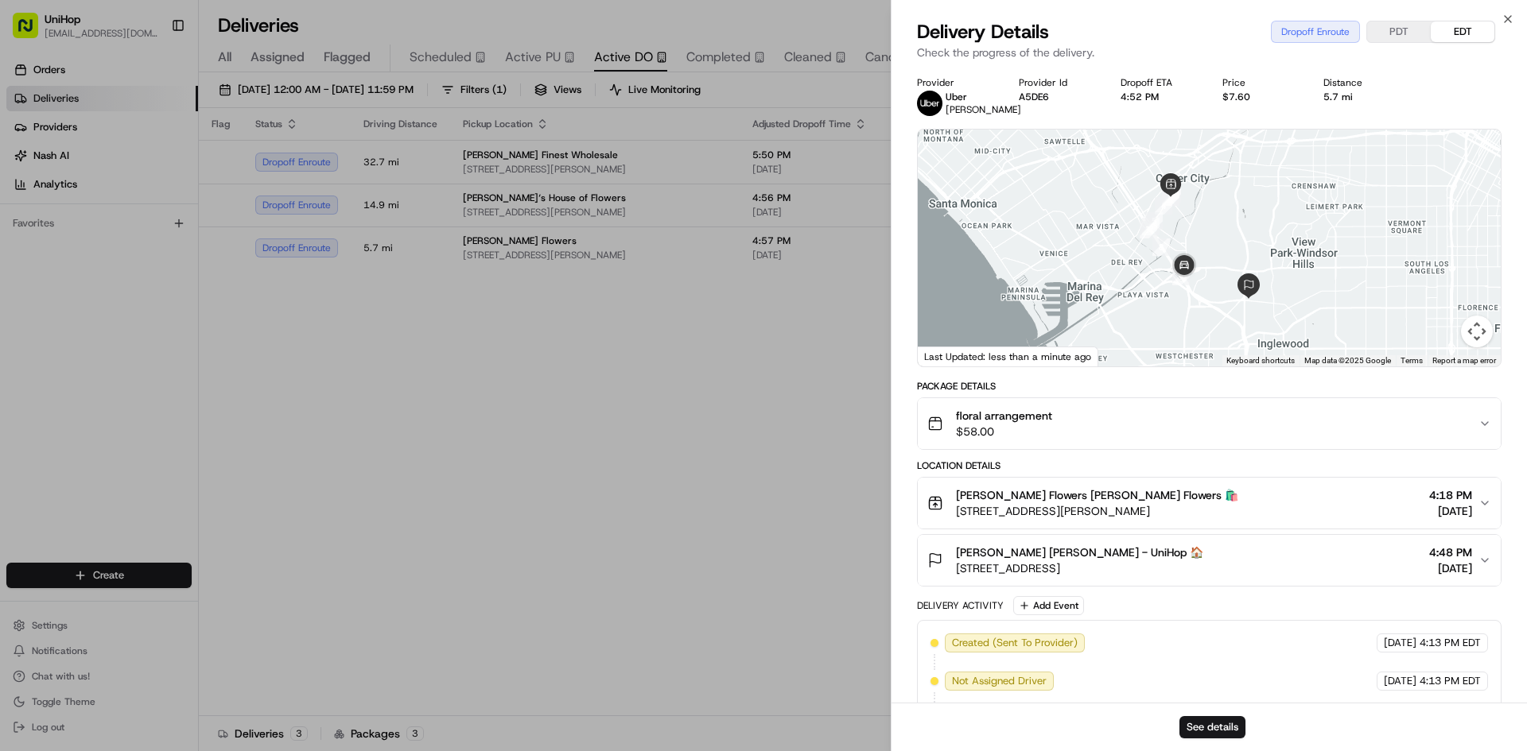
click at [1046, 427] on span "$58.00" at bounding box center [1004, 432] width 96 height 16
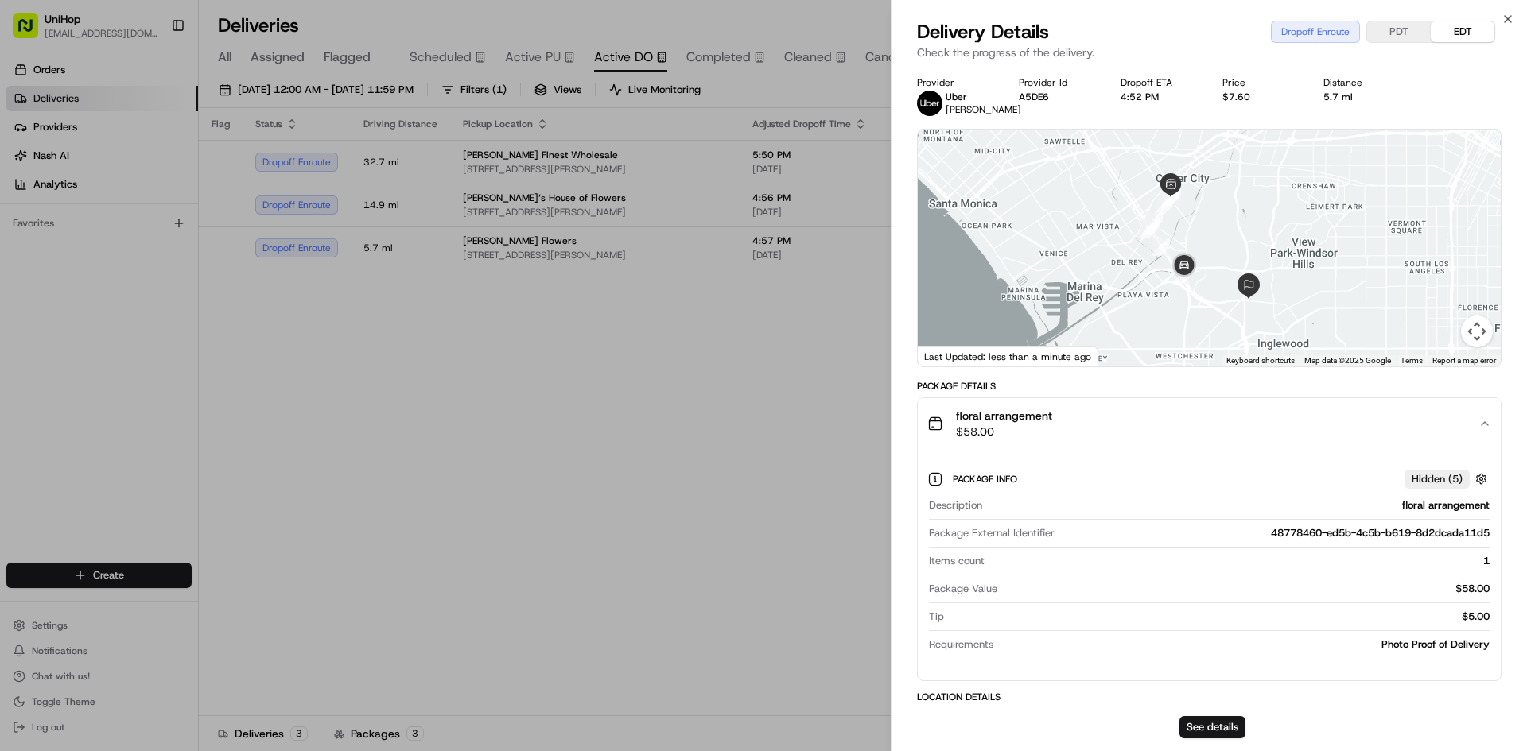
click at [1046, 427] on span "$58.00" at bounding box center [1004, 432] width 96 height 16
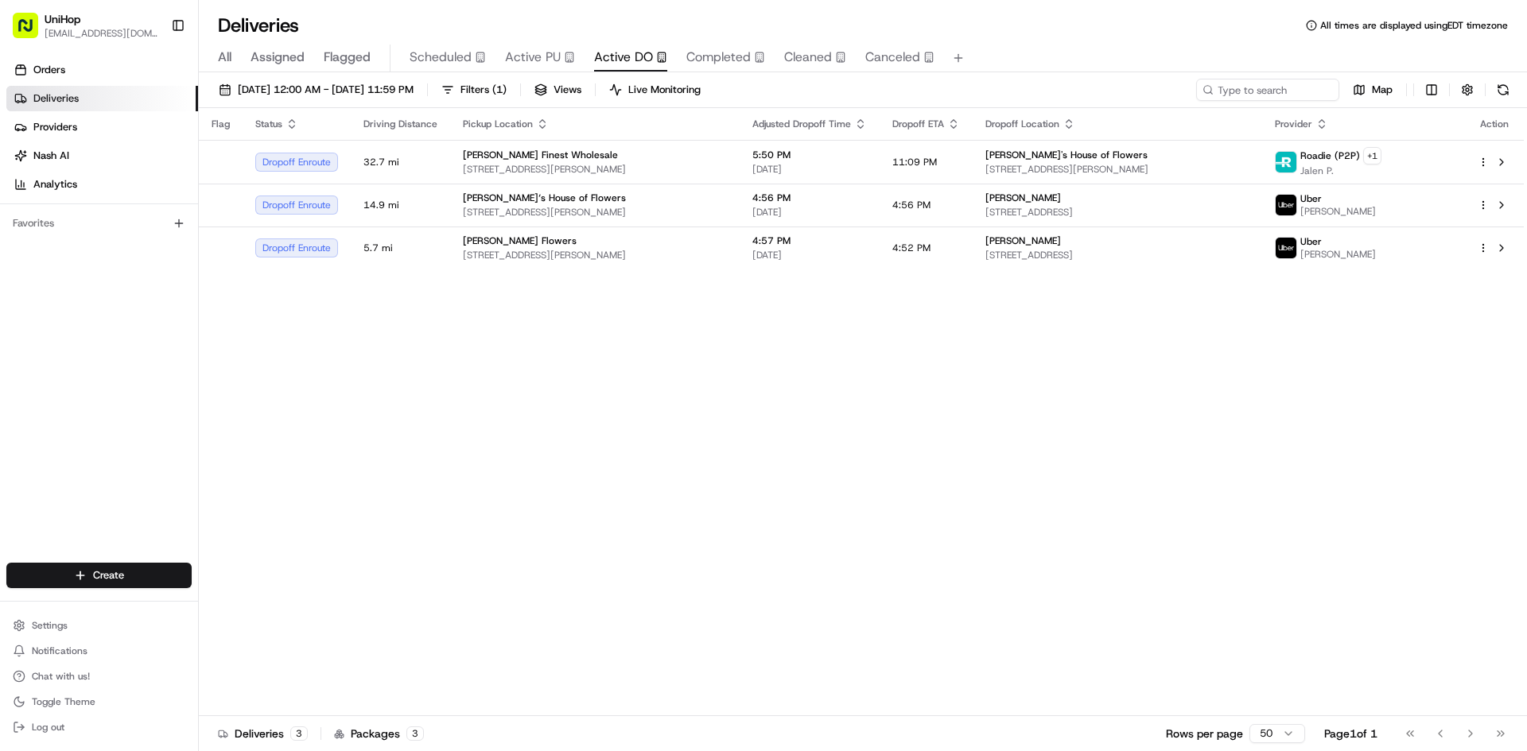
click at [654, 214] on span "[STREET_ADDRESS][PERSON_NAME]" at bounding box center [595, 212] width 264 height 13
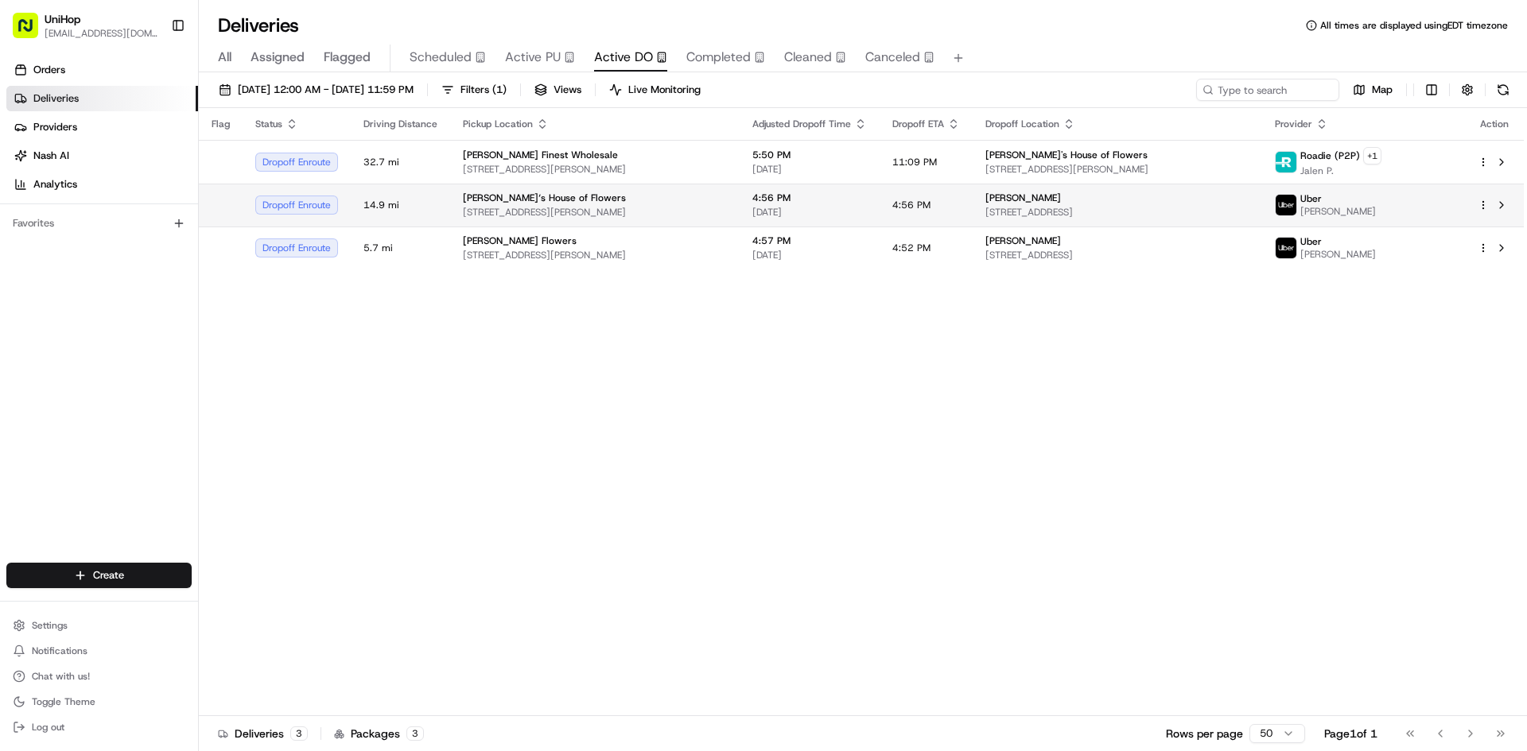
click at [784, 216] on span "[DATE]" at bounding box center [809, 212] width 115 height 13
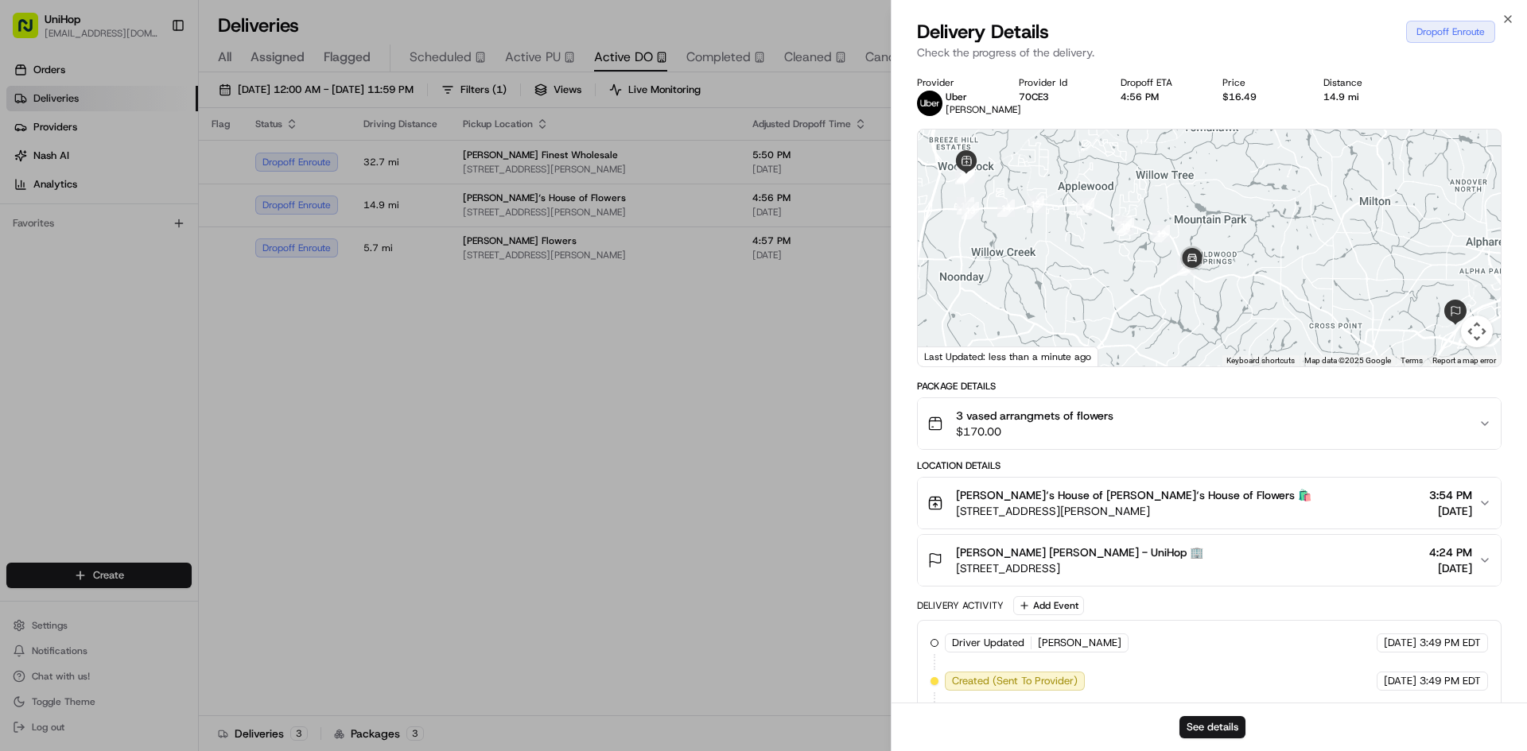
click at [1054, 427] on span "$170.00" at bounding box center [1034, 432] width 157 height 16
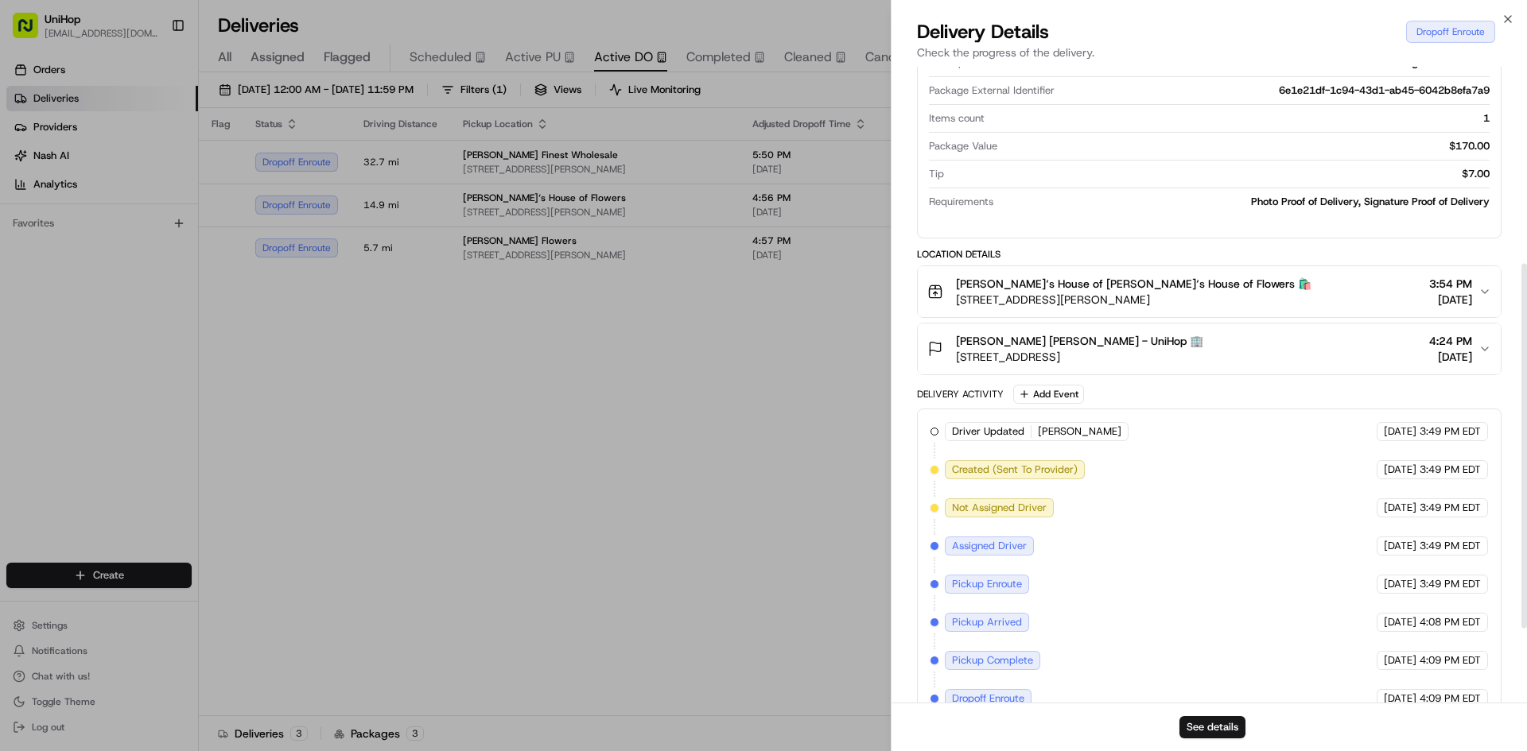
scroll to position [472, 0]
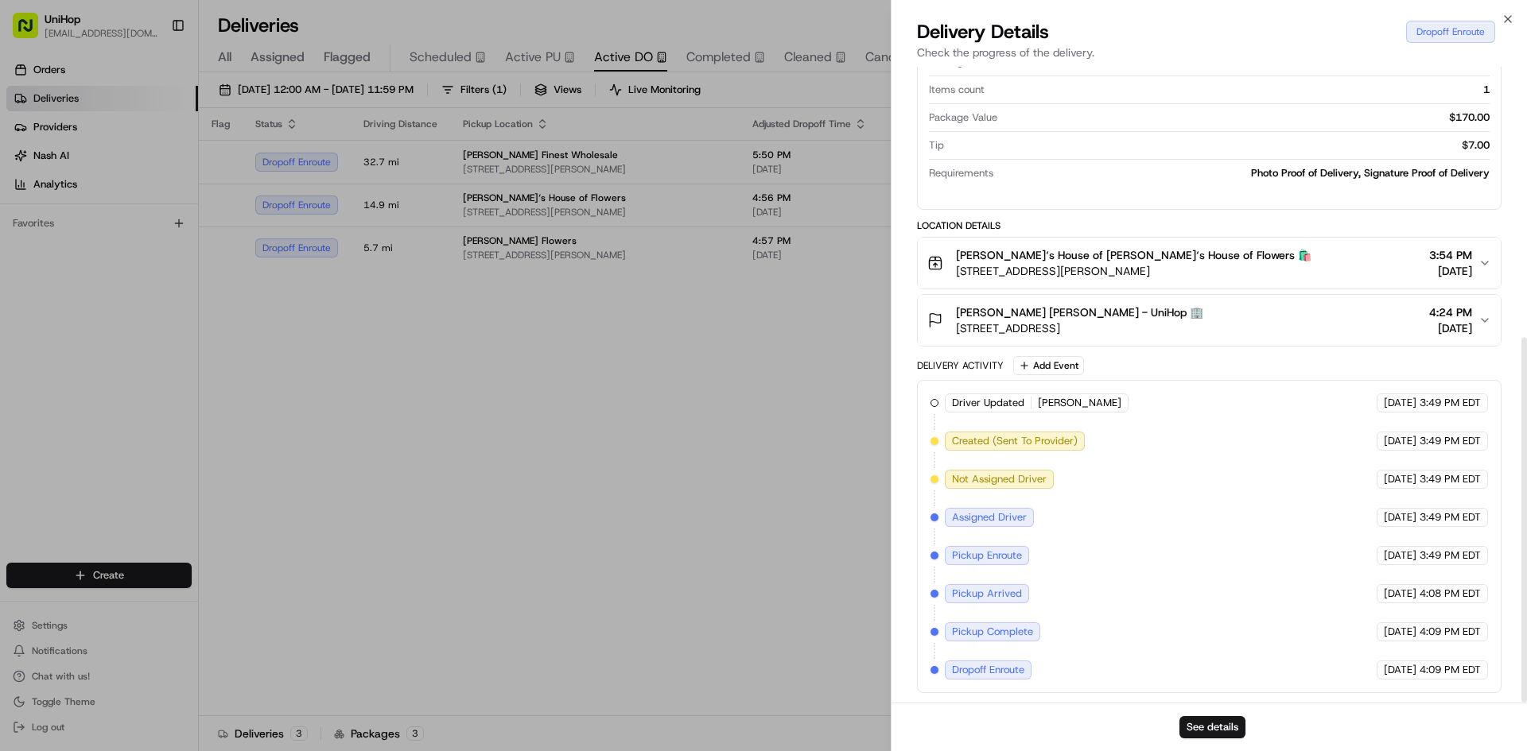
click at [1227, 328] on div "Elkanah Reed Elkanah Reed - UniHop 🏢 10900 Westside Pkwy, Alpharetta, GA 30009,…" at bounding box center [1202, 321] width 551 height 32
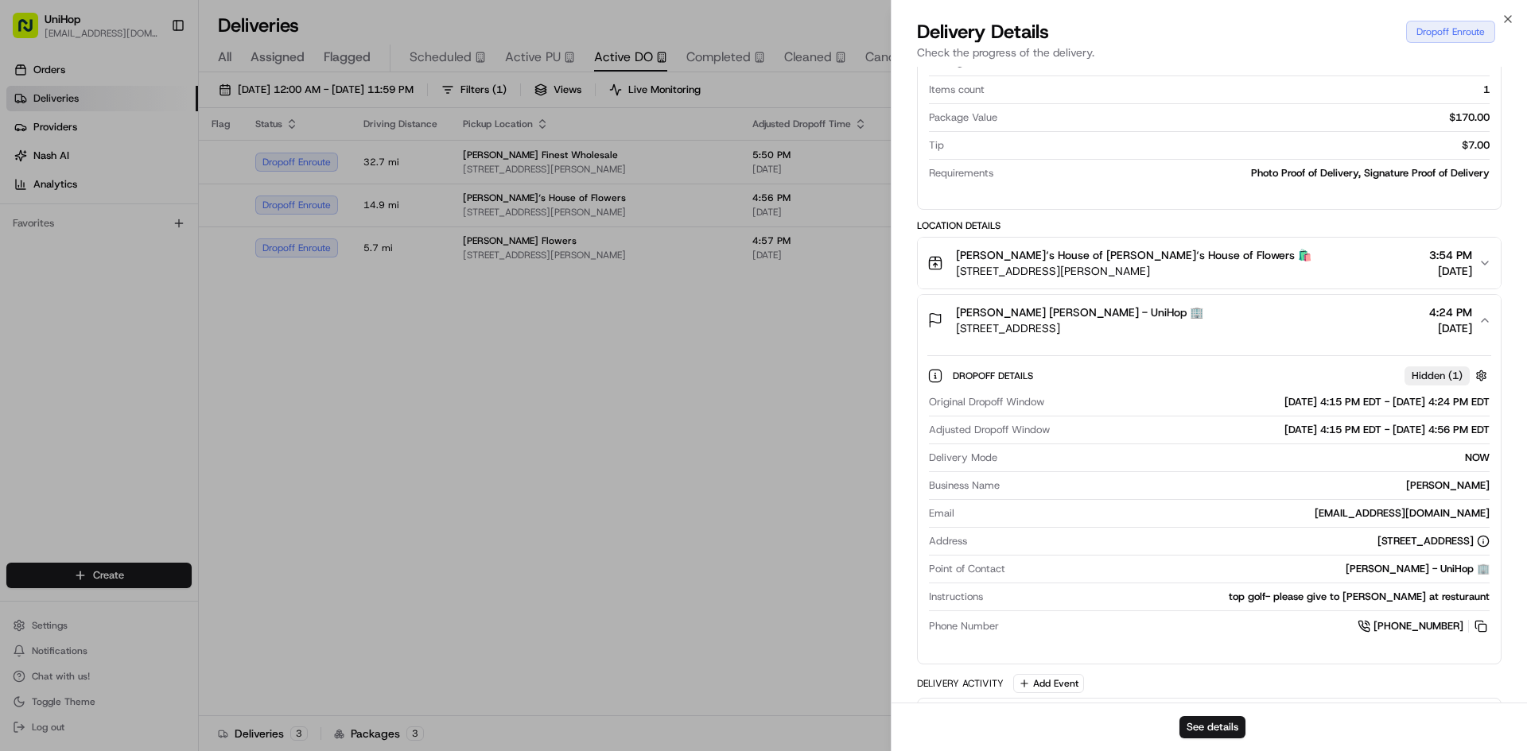
click at [1224, 328] on div "Elkanah Reed Elkanah Reed - UniHop 🏢 10900 Westside Pkwy, Alpharetta, GA 30009,…" at bounding box center [1202, 321] width 551 height 32
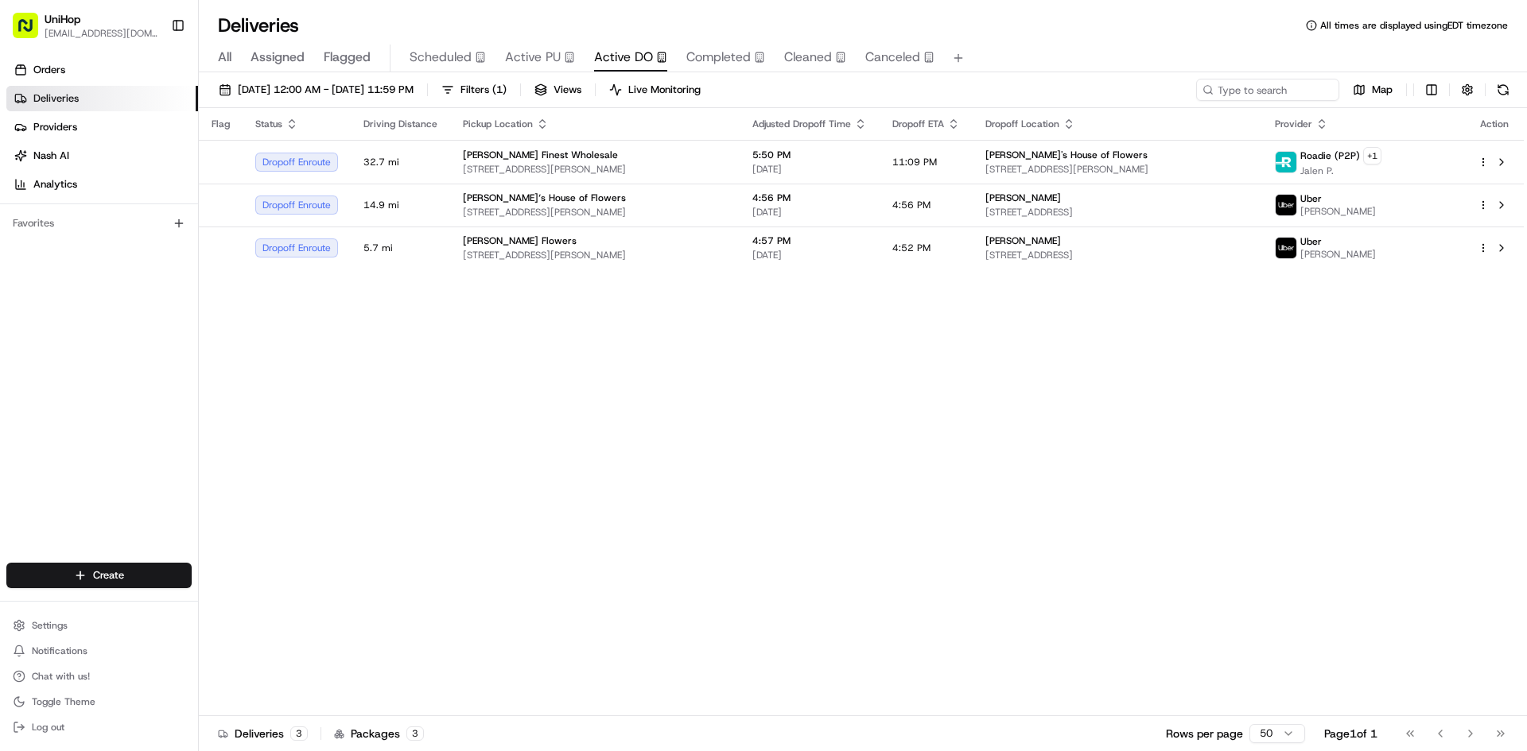
click at [8, 476] on div "Orders Deliveries Providers Nash AI Analytics Favorites" at bounding box center [99, 312] width 198 height 522
click at [538, 41] on div "All Assigned Flagged Scheduled Active PU Active DO Completed Cleaned Canceled" at bounding box center [863, 55] width 1328 height 34
click at [536, 45] on button "Active PU" at bounding box center [540, 58] width 70 height 27
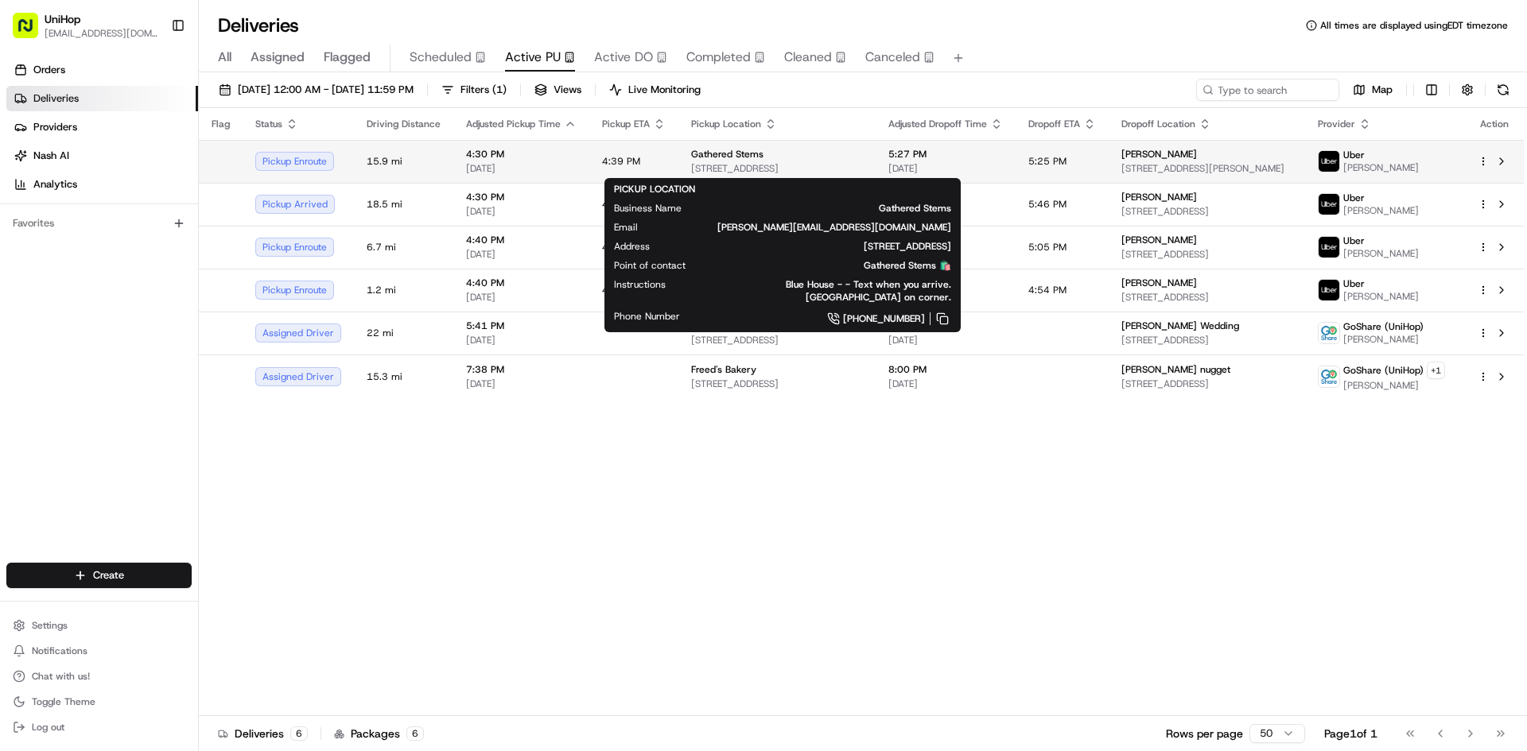
click at [777, 160] on div "Gathered Stems" at bounding box center [777, 154] width 172 height 13
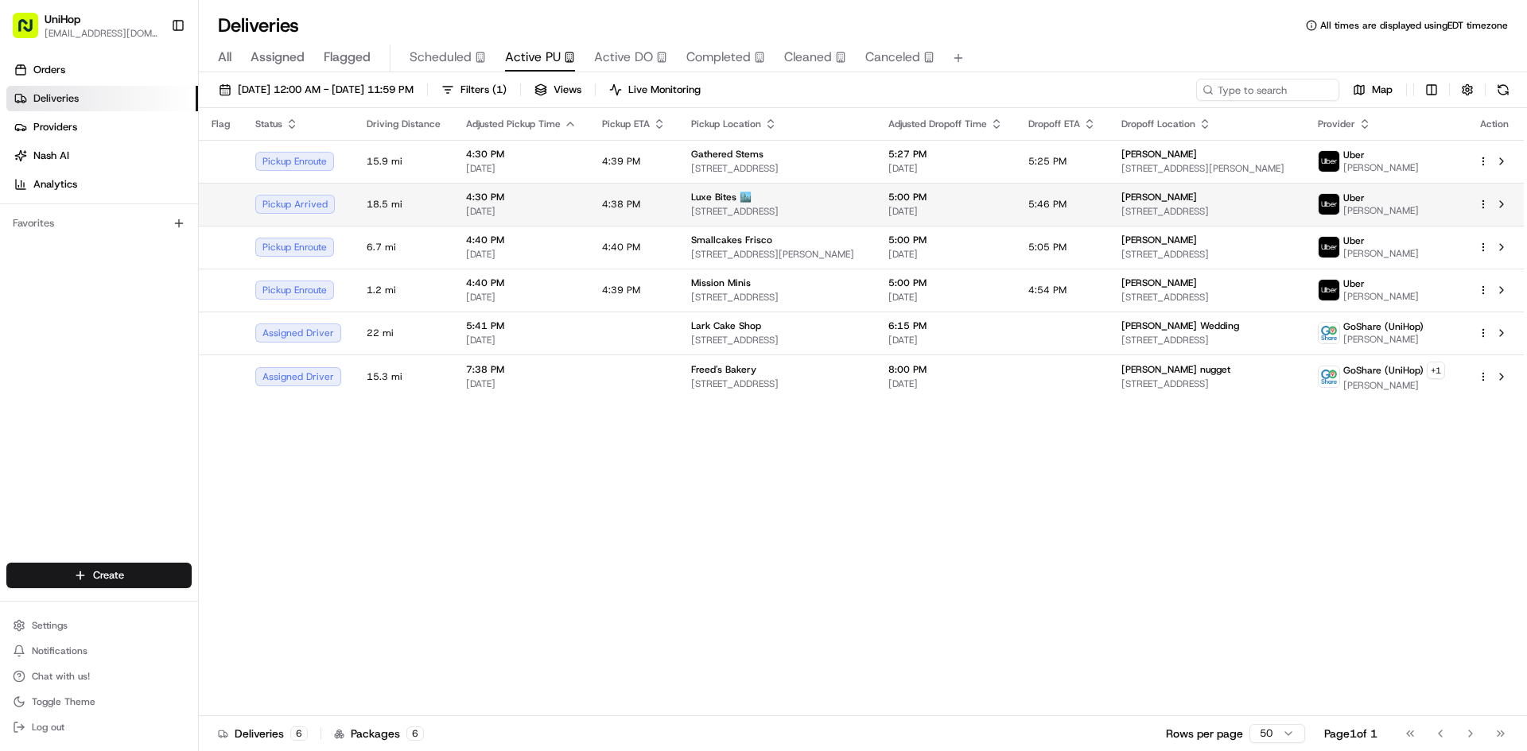
click at [791, 205] on span "3317 North Mission Road K1K1, Los AngelesLos Angeles, CA 90031-3183, USA" at bounding box center [777, 211] width 172 height 13
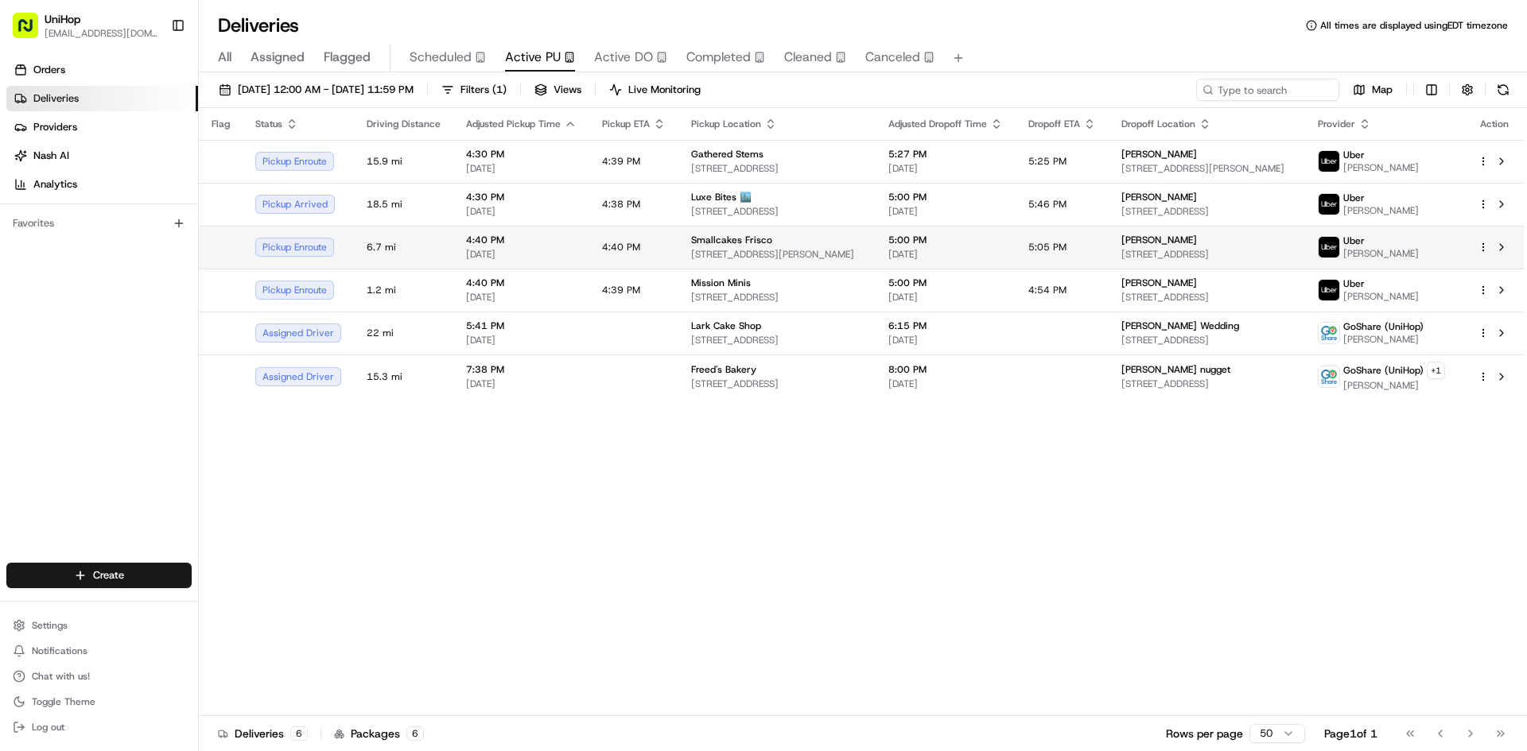
click at [797, 258] on span "5999 Custer Rd, Frisco, TX 75035, USA" at bounding box center [777, 254] width 172 height 13
click at [797, 283] on div "Mission Minis" at bounding box center [777, 283] width 172 height 13
click at [46, 370] on div "Orders Deliveries Providers Nash AI Analytics Favorites" at bounding box center [99, 312] width 198 height 522
drag, startPoint x: 12, startPoint y: 440, endPoint x: 58, endPoint y: 382, distance: 74.1
click at [14, 440] on div "Orders Deliveries Providers Nash AI Analytics Favorites" at bounding box center [99, 312] width 198 height 522
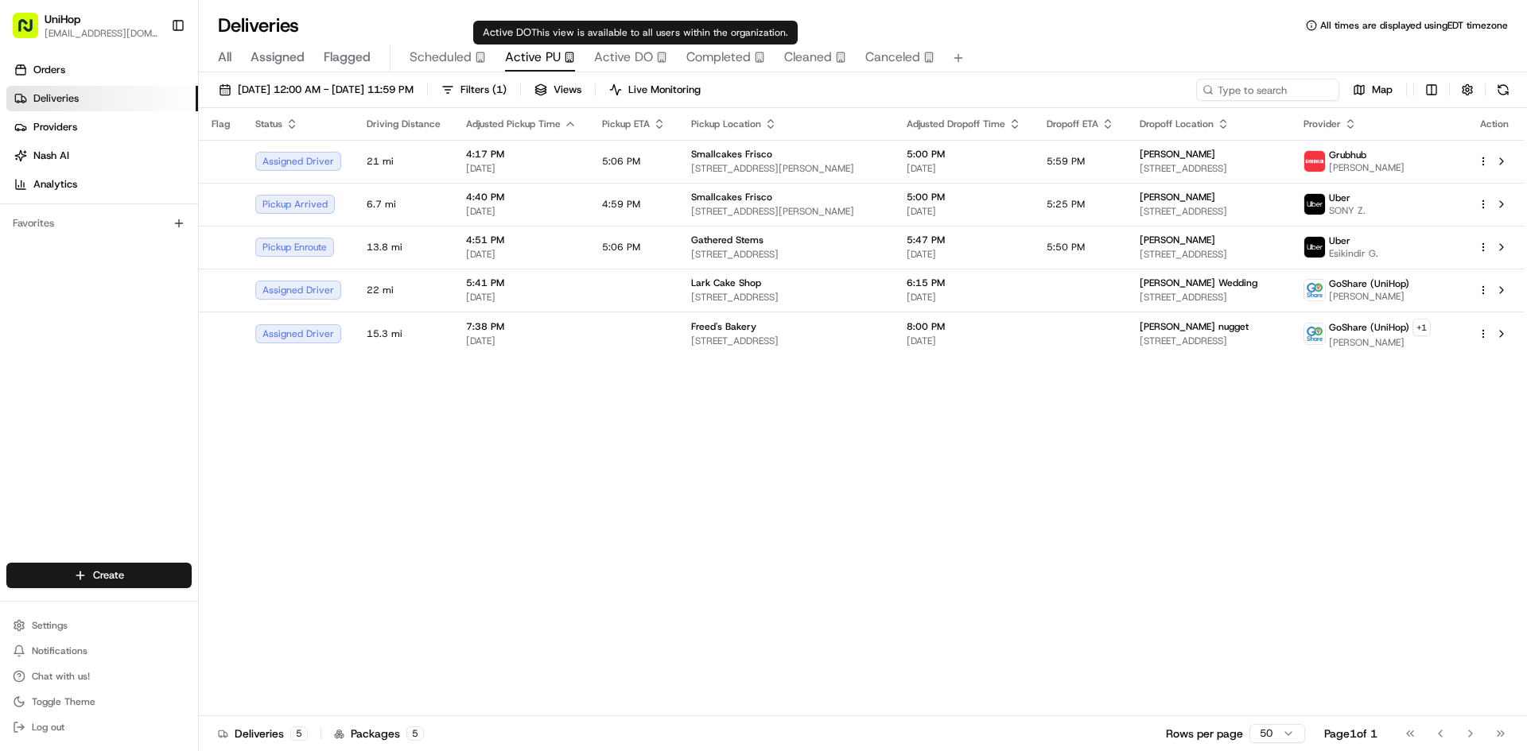
click at [611, 54] on span "Active DO" at bounding box center [623, 57] width 59 height 19
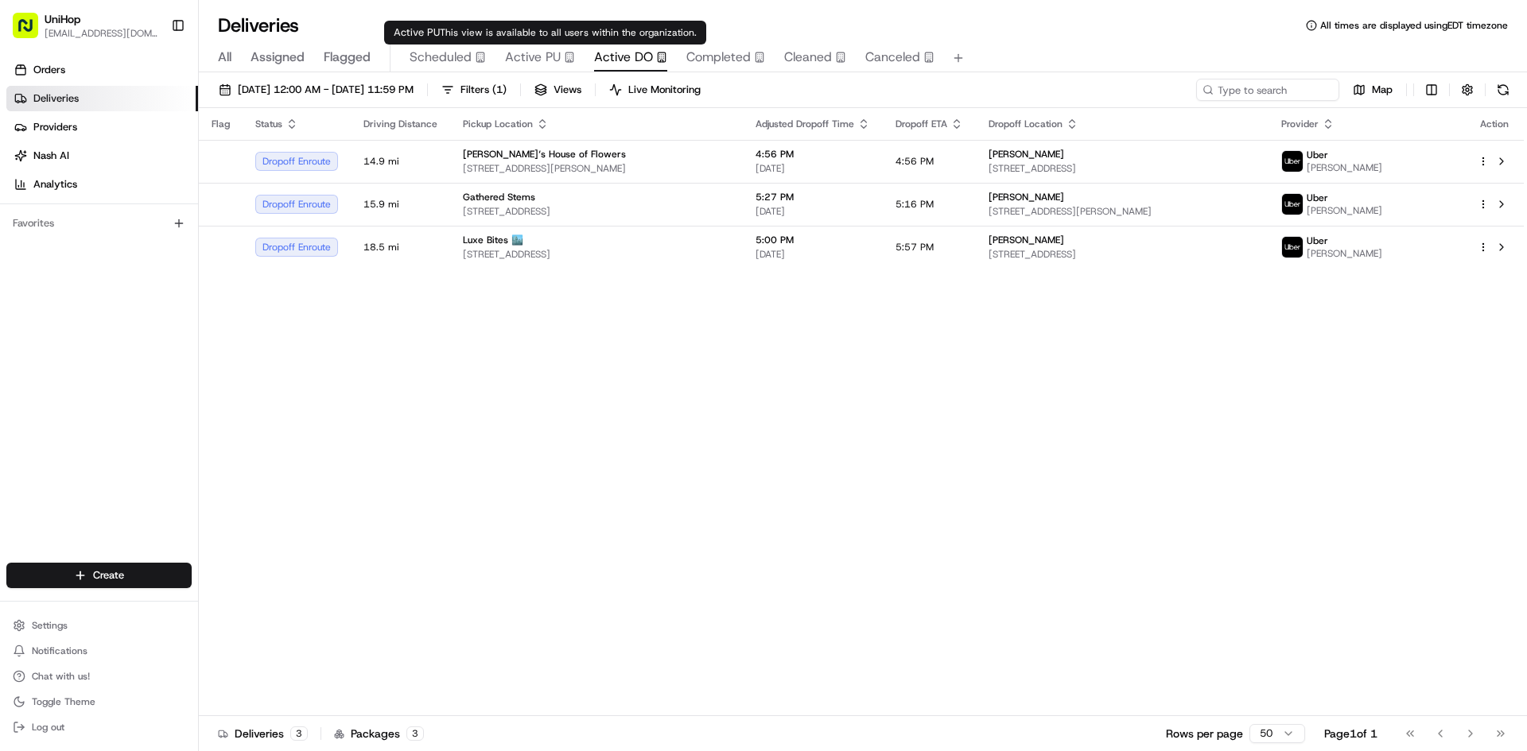
click at [564, 55] on icon "button" at bounding box center [569, 57] width 11 height 11
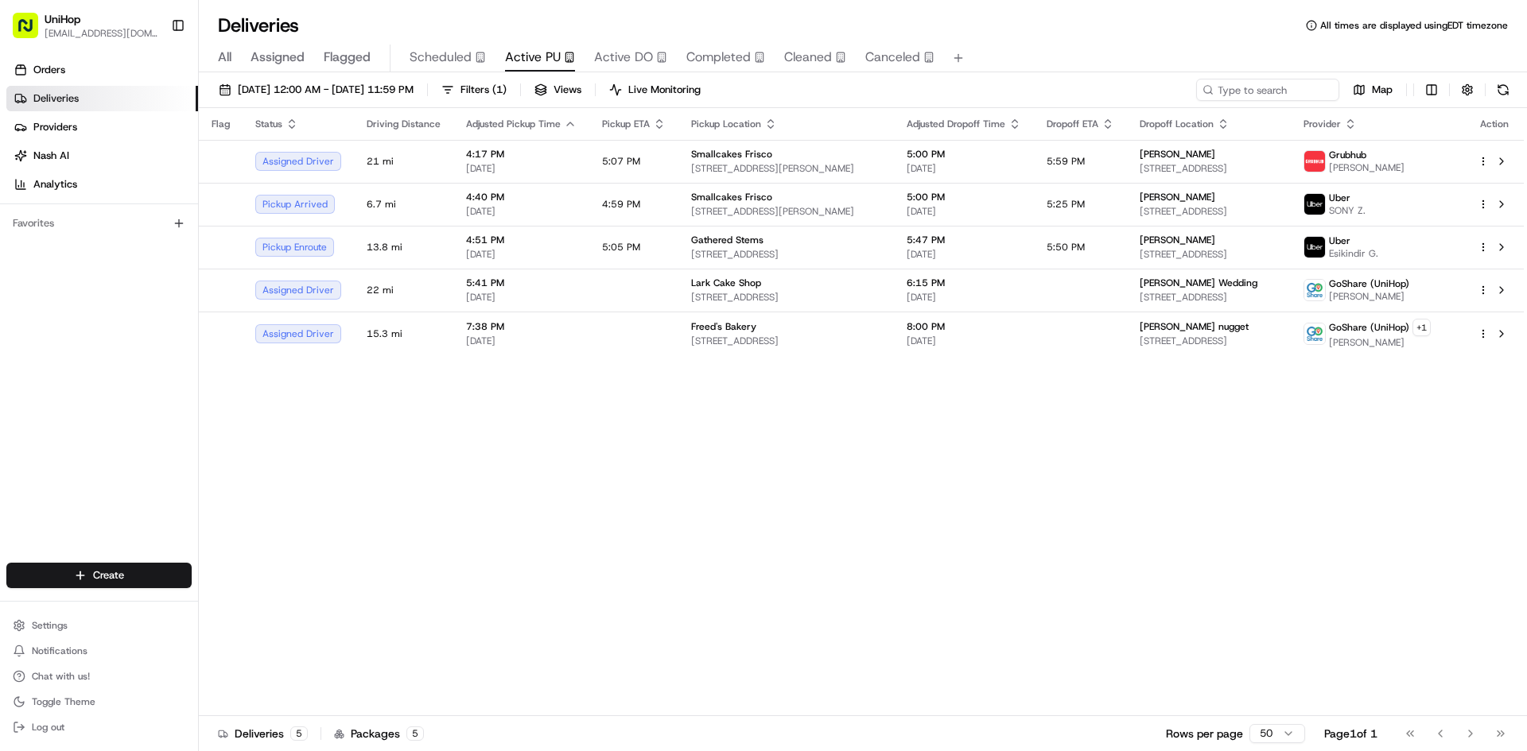
click at [68, 456] on div "Orders Deliveries Providers Nash AI Analytics Favorites" at bounding box center [99, 312] width 198 height 522
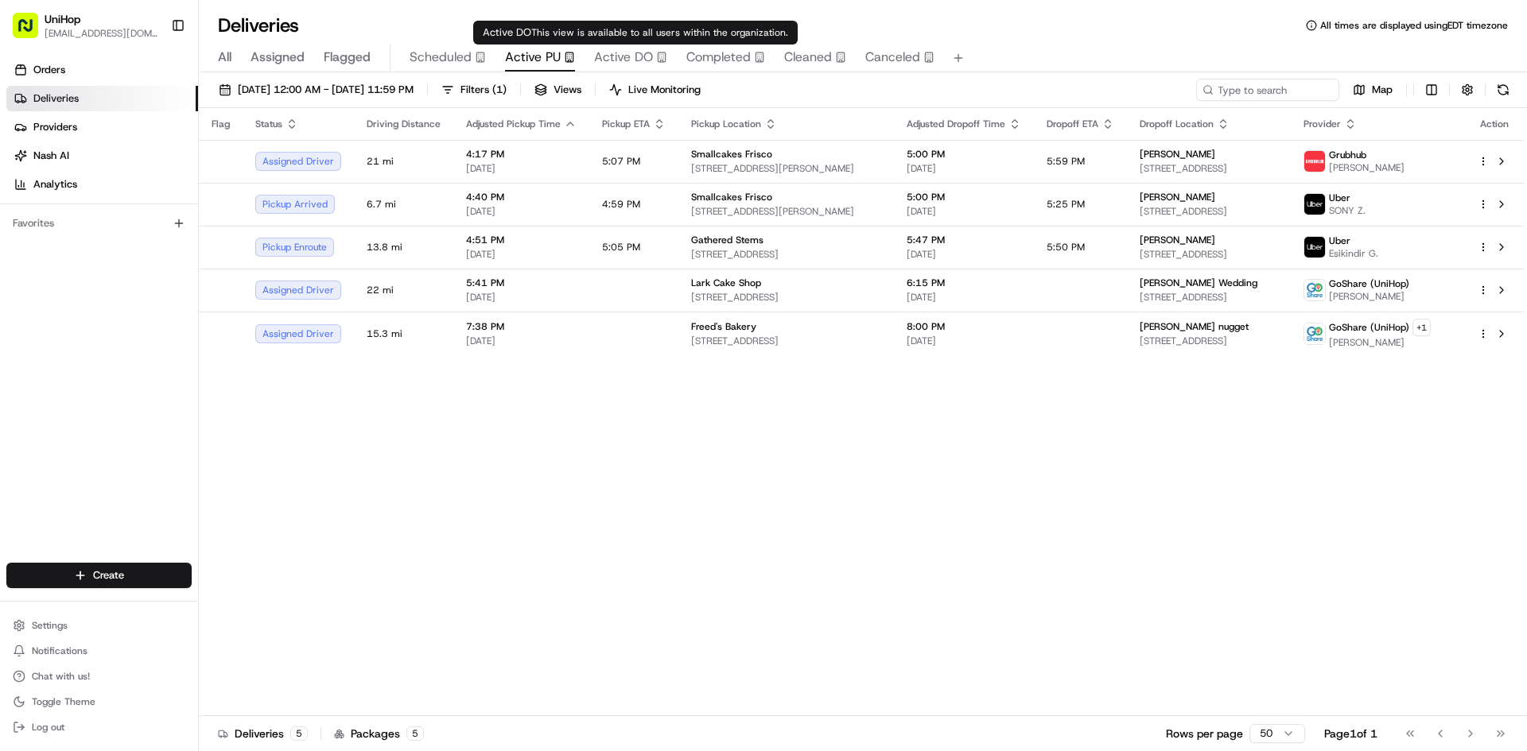
click at [604, 56] on span "Active DO" at bounding box center [623, 57] width 59 height 19
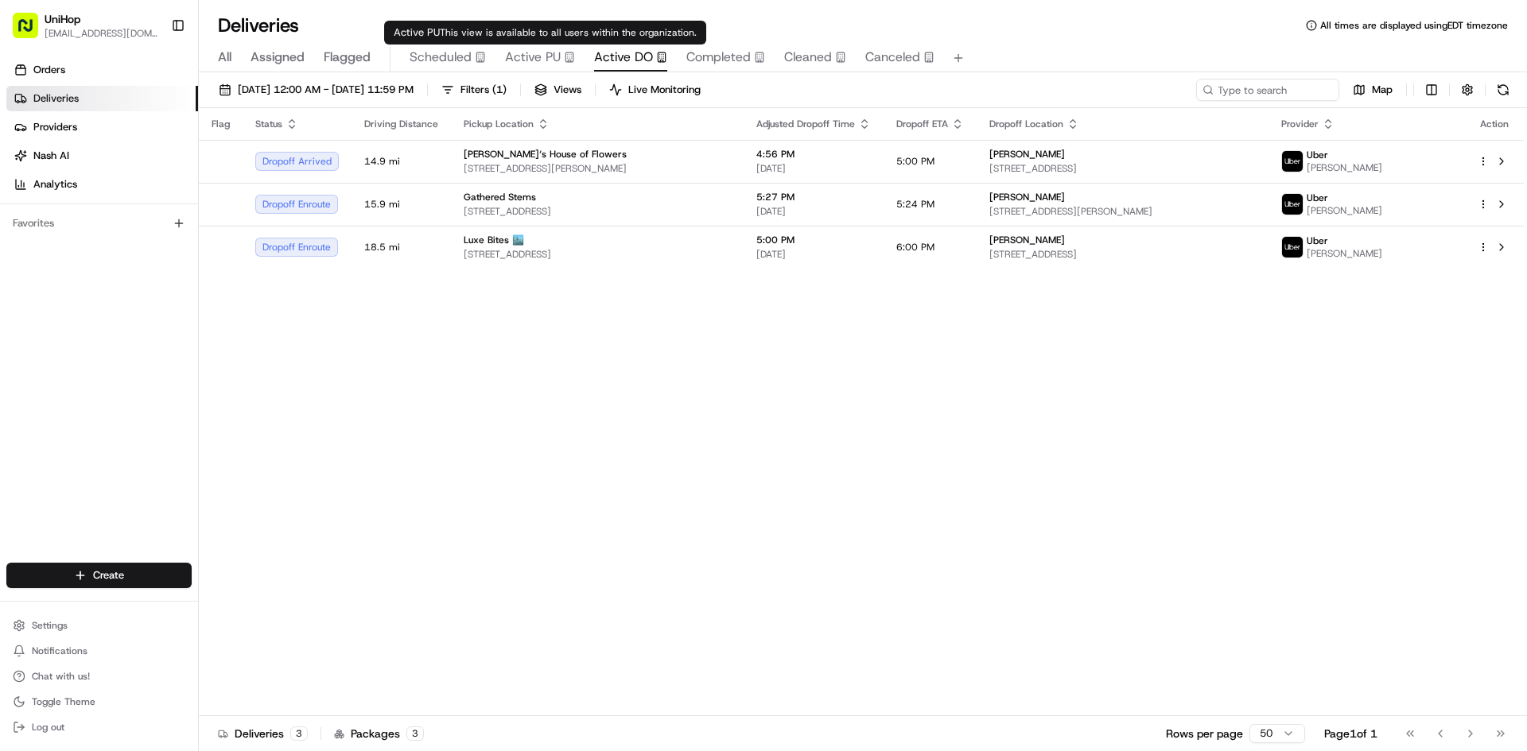
click at [552, 57] on span "Active PU" at bounding box center [533, 57] width 56 height 19
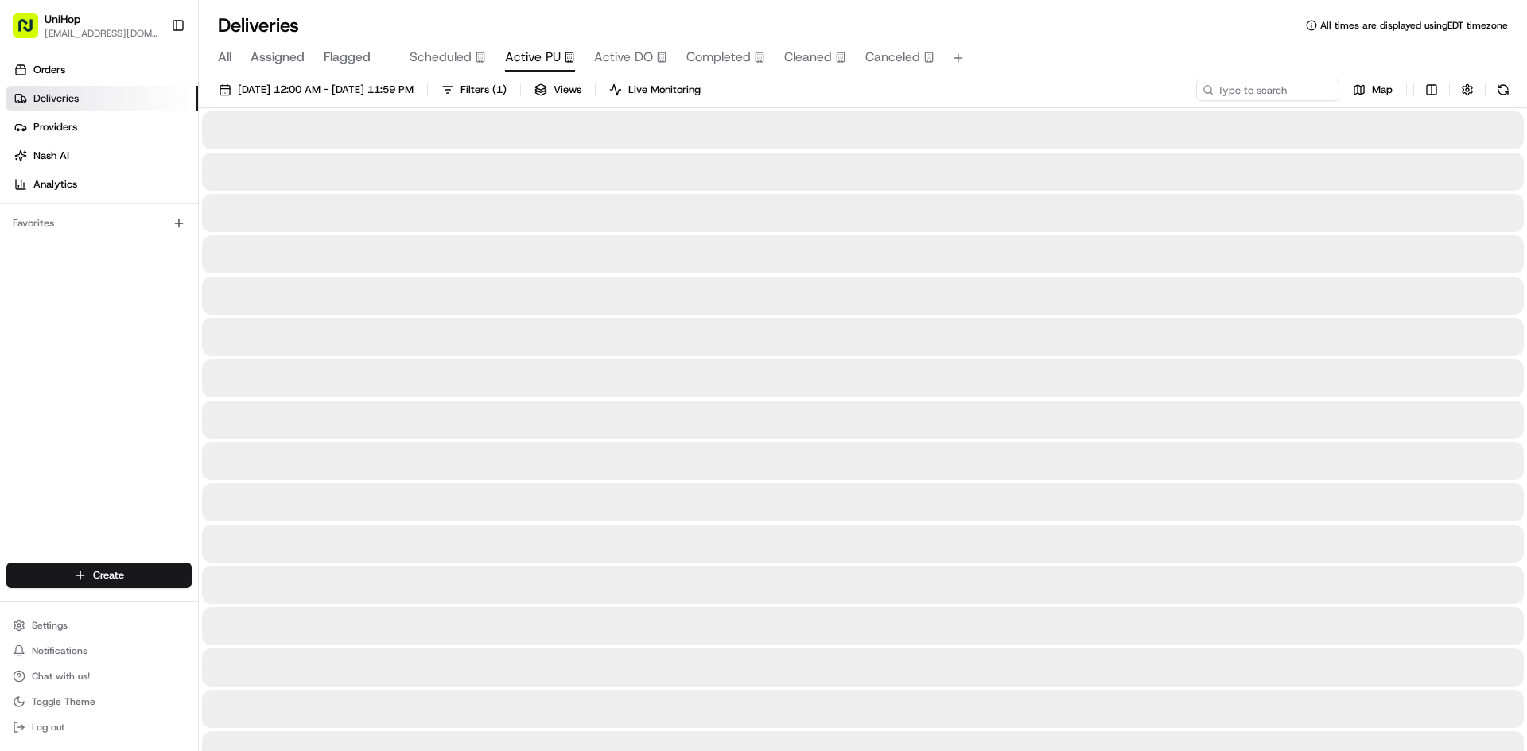
click at [94, 340] on div "Orders Deliveries Providers Nash AI Analytics Favorites" at bounding box center [99, 312] width 198 height 522
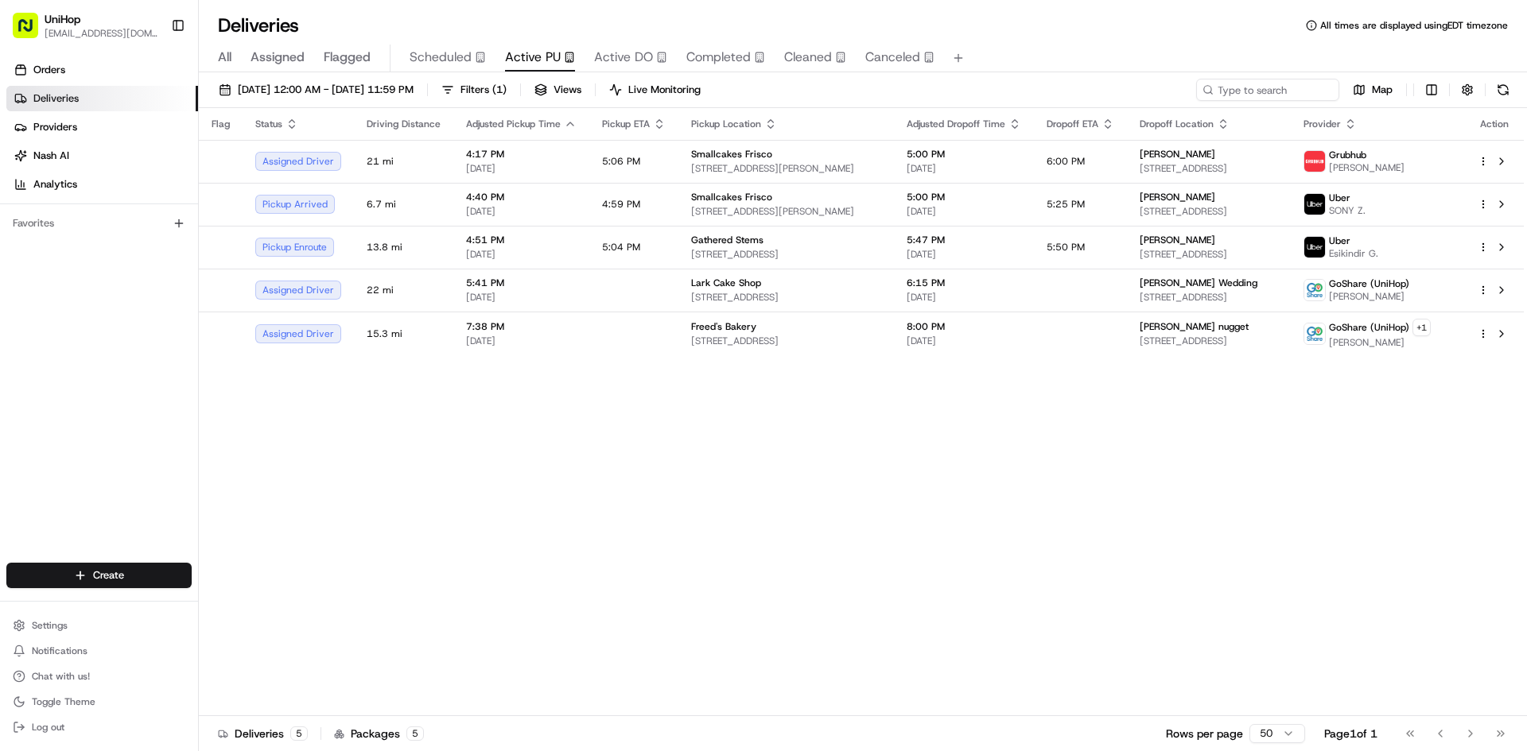
click at [368, 56] on span "Flagged" at bounding box center [347, 57] width 47 height 19
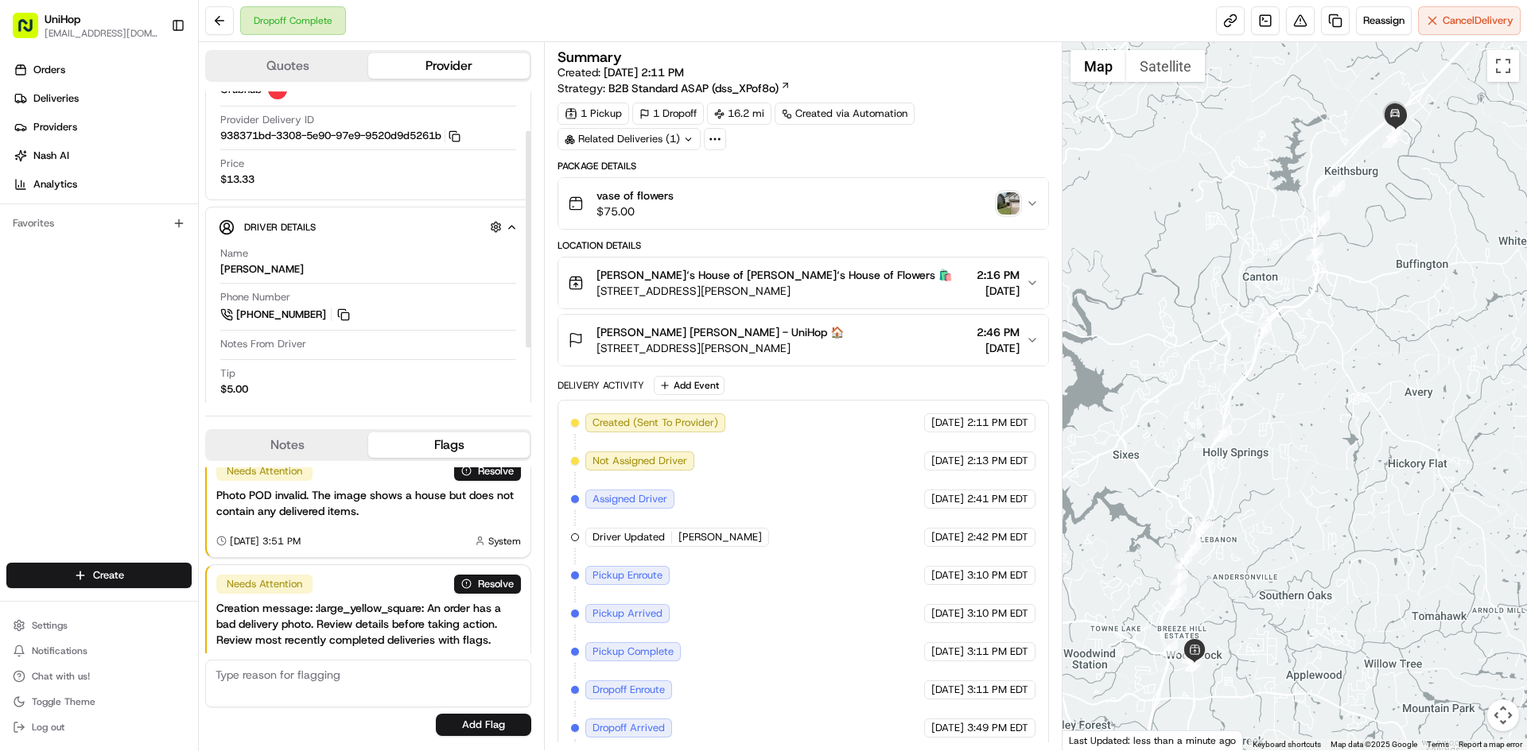
scroll to position [56, 0]
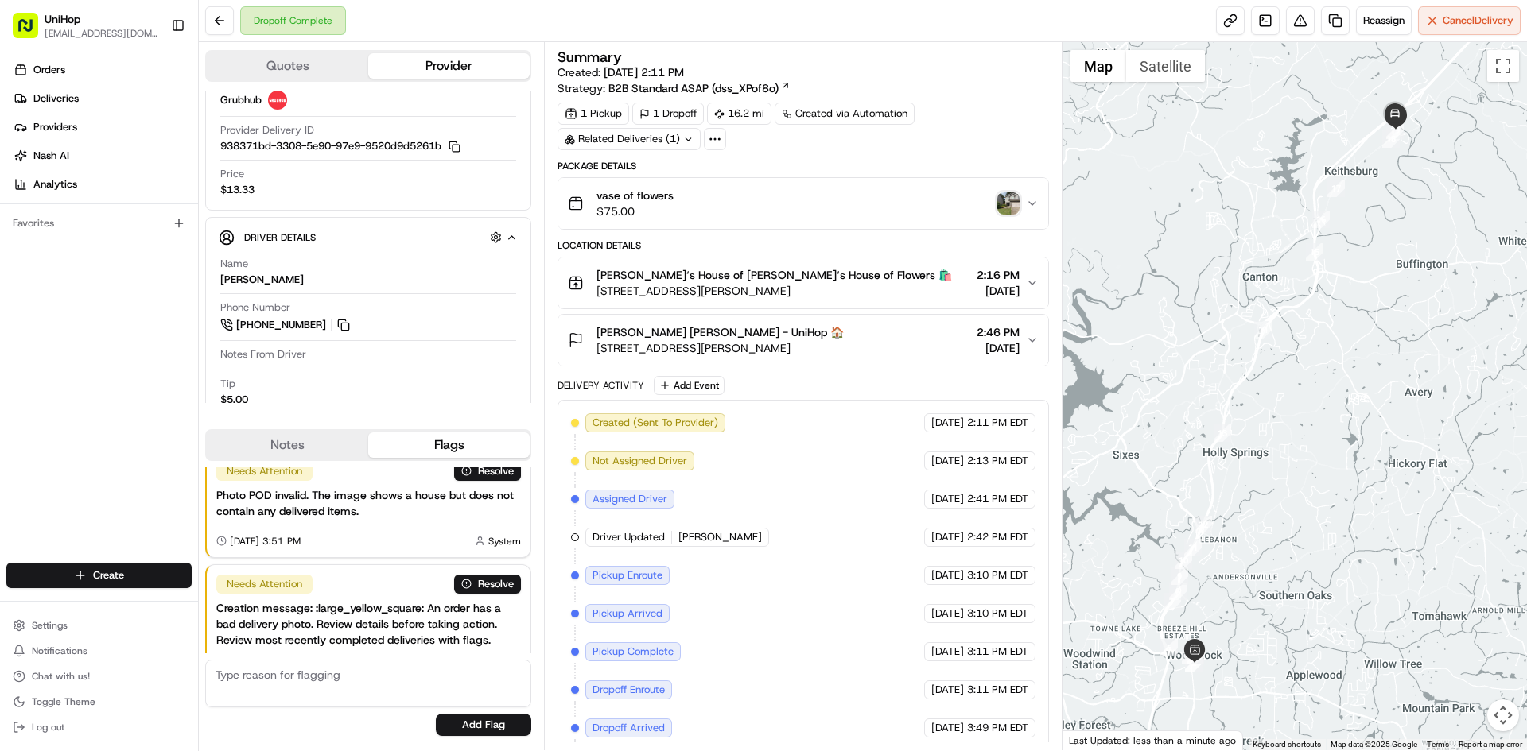
click at [1007, 194] on img "button" at bounding box center [1008, 203] width 22 height 22
drag, startPoint x: 1427, startPoint y: 178, endPoint x: 1321, endPoint y: 319, distance: 176.1
click at [1337, 352] on div at bounding box center [1294, 396] width 465 height 709
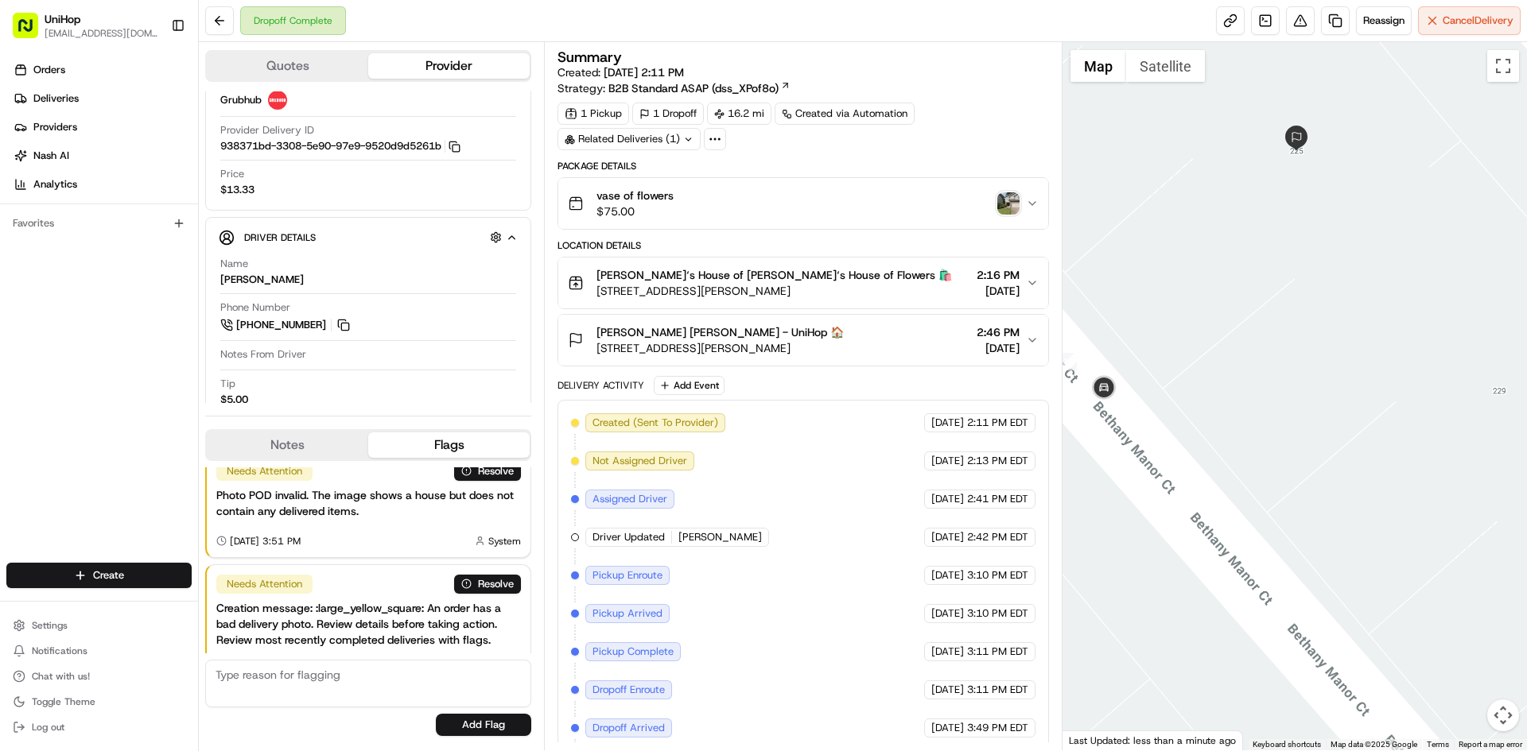
click at [1164, 74] on button "Satellite" at bounding box center [1165, 66] width 79 height 32
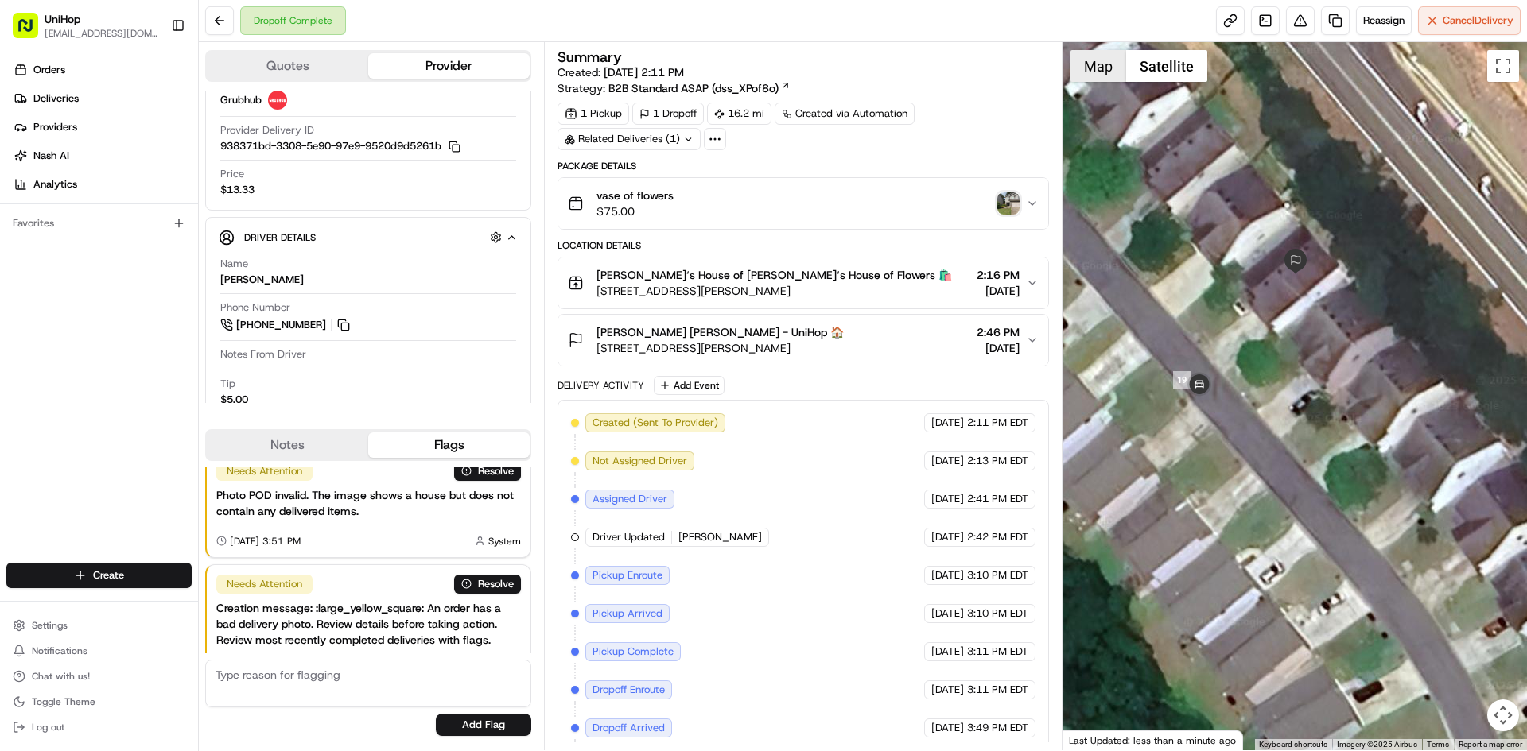
click at [1092, 72] on button "Map" at bounding box center [1098, 66] width 56 height 32
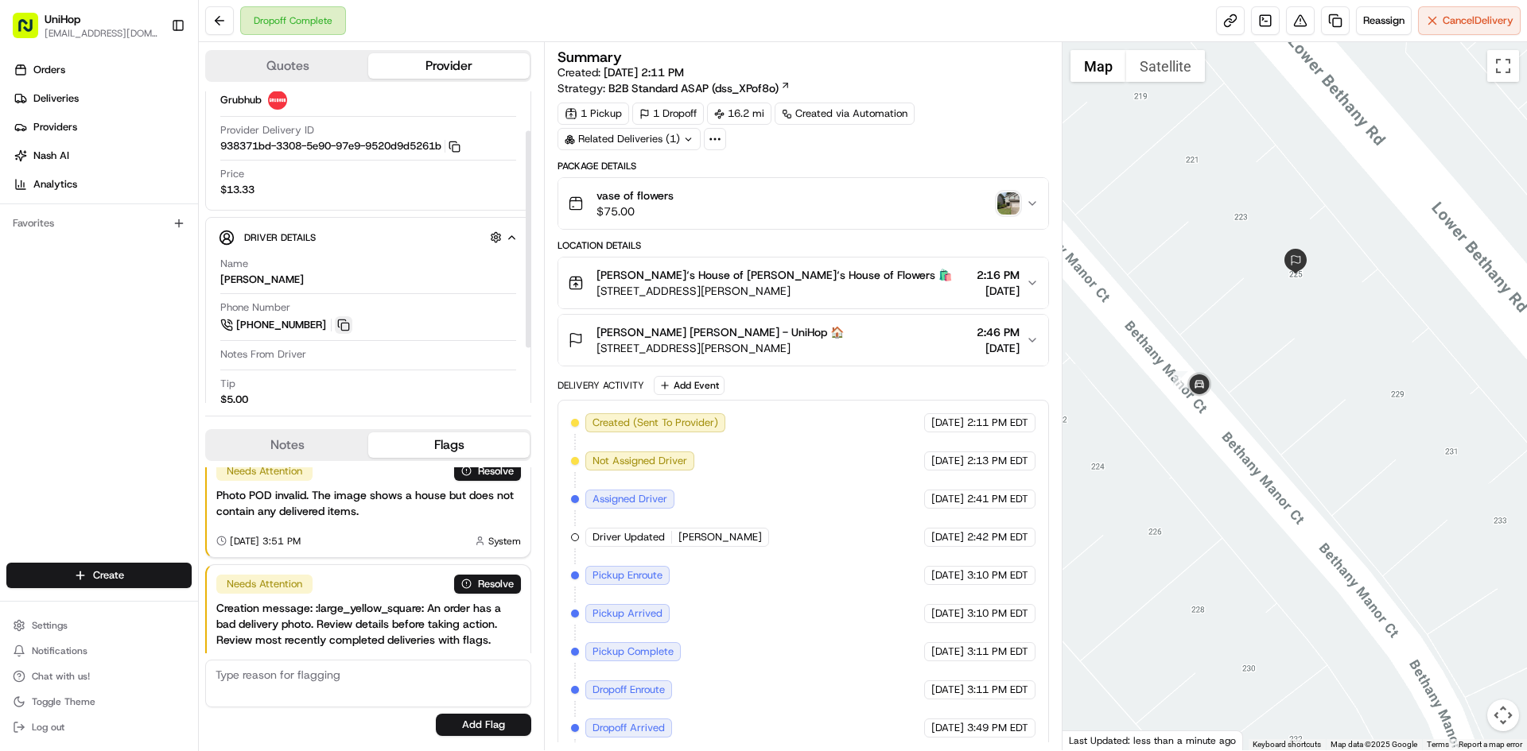
click at [343, 320] on button at bounding box center [343, 324] width 17 height 17
drag, startPoint x: 227, startPoint y: 280, endPoint x: 218, endPoint y: 278, distance: 8.9
click at [218, 278] on div "Driver Details Hidden ( 7 ) Name Mateo Phone Number +1 862 299 9805 Notes From …" at bounding box center [368, 348] width 326 height 262
copy div "Mateo"
drag, startPoint x: 597, startPoint y: 330, endPoint x: 654, endPoint y: 336, distance: 56.8
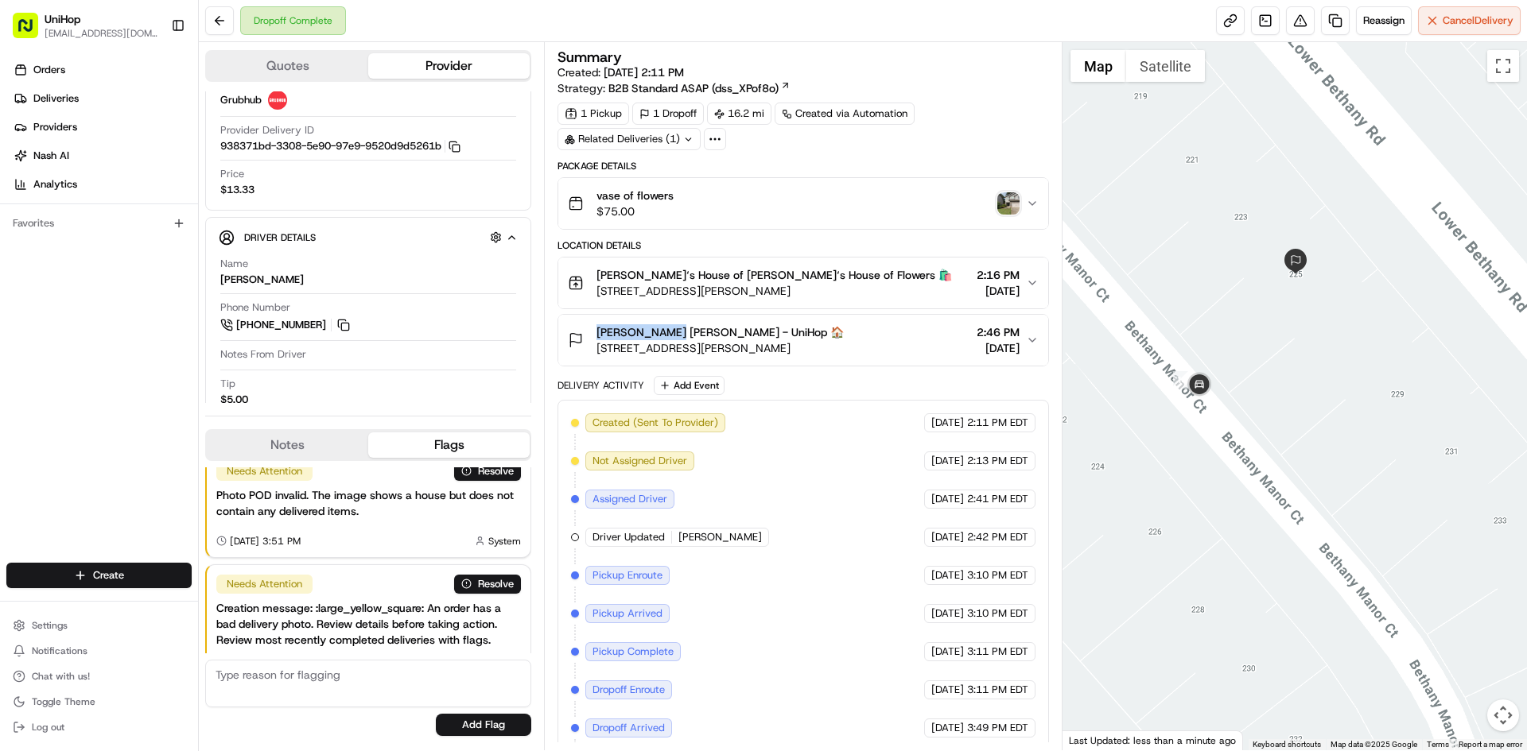
click at [654, 338] on span "Kaitlin Gatti Kaitlin Gatti - UniHop 🏠" at bounding box center [719, 332] width 247 height 16
copy span "Kaitlin Gatti"
drag, startPoint x: 598, startPoint y: 274, endPoint x: 731, endPoint y: 279, distance: 132.9
click at [731, 279] on span "Brenda‘s House of Flowers Brenda‘s House of Flowers 🛍️" at bounding box center [773, 275] width 355 height 16
copy span "Brenda‘s House of Flowers"
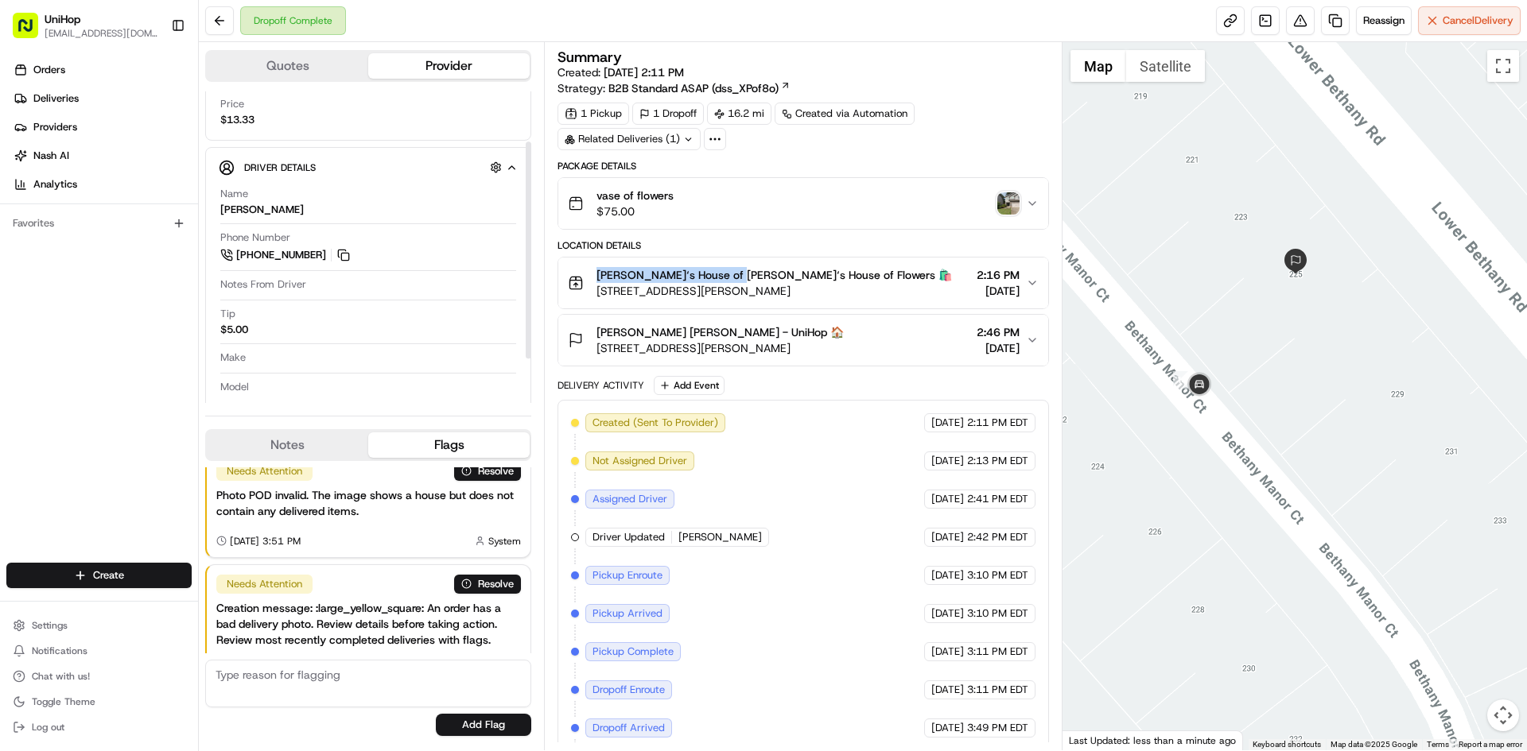
scroll to position [136, 0]
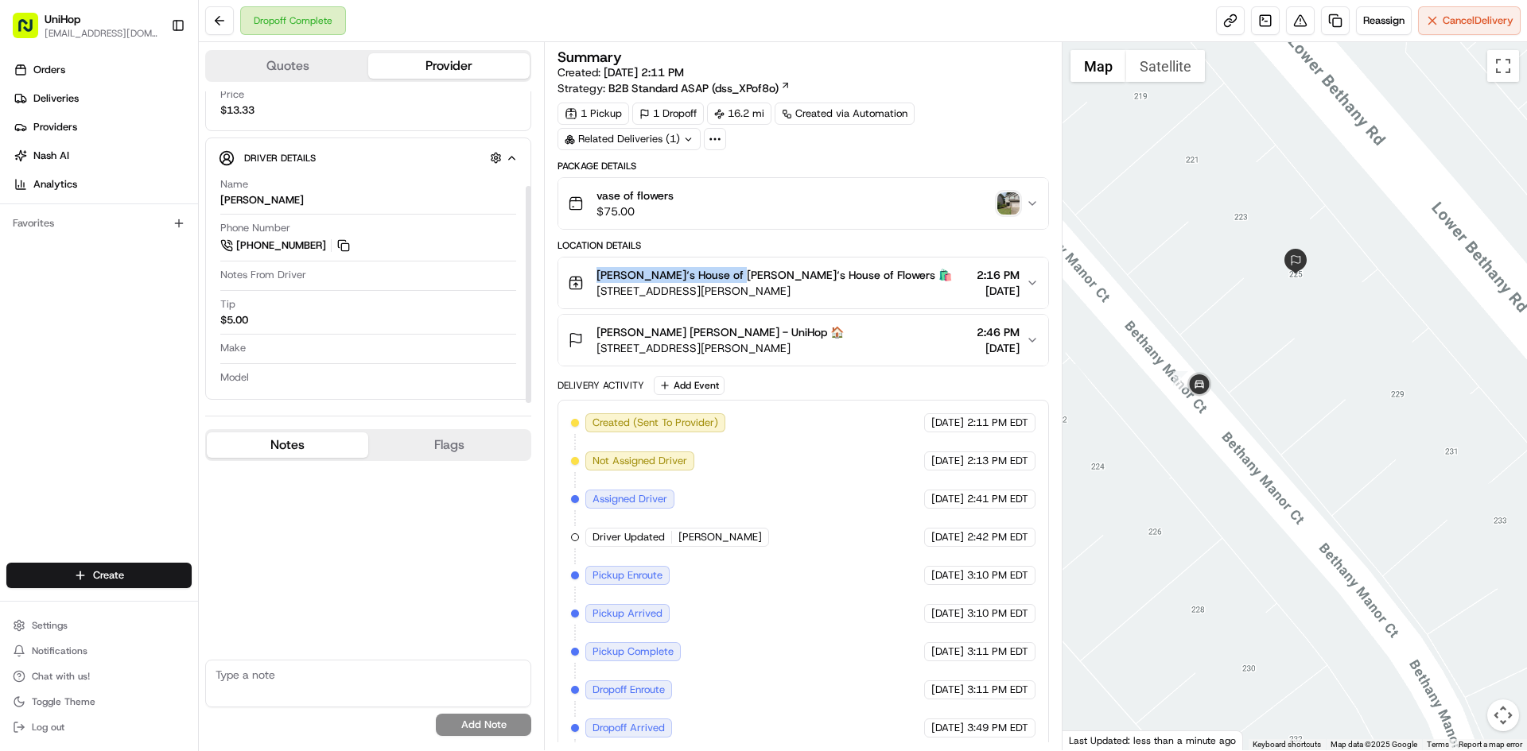
click at [313, 443] on button "Notes" at bounding box center [287, 445] width 161 height 25
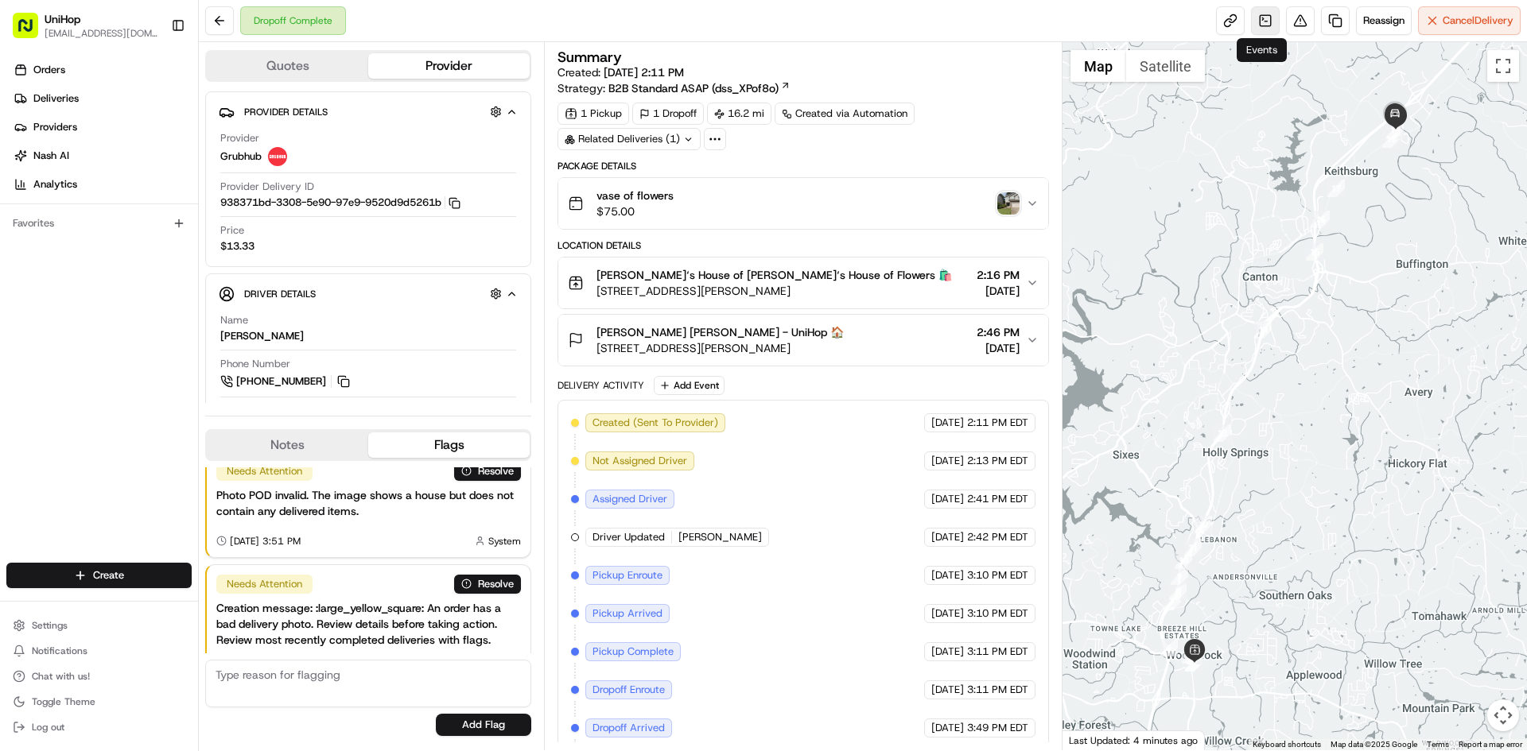
click at [1252, 22] on link at bounding box center [1265, 20] width 29 height 29
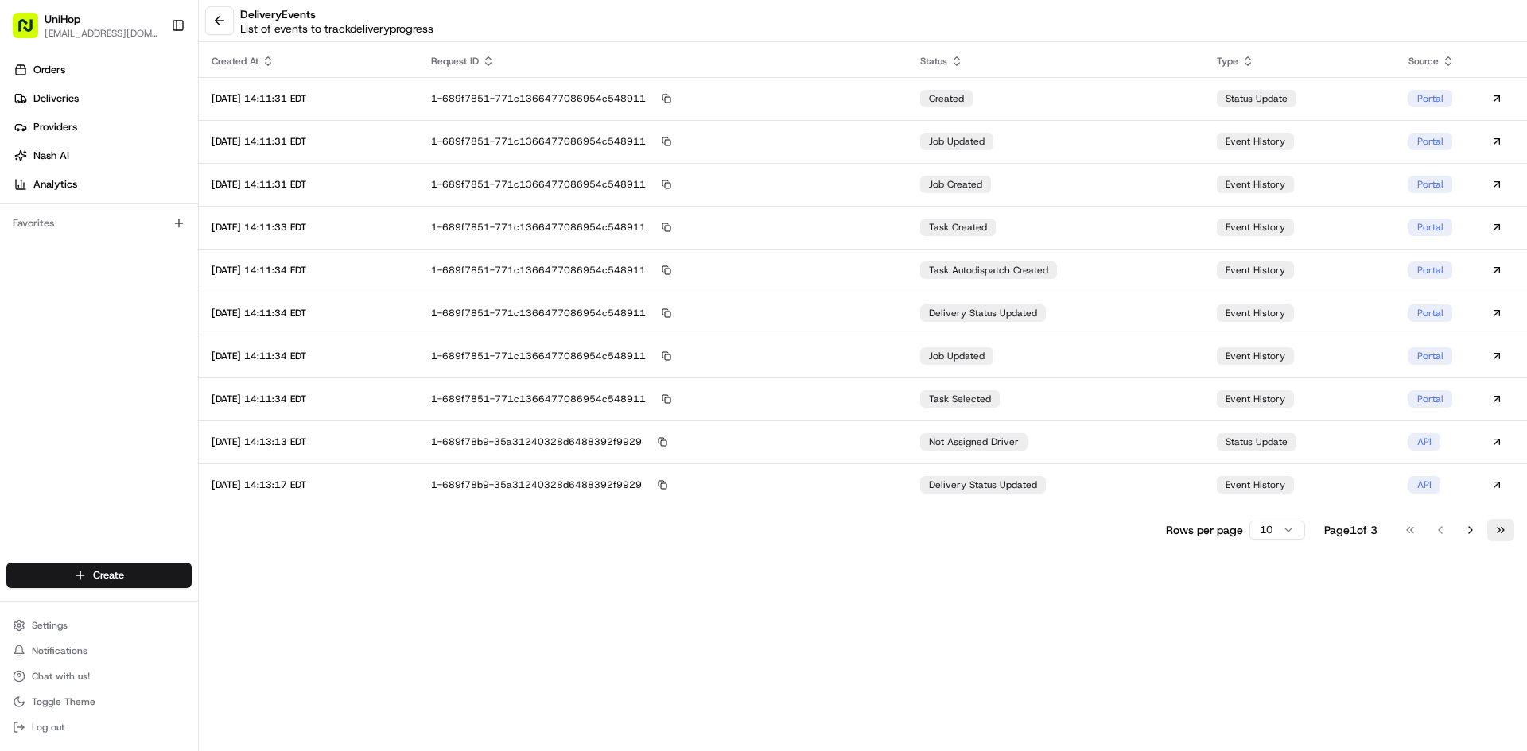
click at [1508, 534] on div "Rows per page 10 Page 1 of 3 Go to first page Go to previous page Go to next pa…" at bounding box center [863, 530] width 1328 height 22
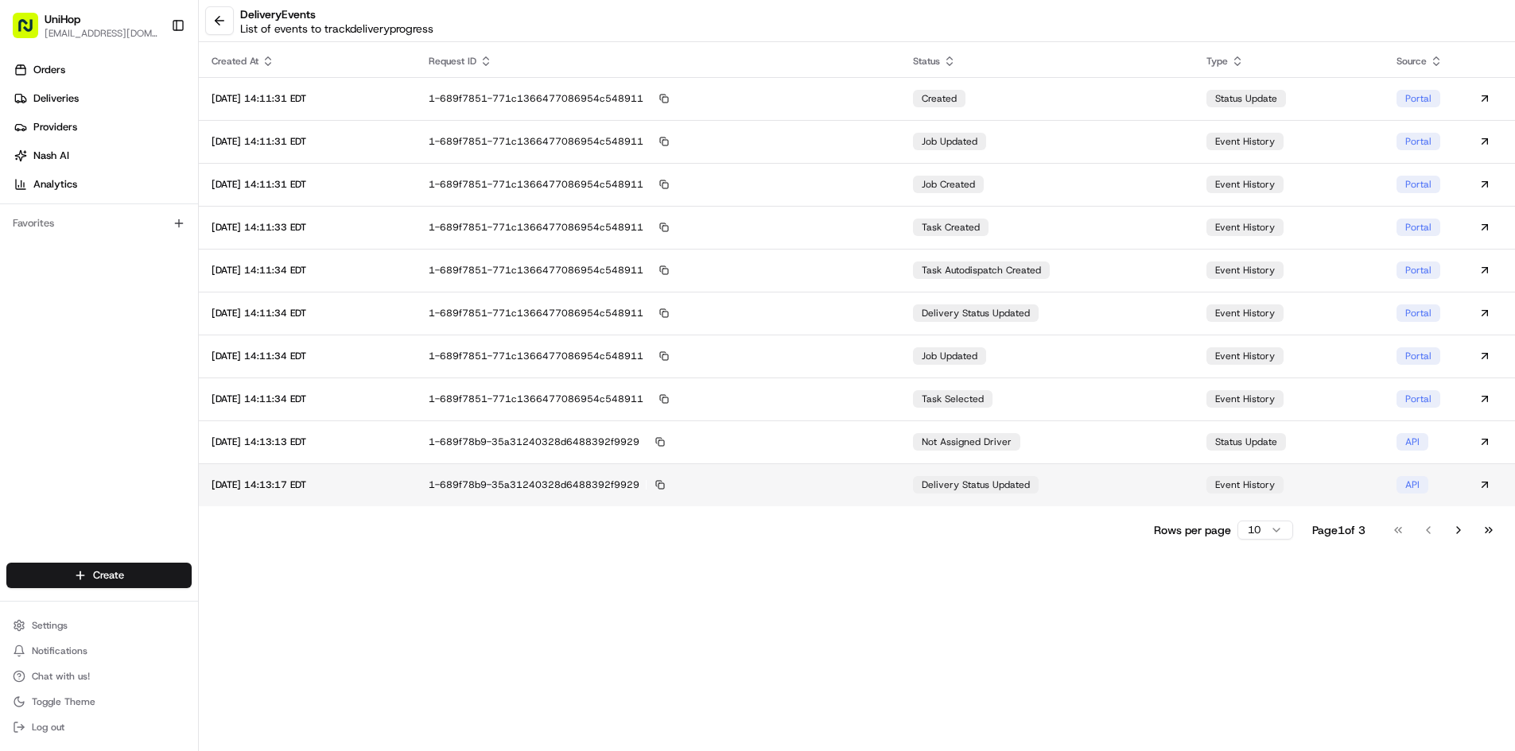
click at [730, 473] on td "1-689f78b9-35a31240328d6488392f9929" at bounding box center [658, 485] width 484 height 43
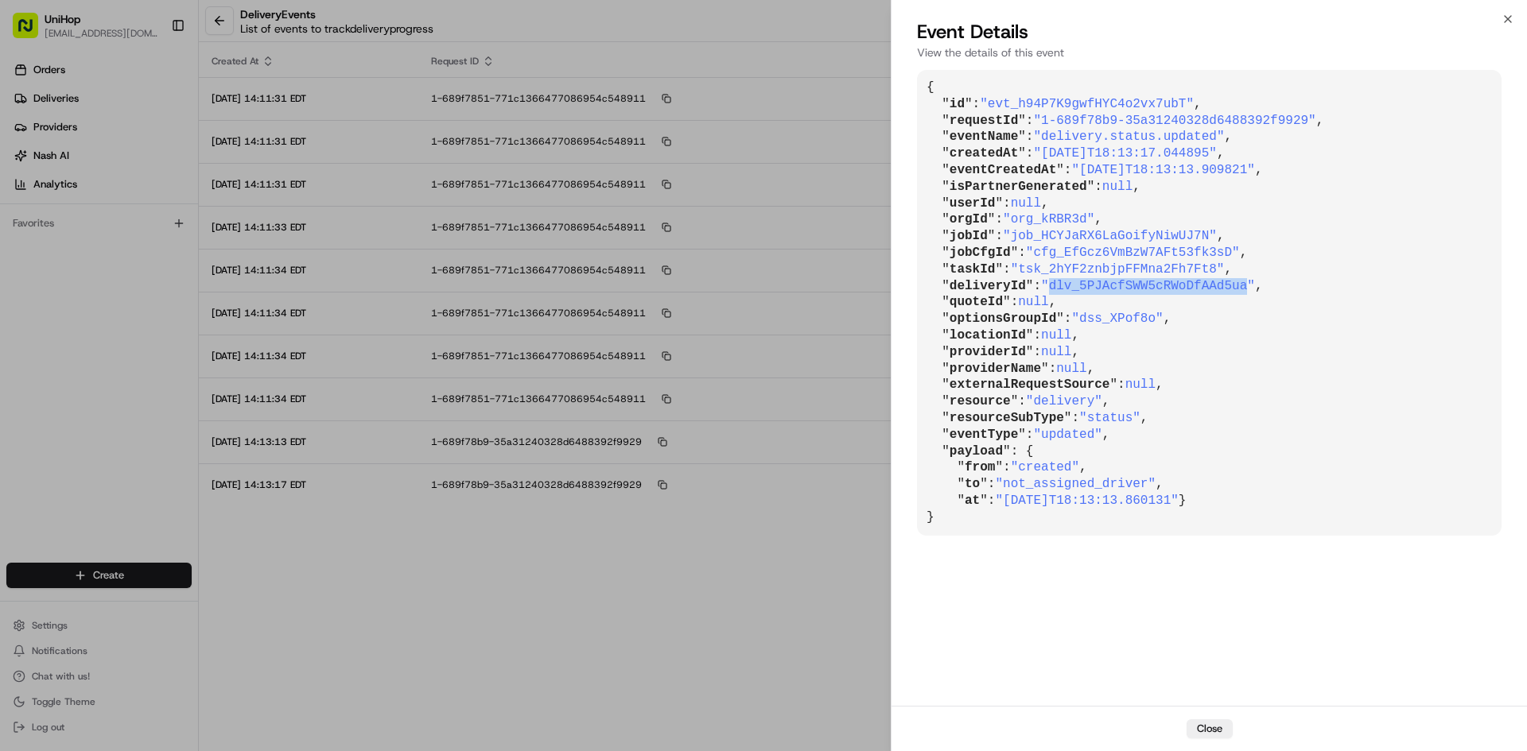
drag, startPoint x: 1044, startPoint y: 285, endPoint x: 1225, endPoint y: 286, distance: 180.5
click at [1225, 286] on span ""dlv_5PJAcfSWW5cRWoDfAAd5ua"" at bounding box center [1148, 286] width 214 height 14
copy span "dlv_5PJAcfSWW5cRWoDfAAd5ua"
